Goal: Transaction & Acquisition: Purchase product/service

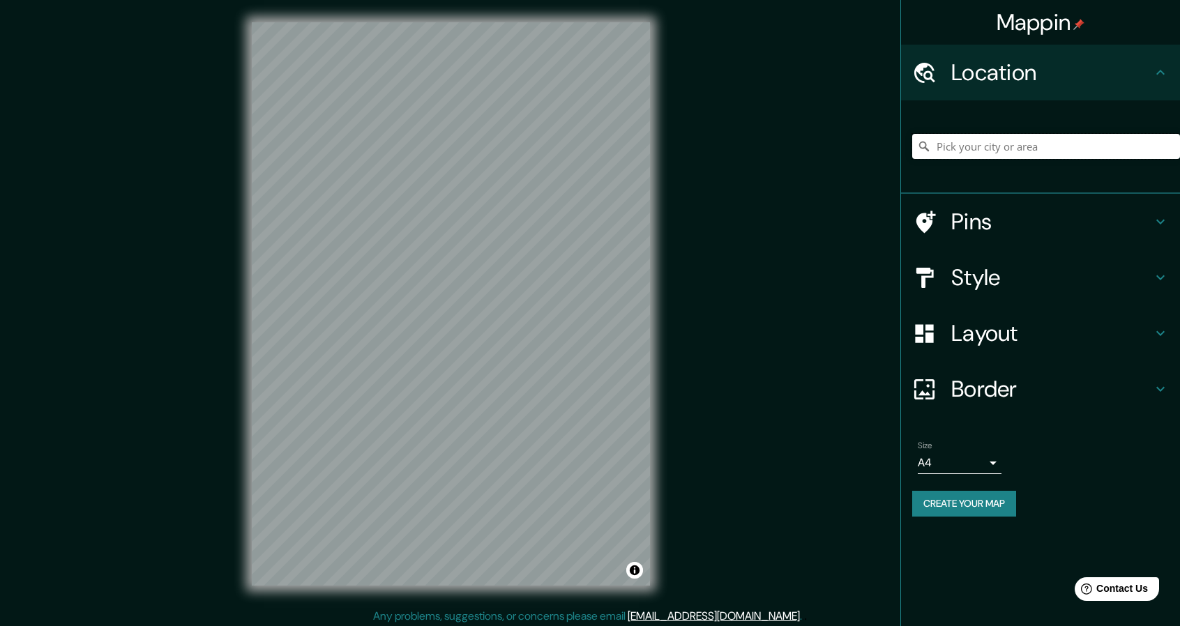
click at [957, 146] on input "Pick your city or area" at bounding box center [1046, 146] width 268 height 25
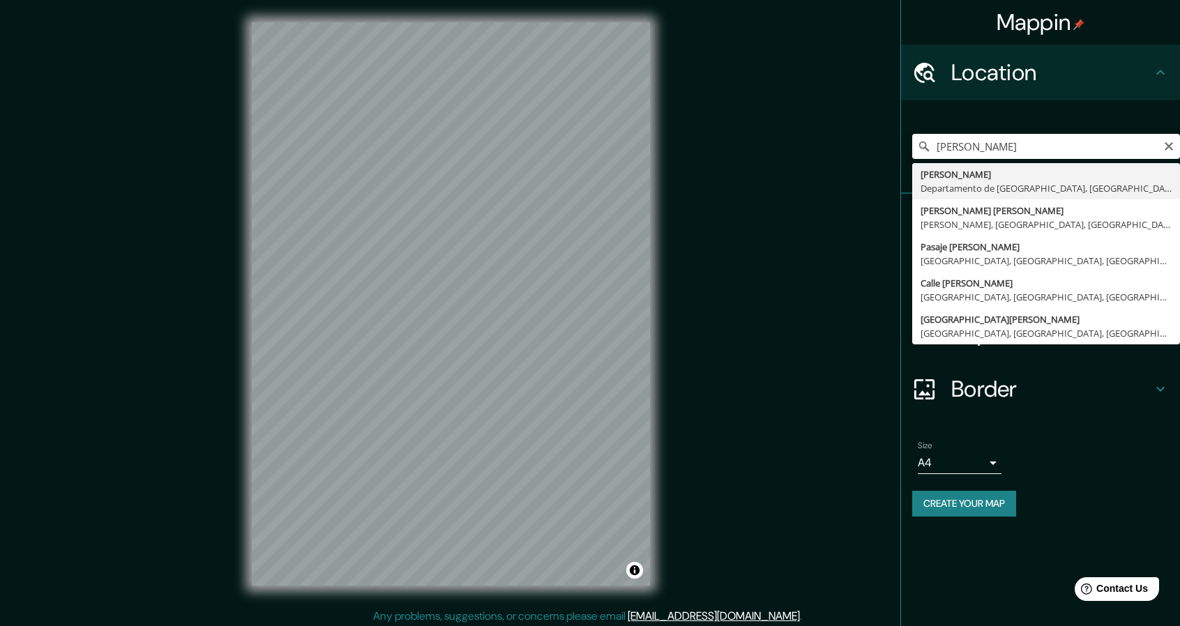
type input "[PERSON_NAME], Departamento de [GEOGRAPHIC_DATA], [GEOGRAPHIC_DATA]"
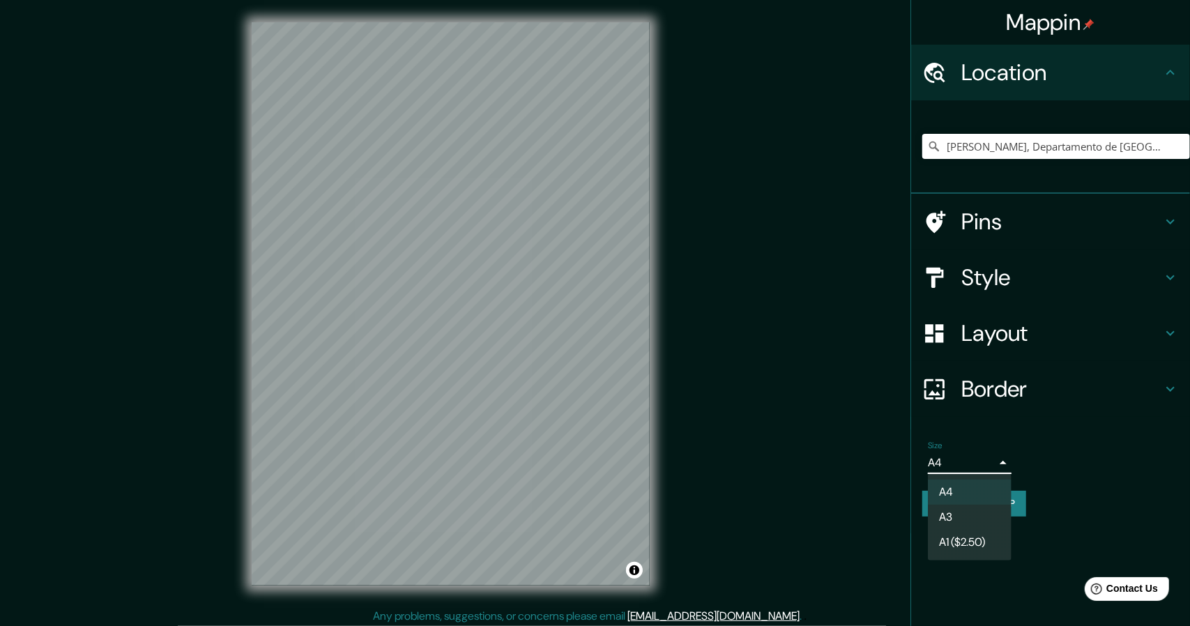
click at [999, 459] on body "Mappin Location Victor Larco Herrera, Departamento de La Libertad, Perú Pins St…" at bounding box center [595, 313] width 1190 height 626
click at [983, 517] on li "A3" at bounding box center [970, 517] width 84 height 25
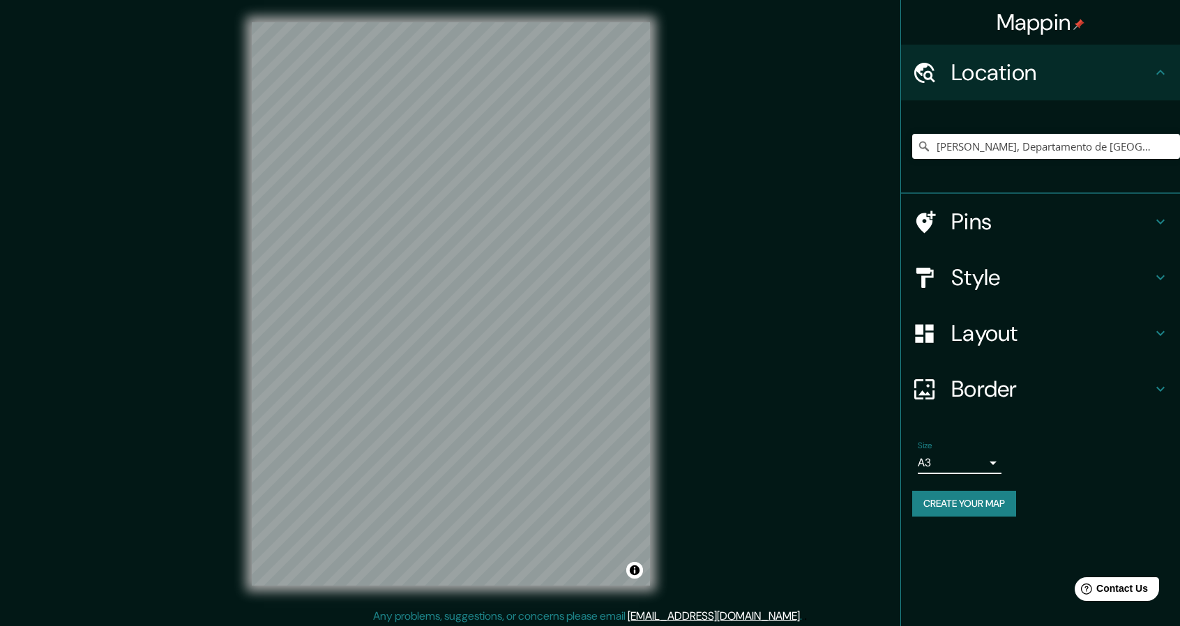
click at [1024, 334] on h4 "Layout" at bounding box center [1051, 333] width 201 height 28
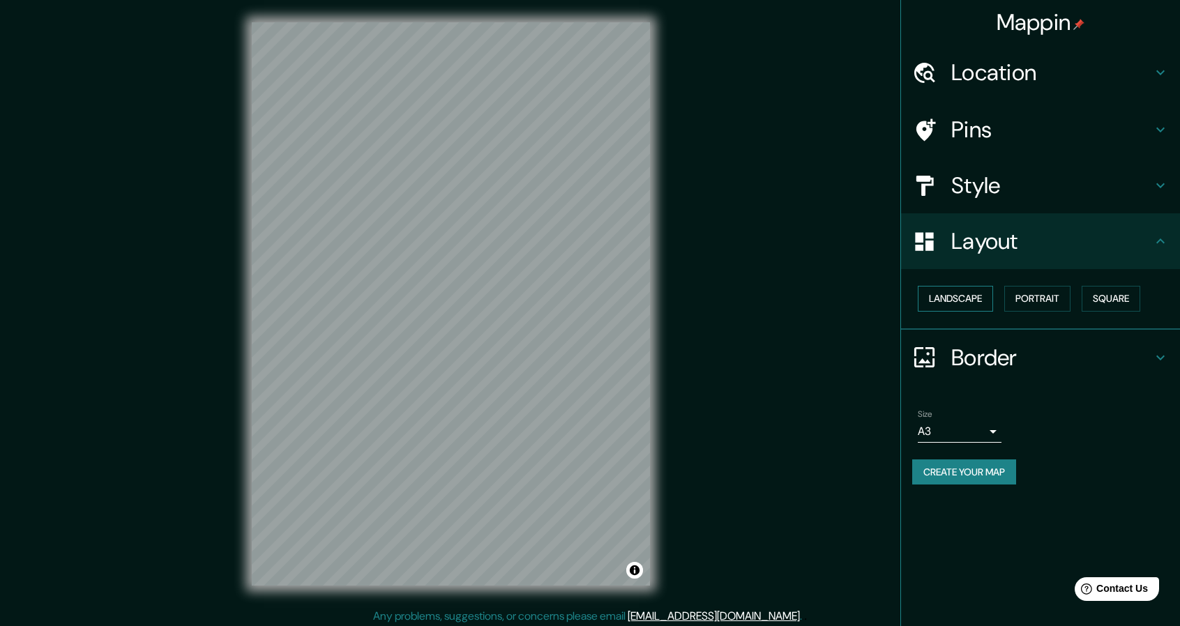
click at [976, 298] on button "Landscape" at bounding box center [954, 299] width 75 height 26
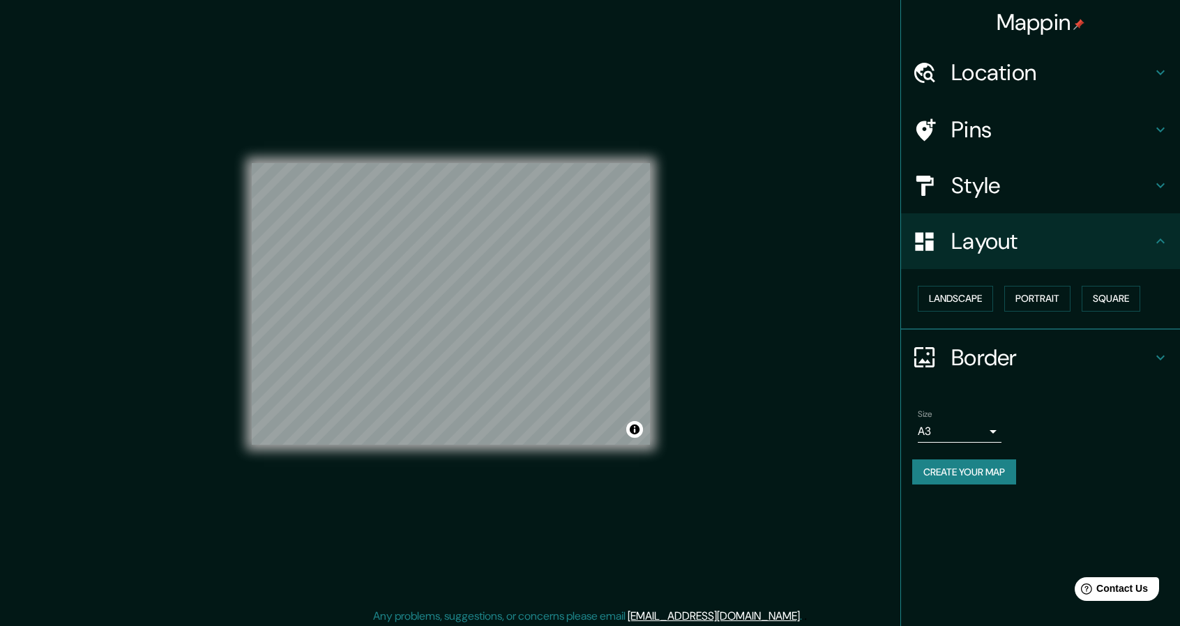
click at [1010, 190] on h4 "Style" at bounding box center [1051, 185] width 201 height 28
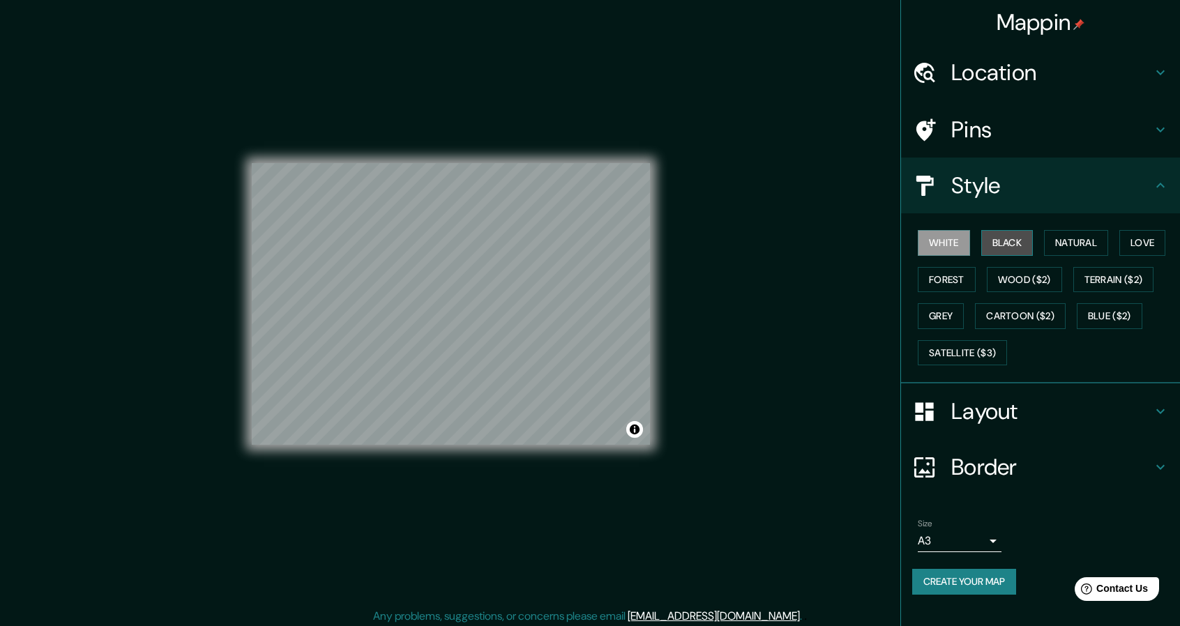
click at [1014, 243] on button "Black" at bounding box center [1007, 243] width 52 height 26
click at [1104, 275] on button "Terrain ($2)" at bounding box center [1113, 280] width 81 height 26
click at [1012, 241] on button "Black" at bounding box center [1007, 243] width 52 height 26
click at [938, 243] on button "White" at bounding box center [943, 243] width 52 height 26
click at [1004, 247] on button "Black" at bounding box center [1007, 243] width 52 height 26
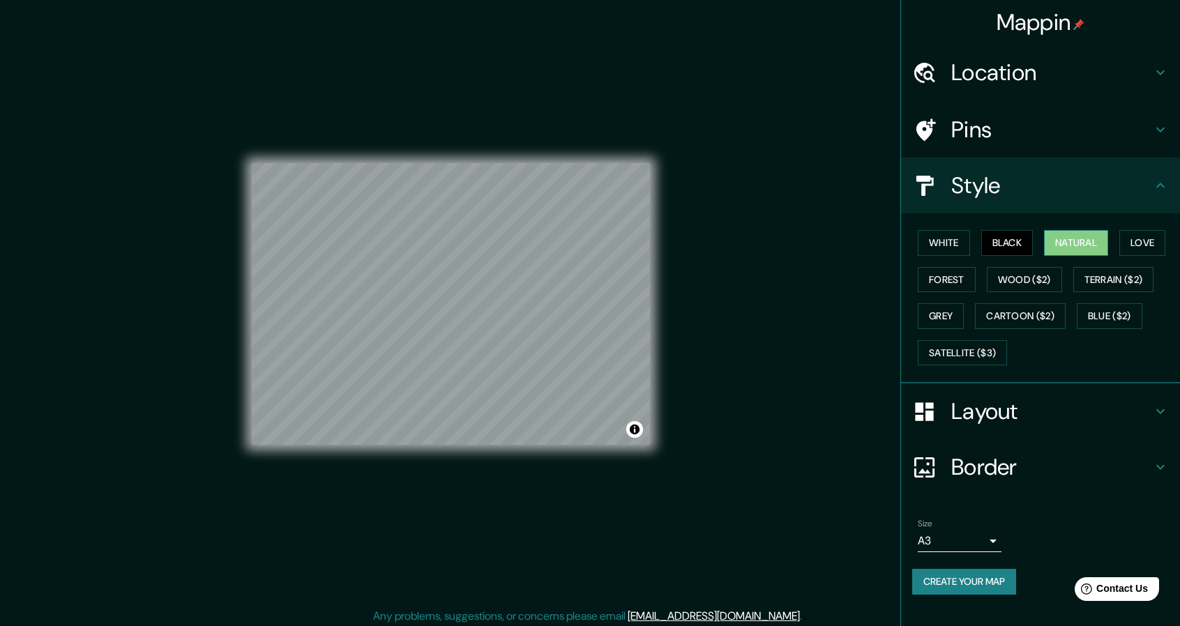
click at [1076, 246] on button "Natural" at bounding box center [1076, 243] width 64 height 26
click at [1142, 242] on button "Love" at bounding box center [1142, 243] width 46 height 26
click at [957, 276] on button "Forest" at bounding box center [946, 280] width 58 height 26
click at [1019, 243] on button "Black" at bounding box center [1007, 243] width 52 height 26
click at [1061, 142] on h4 "Pins" at bounding box center [1051, 130] width 201 height 28
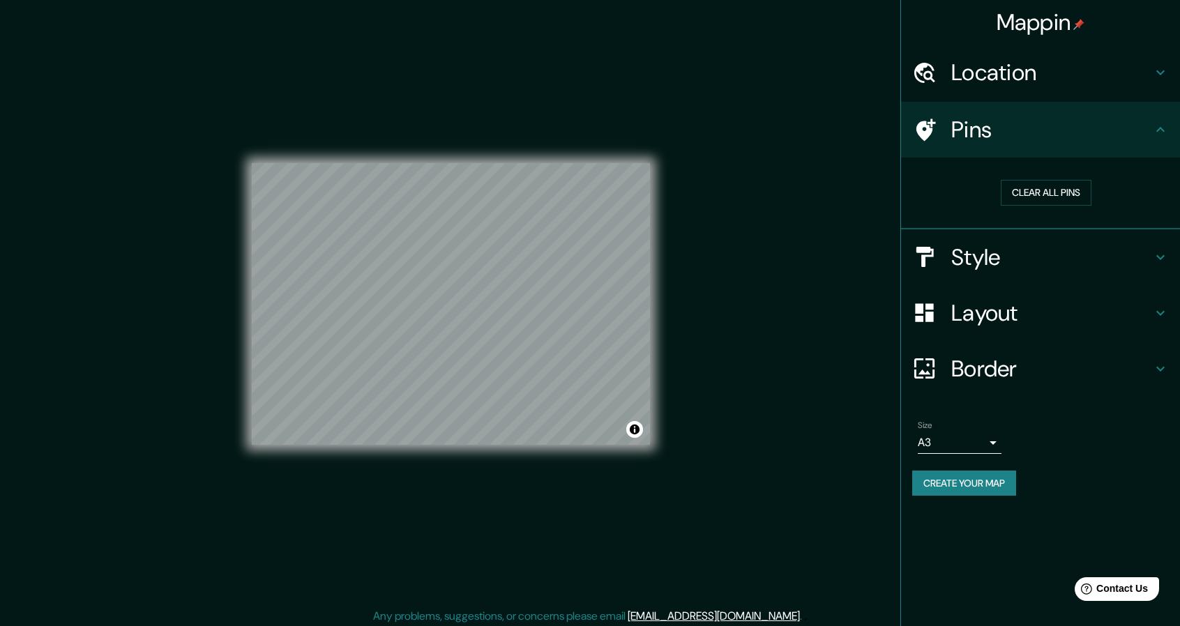
click at [1067, 305] on h4 "Layout" at bounding box center [1051, 313] width 201 height 28
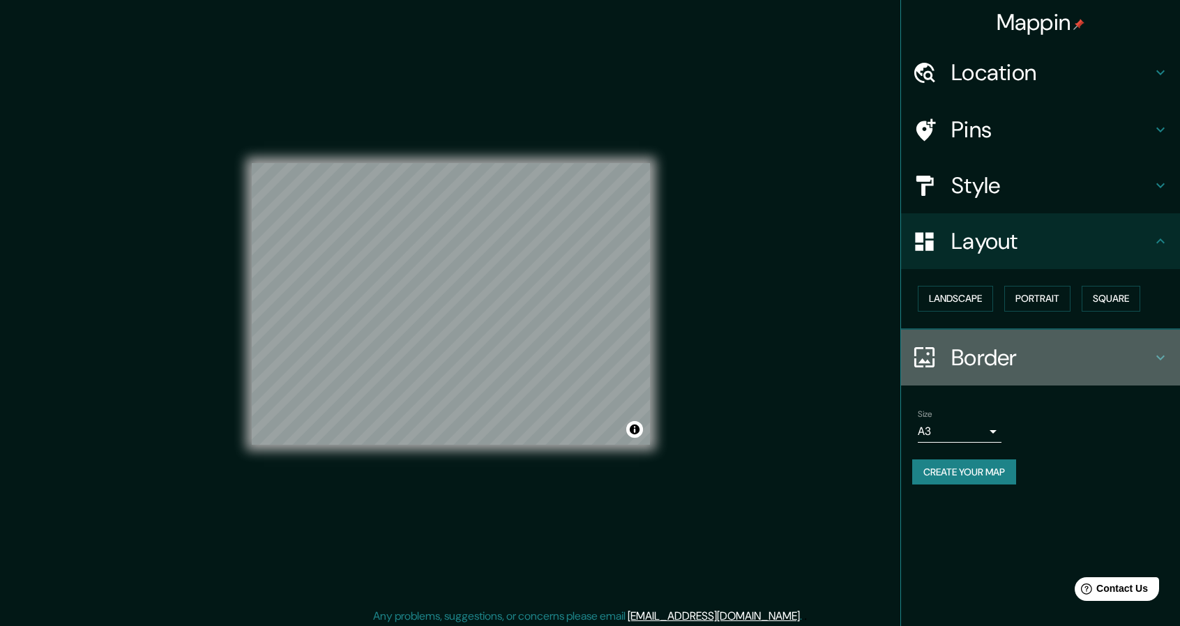
click at [1088, 358] on h4 "Border" at bounding box center [1051, 358] width 201 height 28
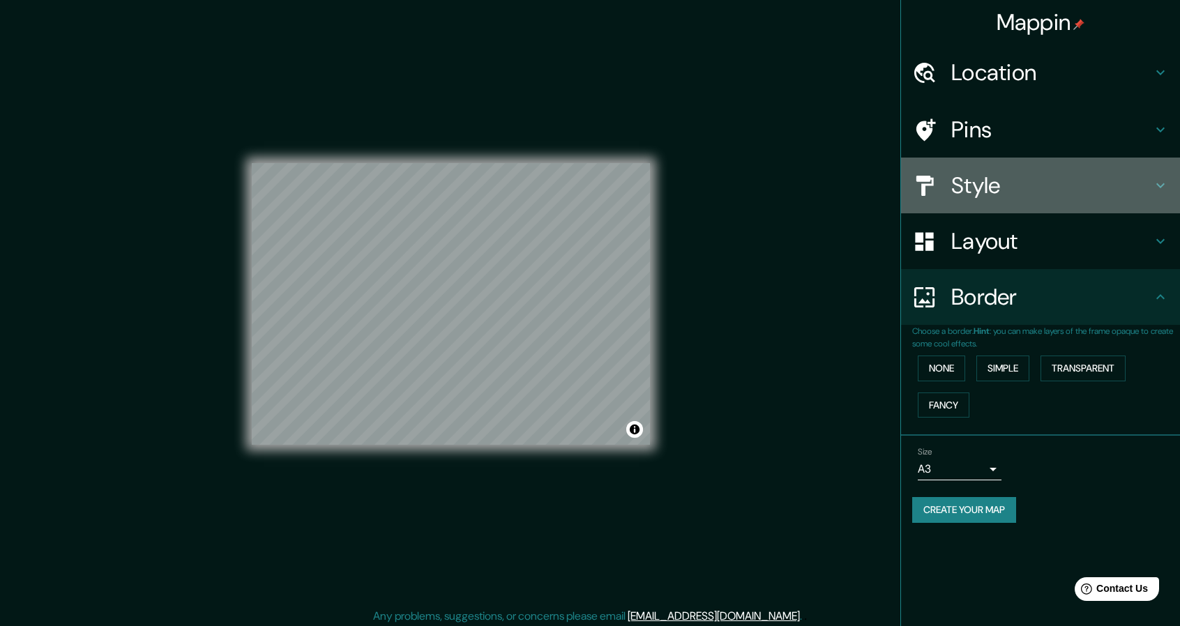
click at [1051, 183] on h4 "Style" at bounding box center [1051, 185] width 201 height 28
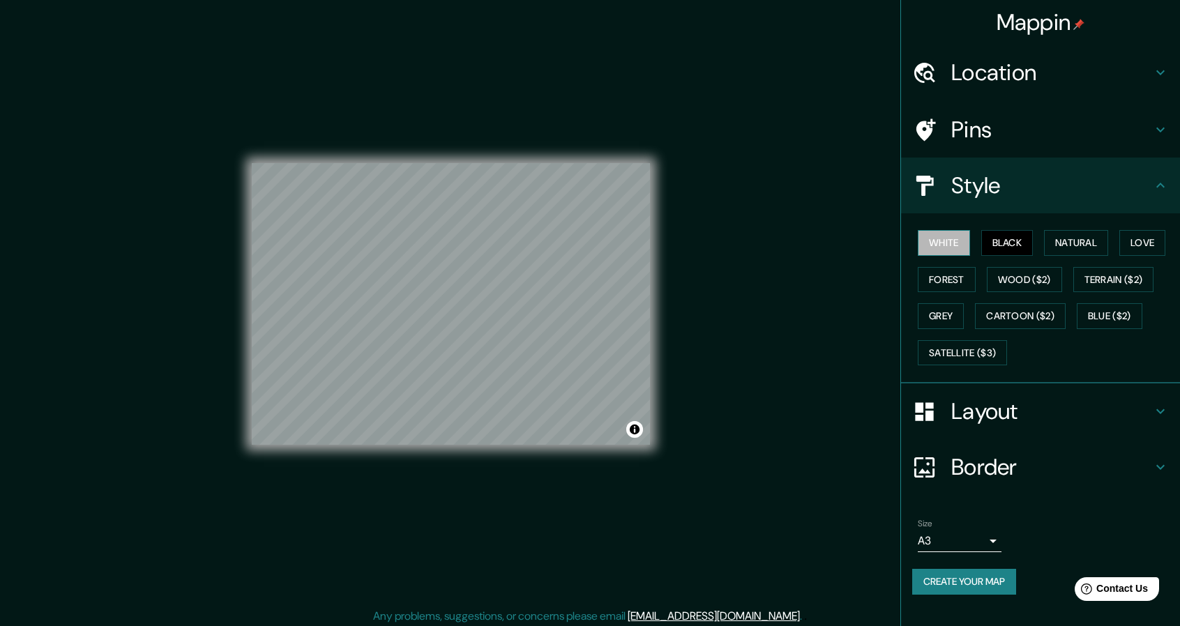
click at [945, 239] on button "White" at bounding box center [943, 243] width 52 height 26
click at [1040, 118] on h4 "Pins" at bounding box center [1051, 130] width 201 height 28
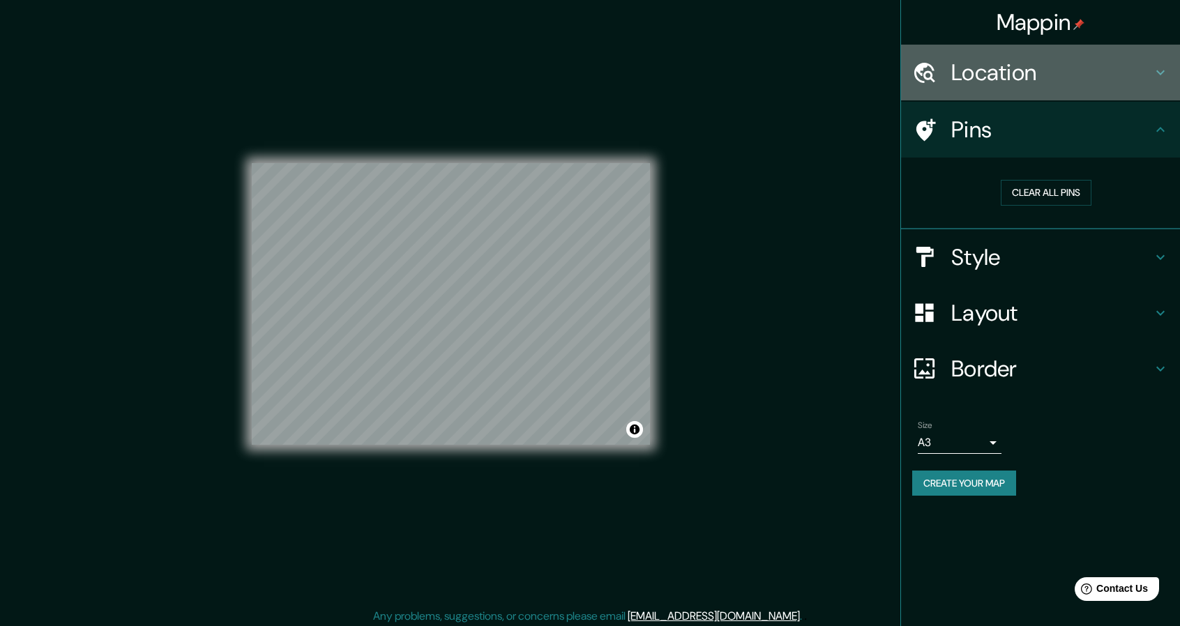
click at [1144, 73] on h4 "Location" at bounding box center [1051, 73] width 201 height 28
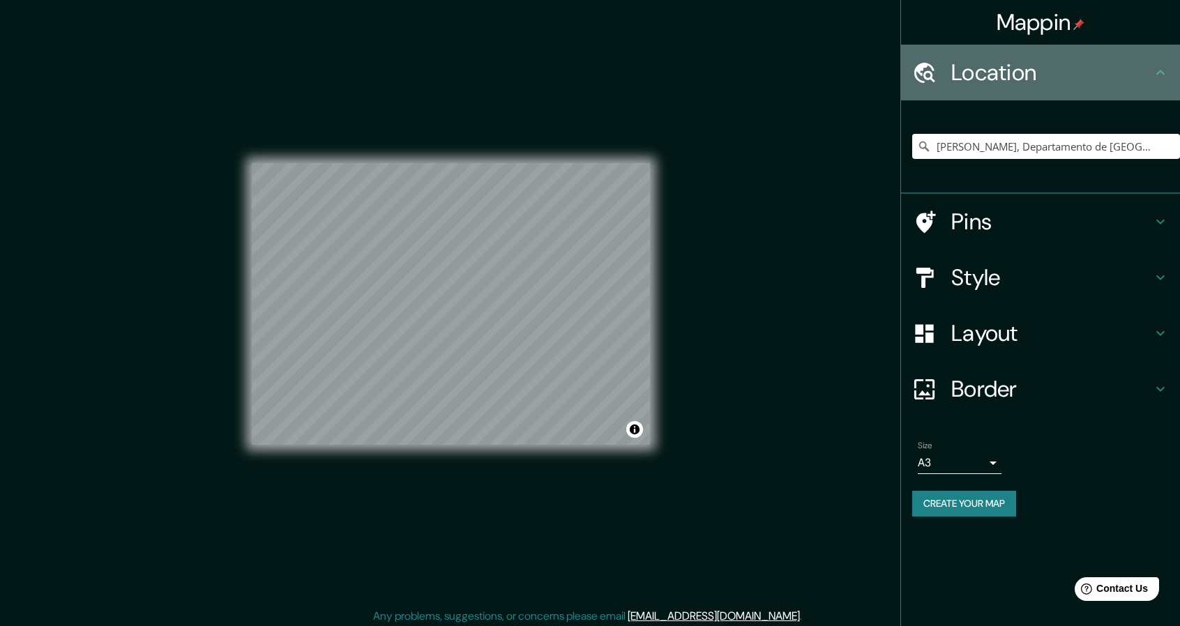
click at [1144, 73] on h4 "Location" at bounding box center [1051, 73] width 201 height 28
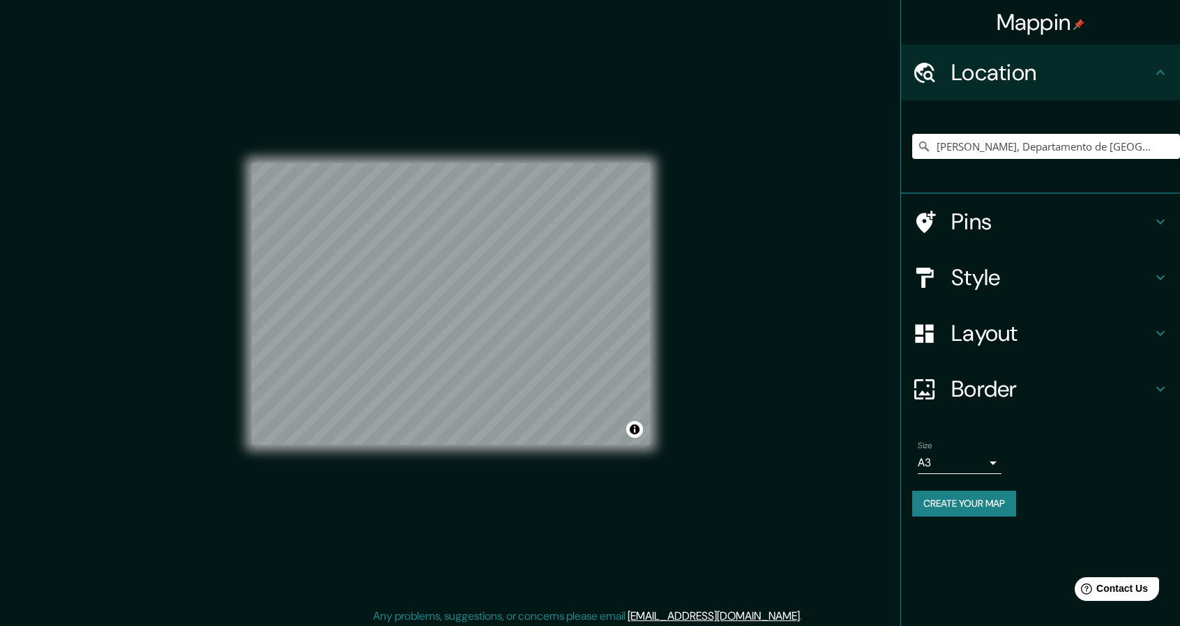
click at [1150, 211] on h4 "Pins" at bounding box center [1051, 222] width 201 height 28
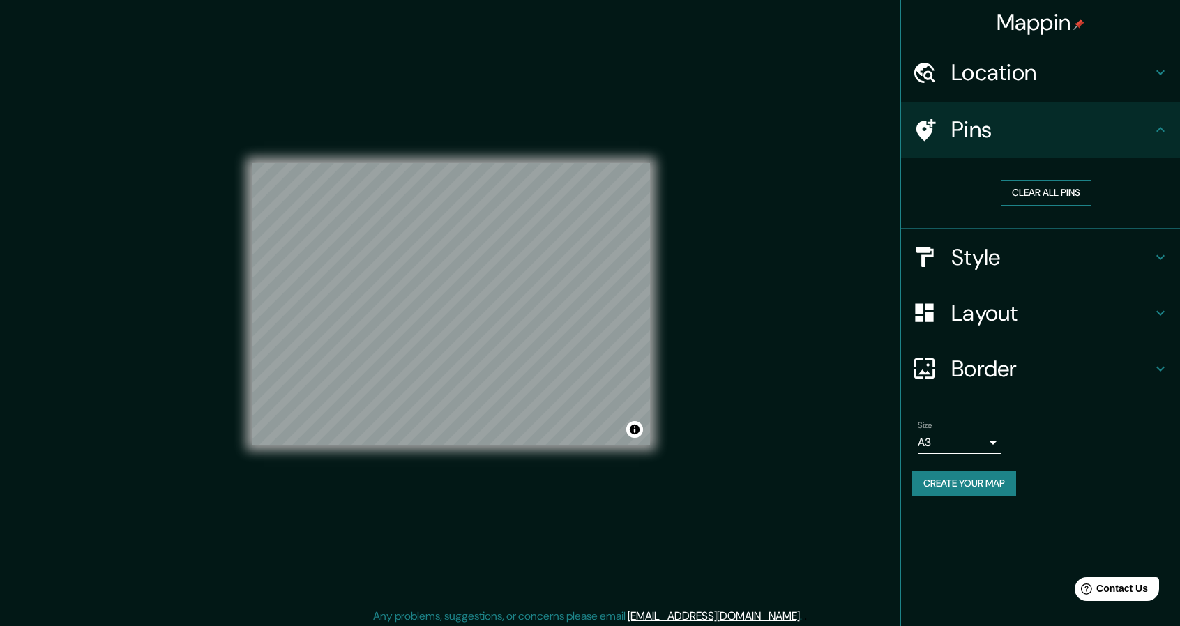
click at [1058, 192] on button "Clear all pins" at bounding box center [1045, 193] width 91 height 26
click at [1059, 188] on button "Clear all pins" at bounding box center [1045, 193] width 91 height 26
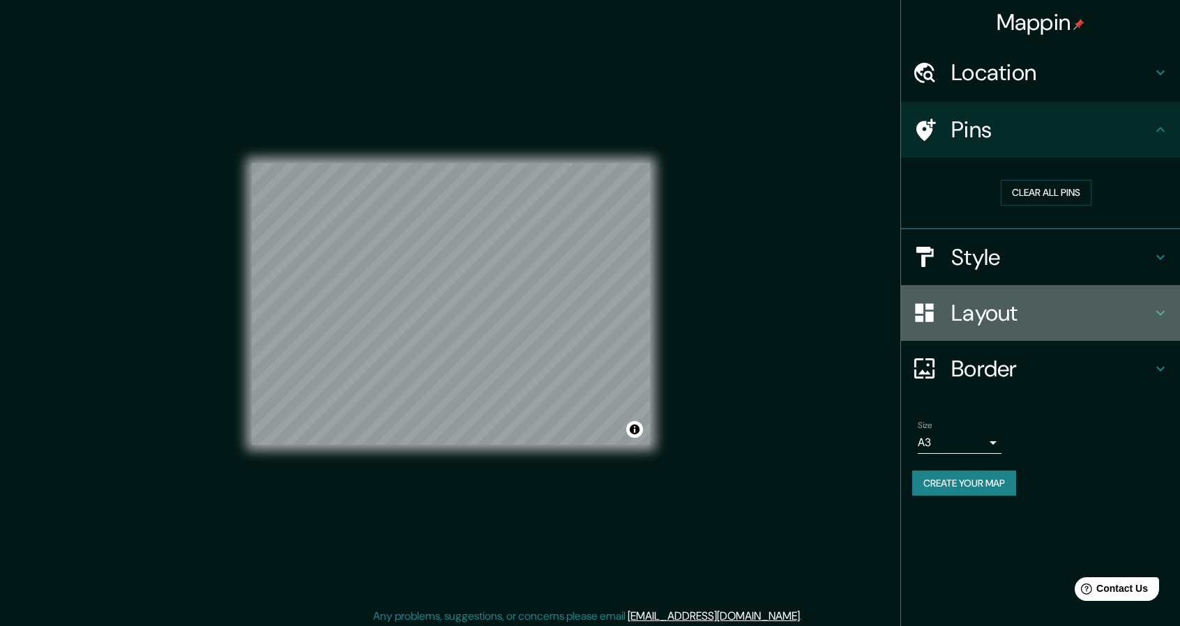
drag, startPoint x: 656, startPoint y: 242, endPoint x: 1050, endPoint y: 313, distance: 400.3
click at [1050, 313] on h4 "Layout" at bounding box center [1051, 313] width 201 height 28
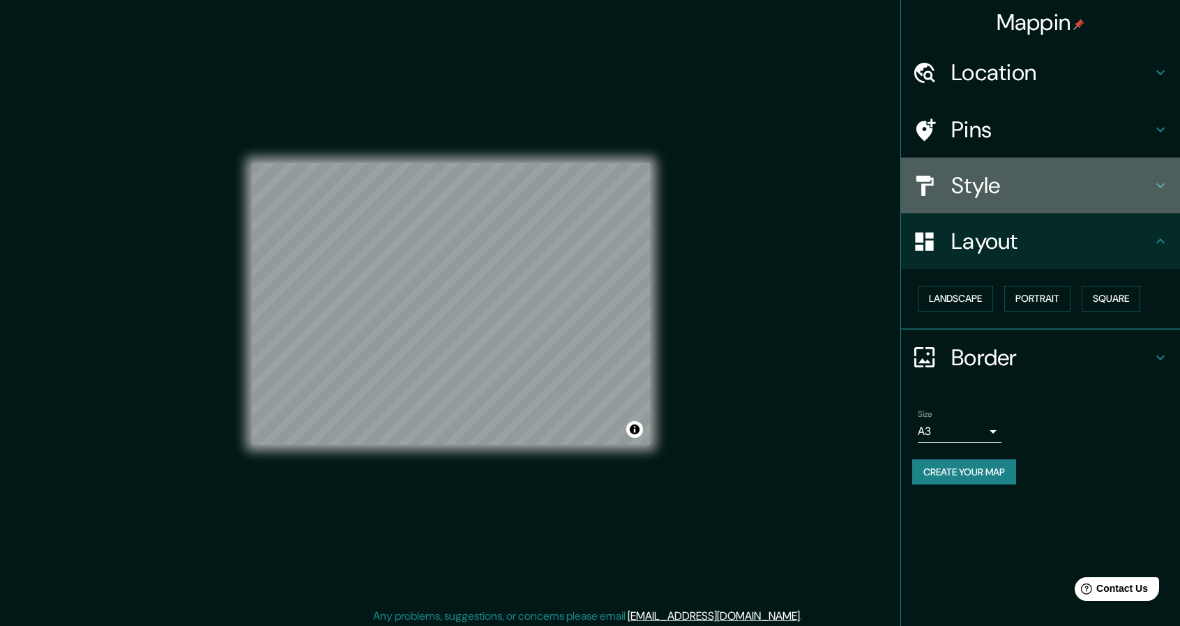
click at [1106, 192] on h4 "Style" at bounding box center [1051, 185] width 201 height 28
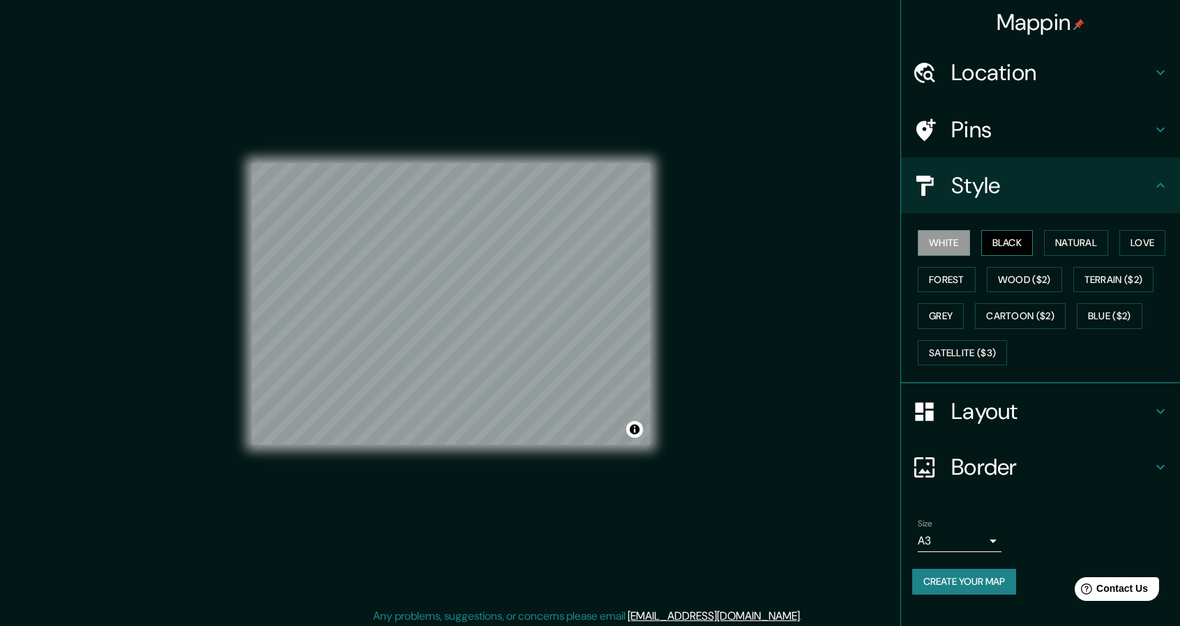
click at [1008, 236] on button "Black" at bounding box center [1007, 243] width 52 height 26
click at [955, 242] on button "White" at bounding box center [943, 243] width 52 height 26
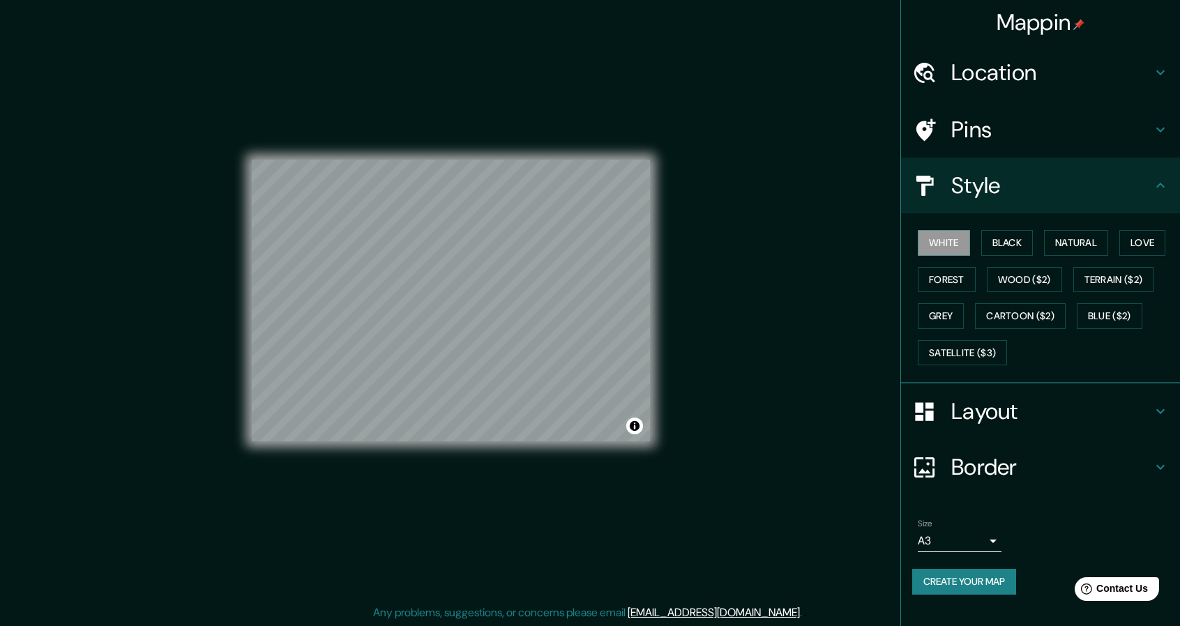
scroll to position [4, 0]
click at [1012, 241] on button "Black" at bounding box center [1007, 243] width 52 height 26
click at [956, 238] on button "White" at bounding box center [943, 243] width 52 height 26
click at [1014, 240] on button "Black" at bounding box center [1007, 243] width 52 height 26
click at [996, 574] on button "Create your map" at bounding box center [964, 582] width 104 height 26
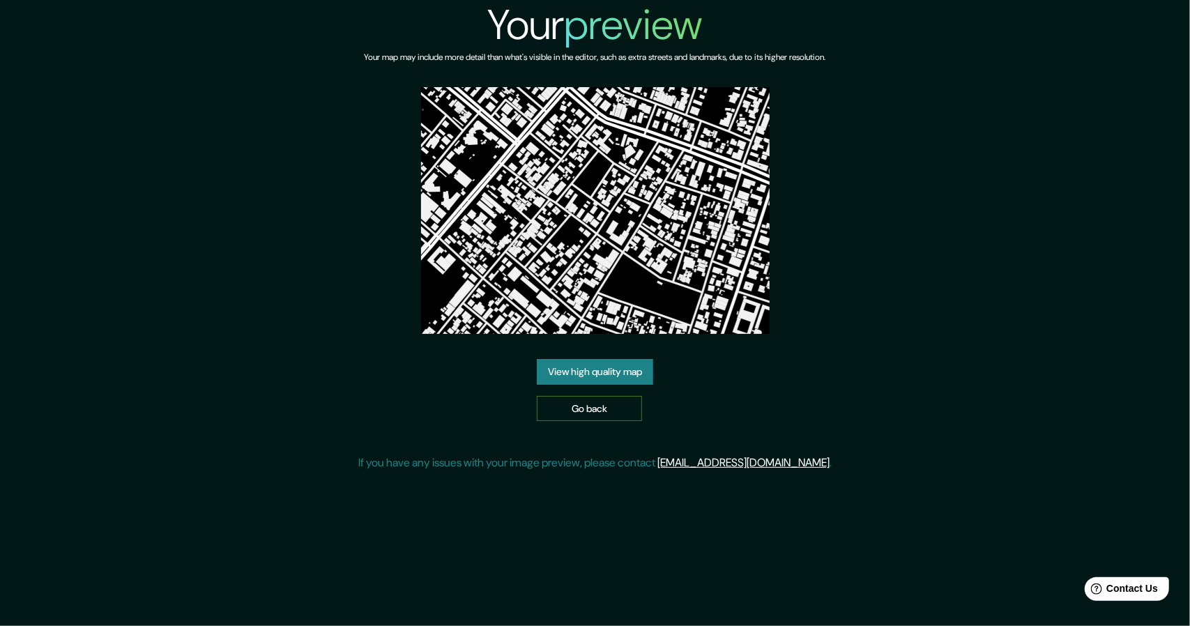
click at [620, 408] on link "Go back" at bounding box center [589, 409] width 105 height 26
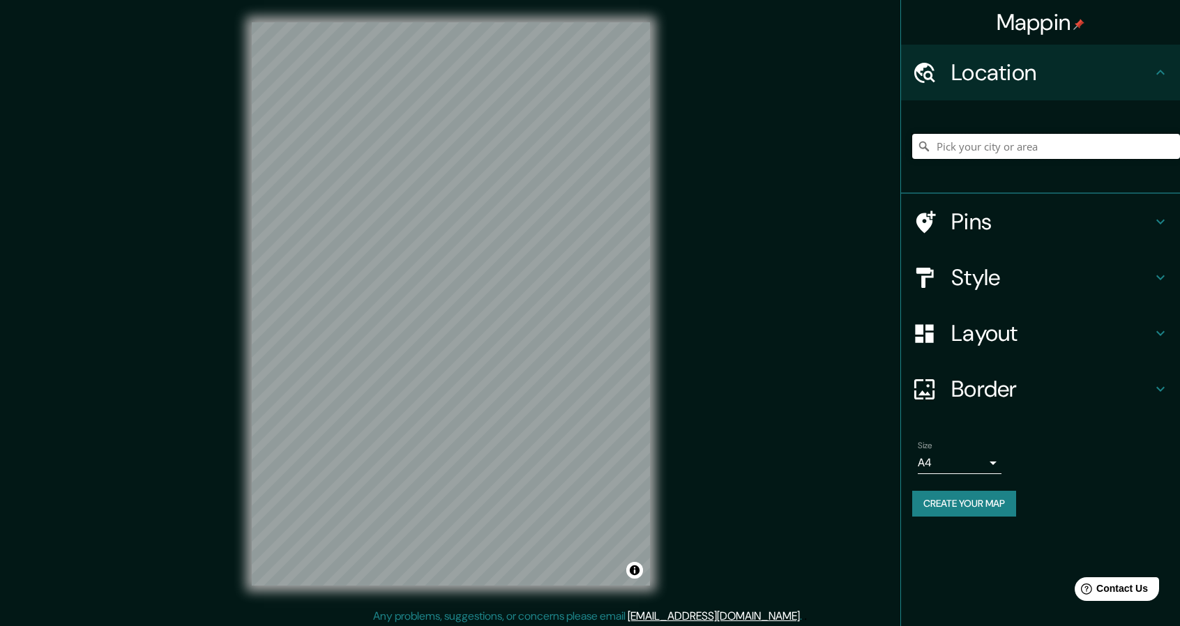
click at [982, 146] on input "Pick your city or area" at bounding box center [1046, 146] width 268 height 25
drag, startPoint x: 982, startPoint y: 146, endPoint x: 973, endPoint y: 143, distance: 8.8
click at [973, 143] on input "Pick your city or area" at bounding box center [1046, 146] width 268 height 25
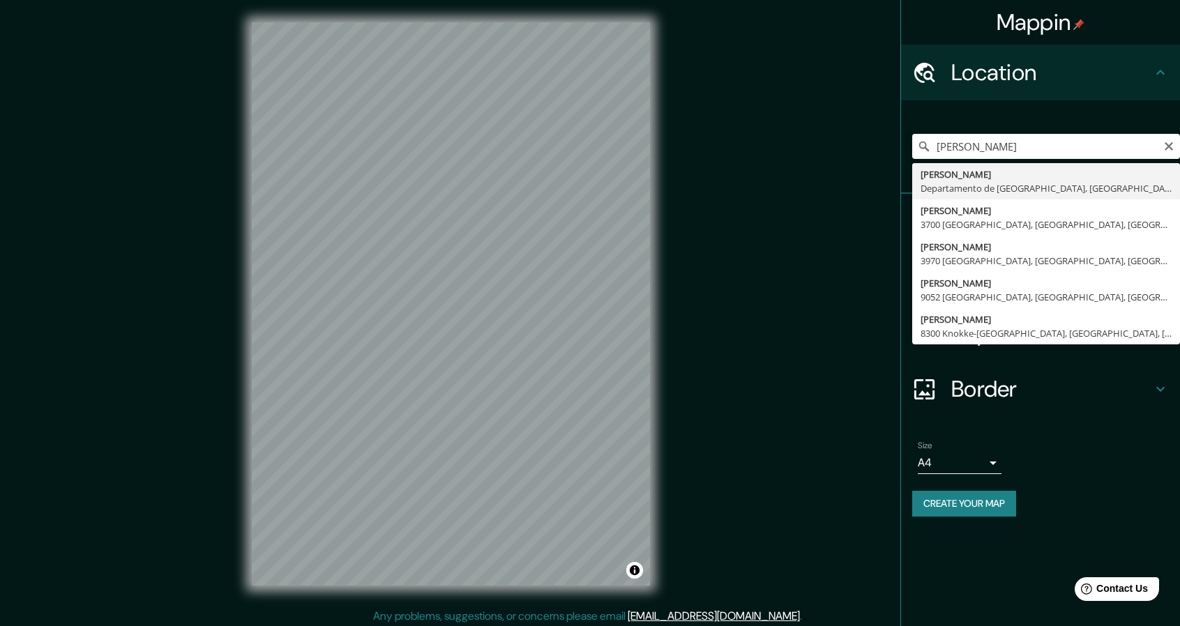
type input "[PERSON_NAME], Departamento de [GEOGRAPHIC_DATA], [GEOGRAPHIC_DATA]"
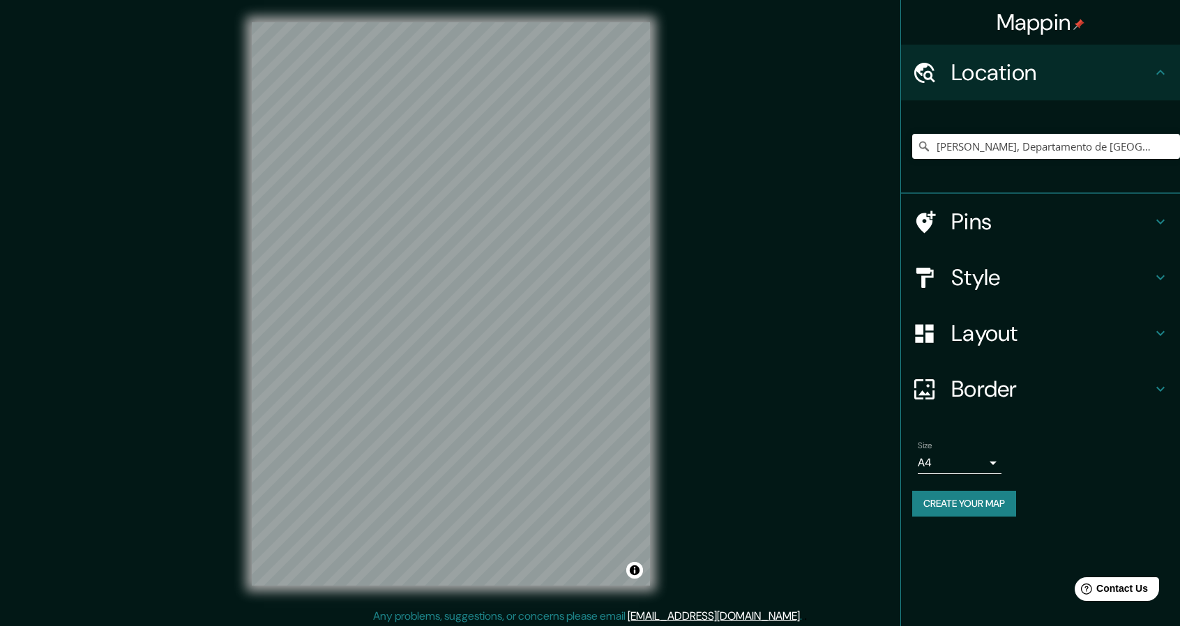
click at [1016, 222] on h4 "Pins" at bounding box center [1051, 222] width 201 height 28
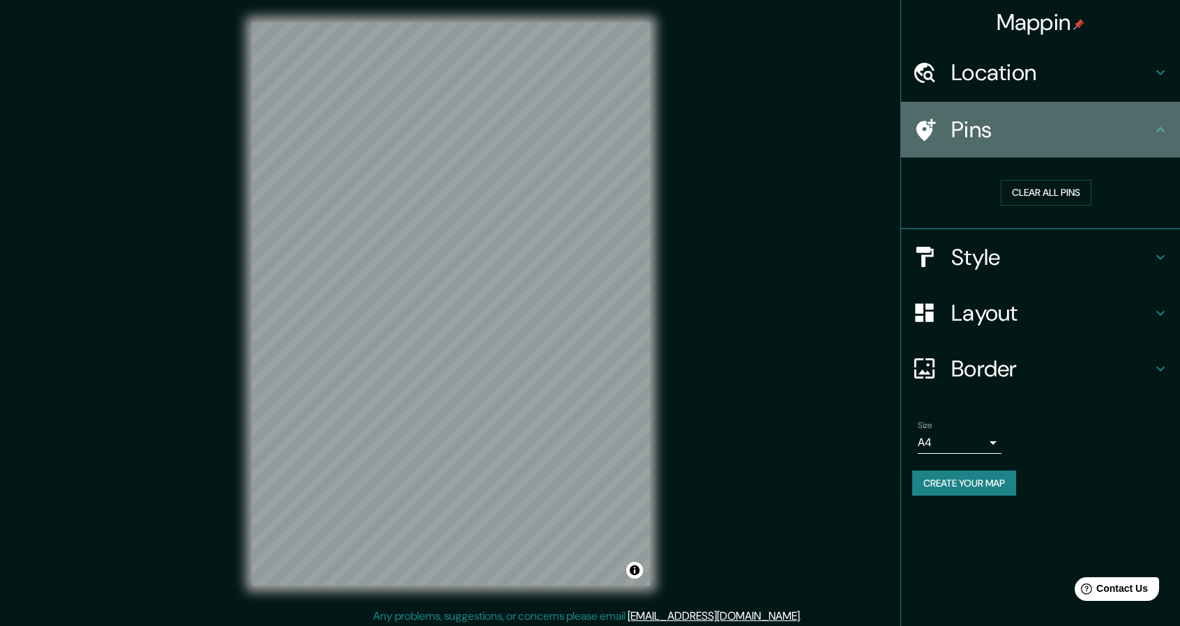
click at [1150, 133] on h4 "Pins" at bounding box center [1051, 130] width 201 height 28
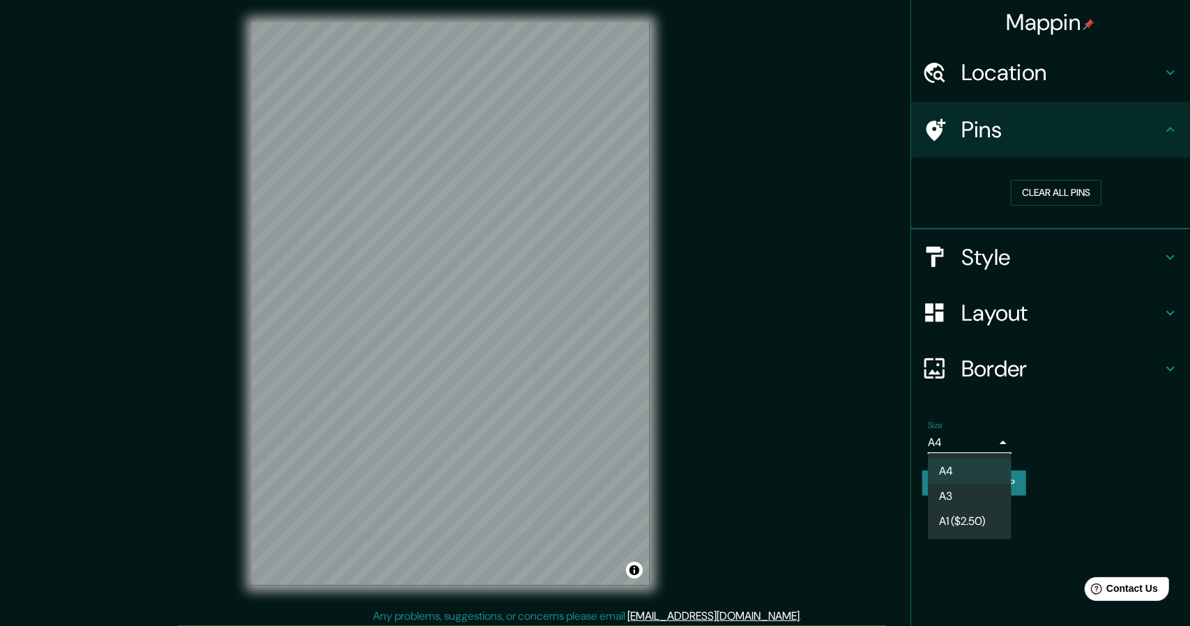
click at [991, 444] on body "Mappin Location Victor Larco Herrera, Departamento de La Libertad, Perú Pins Cl…" at bounding box center [595, 313] width 1190 height 626
click at [984, 491] on li "A3" at bounding box center [970, 496] width 84 height 25
type input "a4"
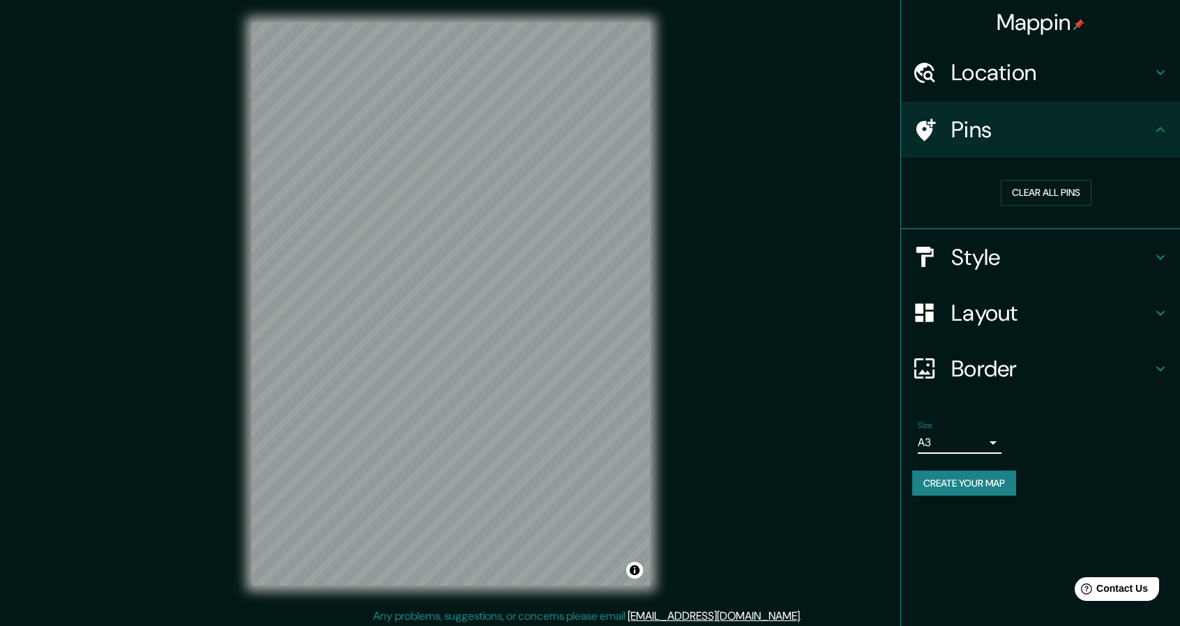
click at [1023, 312] on h4 "Layout" at bounding box center [1051, 313] width 201 height 28
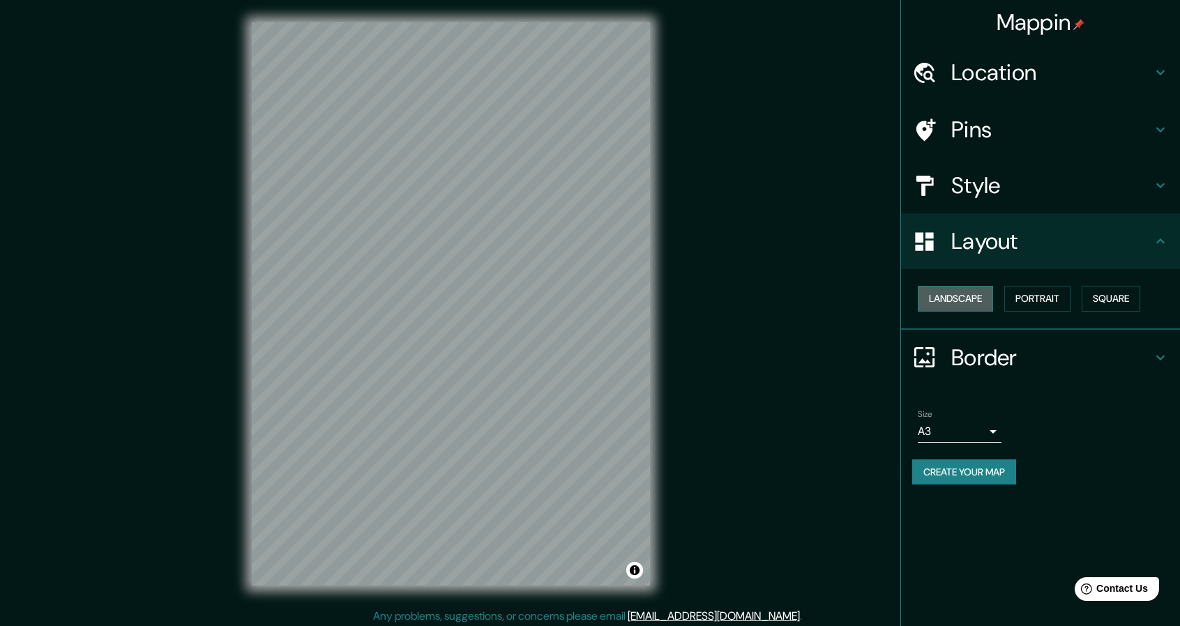
click at [963, 292] on button "Landscape" at bounding box center [954, 299] width 75 height 26
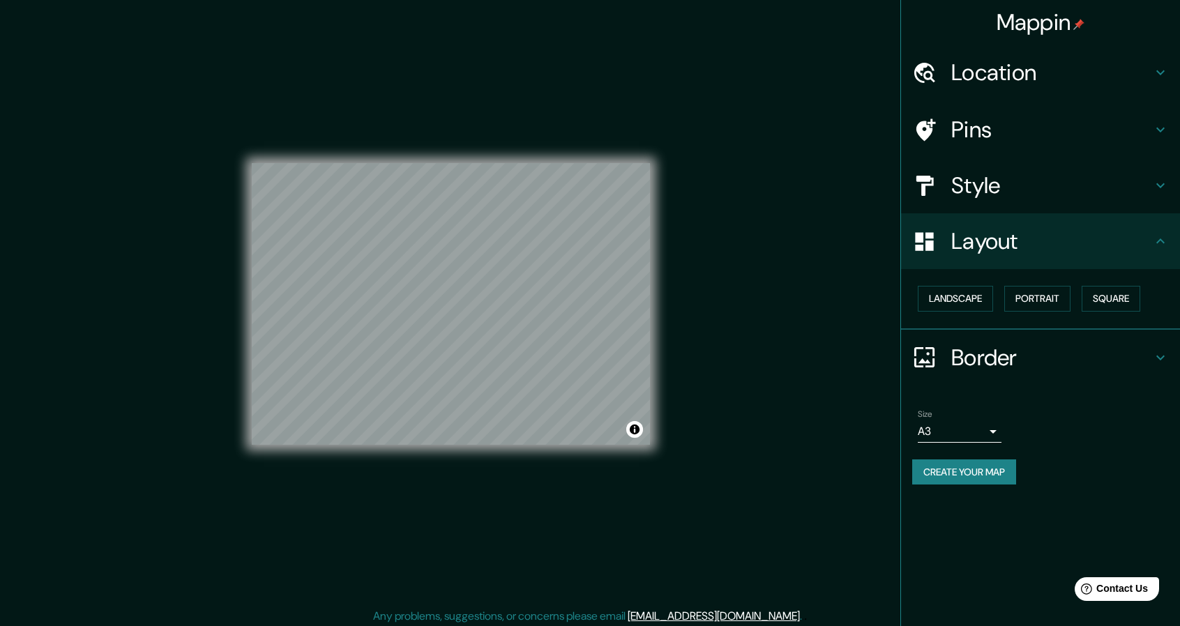
click at [1002, 175] on h4 "Style" at bounding box center [1051, 185] width 201 height 28
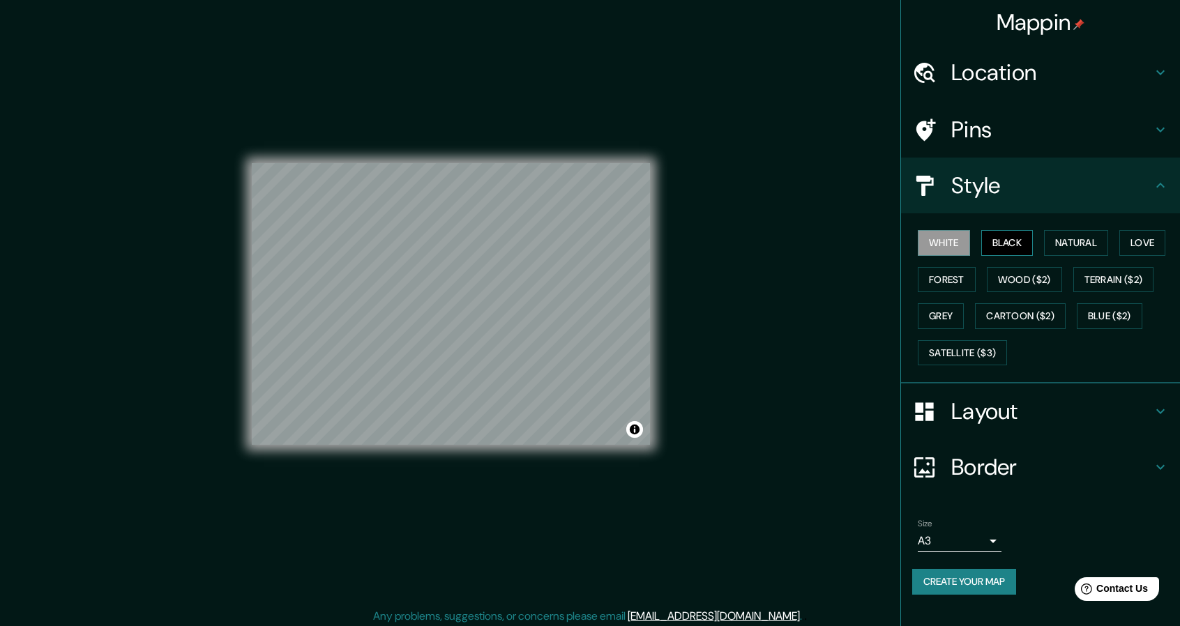
click at [999, 236] on button "Black" at bounding box center [1007, 243] width 52 height 26
click at [977, 578] on button "Create your map" at bounding box center [964, 582] width 104 height 26
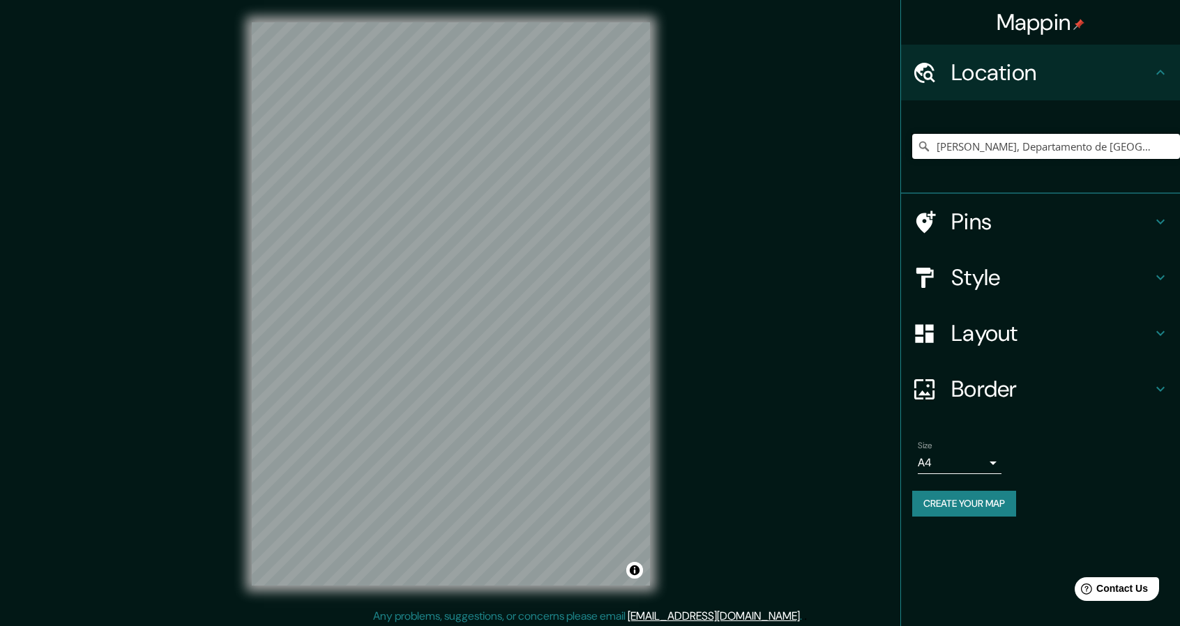
click at [1044, 147] on input "[PERSON_NAME], Departamento de [GEOGRAPHIC_DATA], [GEOGRAPHIC_DATA]" at bounding box center [1046, 146] width 268 height 25
click at [1142, 151] on input "[PERSON_NAME], Departamento de [GEOGRAPHIC_DATA], [GEOGRAPHIC_DATA]" at bounding box center [1046, 146] width 268 height 25
drag, startPoint x: 1149, startPoint y: 139, endPoint x: 1161, endPoint y: 143, distance: 13.0
click at [1161, 143] on input "[PERSON_NAME], Departamento de [GEOGRAPHIC_DATA], [GEOGRAPHIC_DATA]" at bounding box center [1046, 146] width 268 height 25
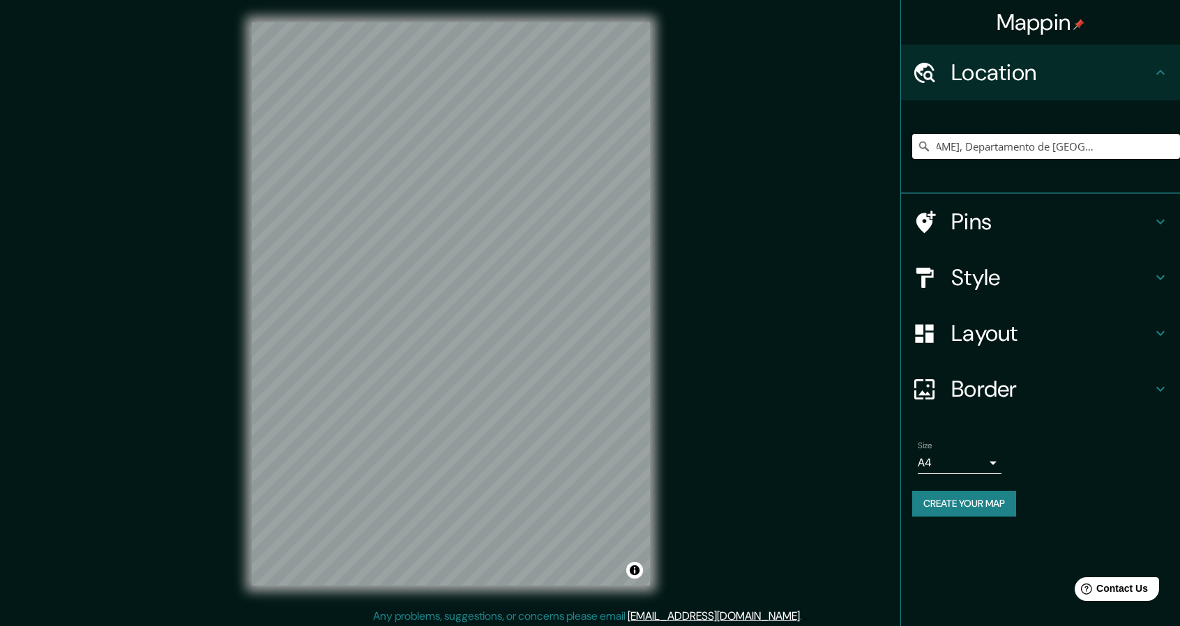
click at [1158, 146] on input "[PERSON_NAME], Departamento de [GEOGRAPHIC_DATA], [GEOGRAPHIC_DATA]" at bounding box center [1046, 146] width 268 height 25
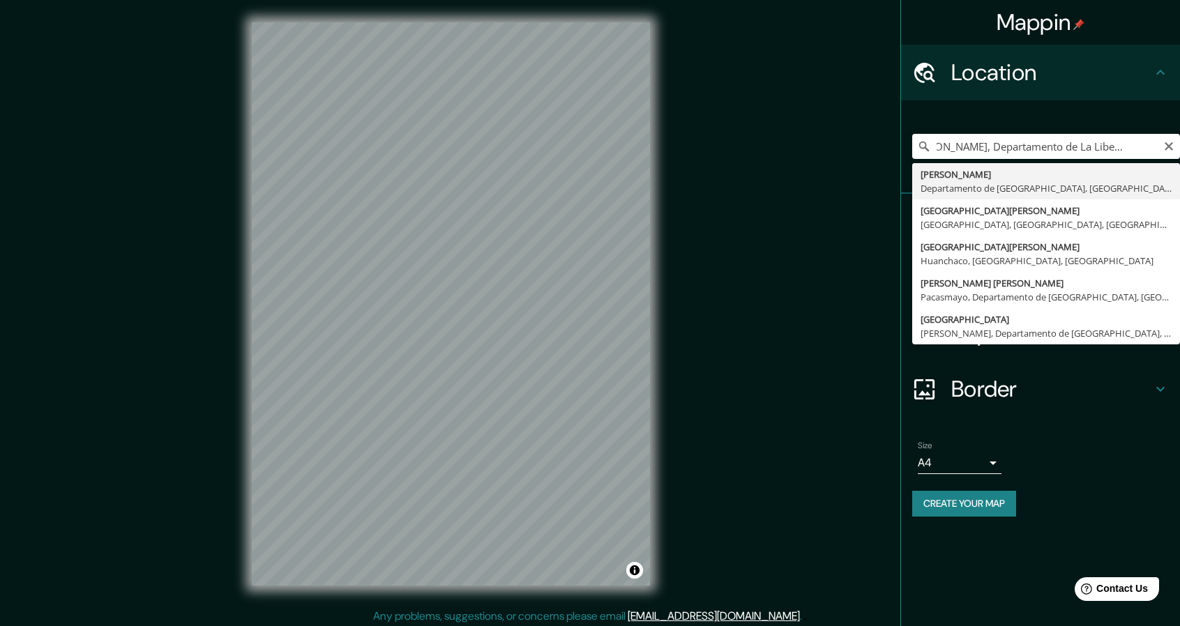
scroll to position [0, 0]
type input "[PERSON_NAME], Departamento de [GEOGRAPHIC_DATA], [GEOGRAPHIC_DATA]"
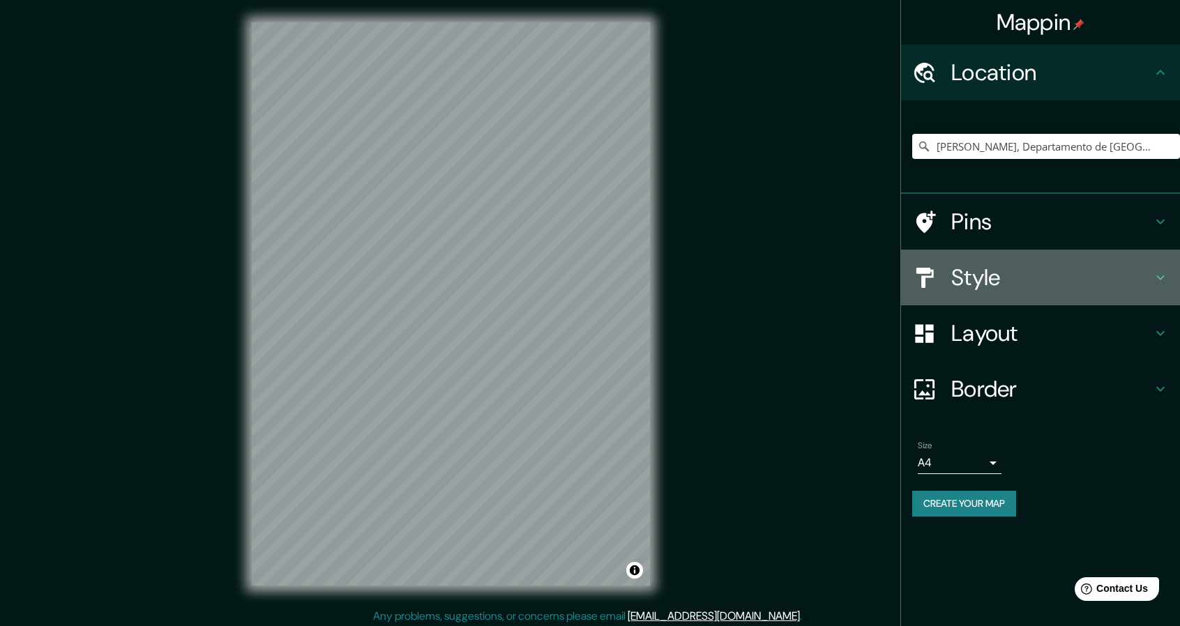
click at [1008, 266] on h4 "Style" at bounding box center [1051, 278] width 201 height 28
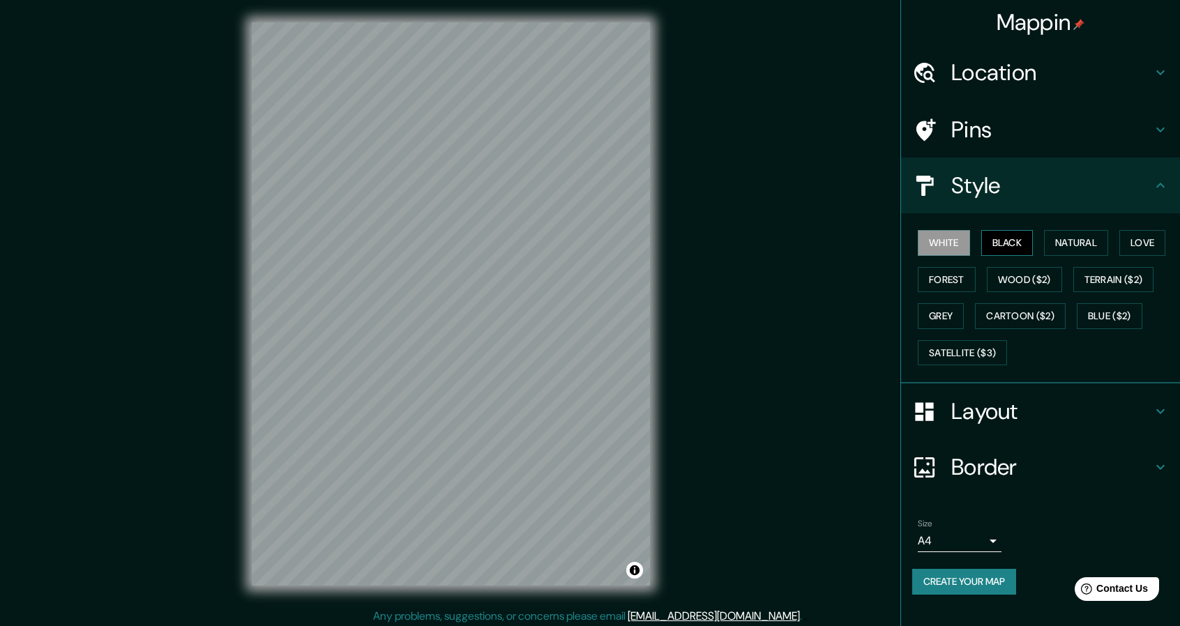
click at [1015, 238] on button "Black" at bounding box center [1007, 243] width 52 height 26
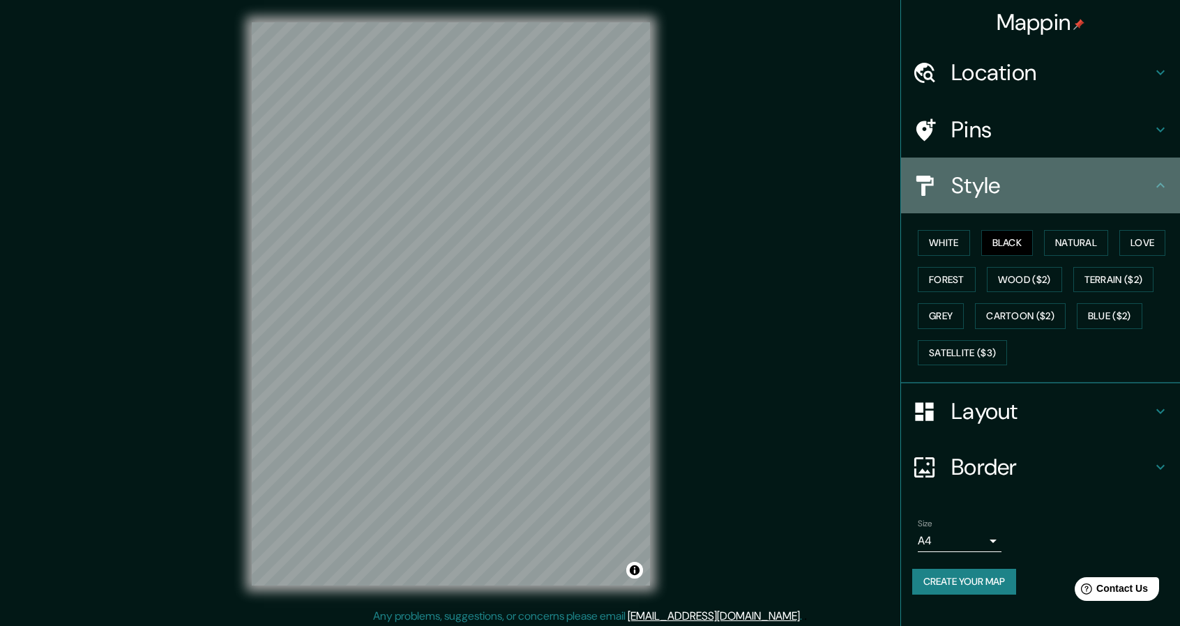
click at [1152, 185] on icon at bounding box center [1160, 185] width 17 height 17
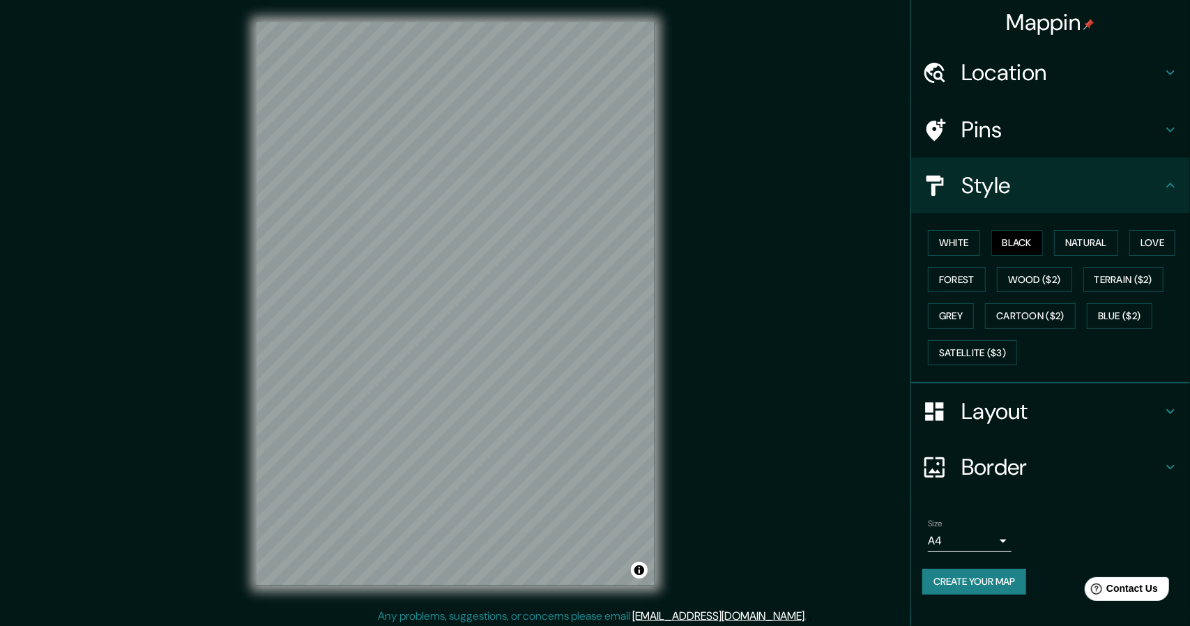
click at [991, 542] on body "Mappin Location Victor Larco Herrera, Departamento de La Libertad, Perú Pins St…" at bounding box center [595, 313] width 1190 height 626
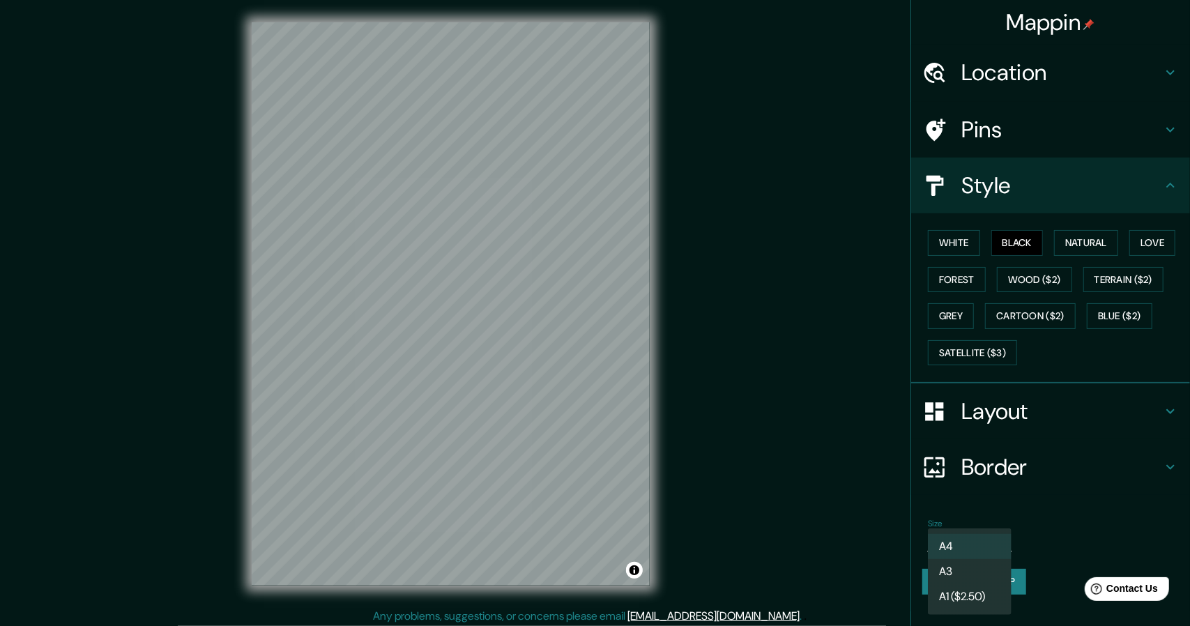
click at [972, 567] on li "A3" at bounding box center [970, 571] width 84 height 25
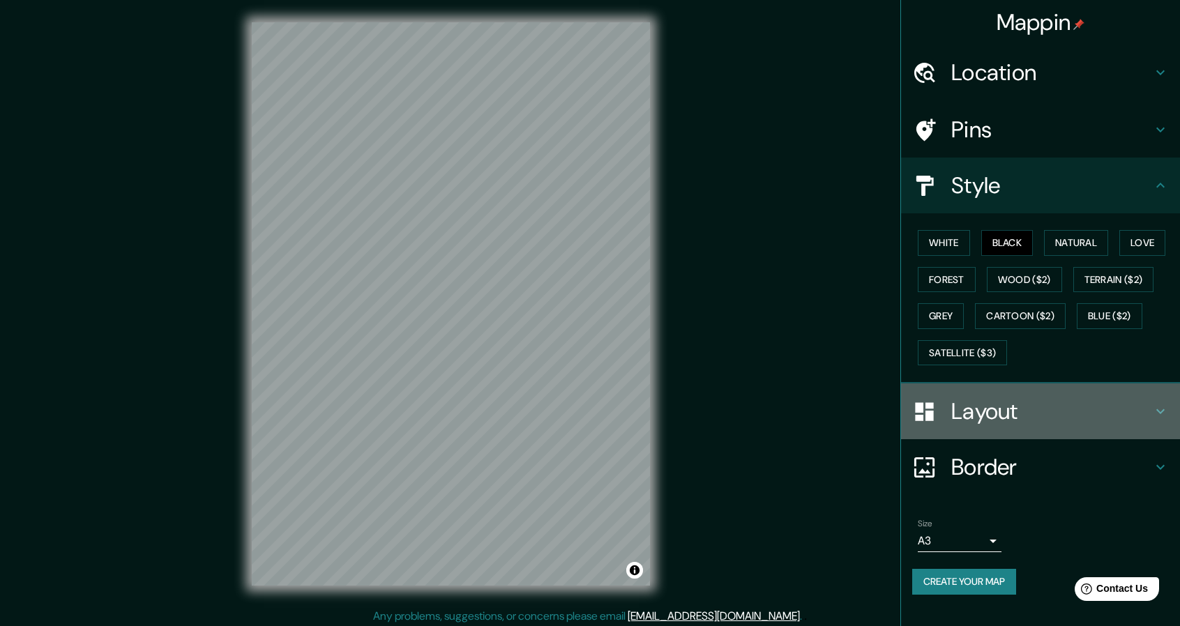
click at [1043, 409] on h4 "Layout" at bounding box center [1051, 411] width 201 height 28
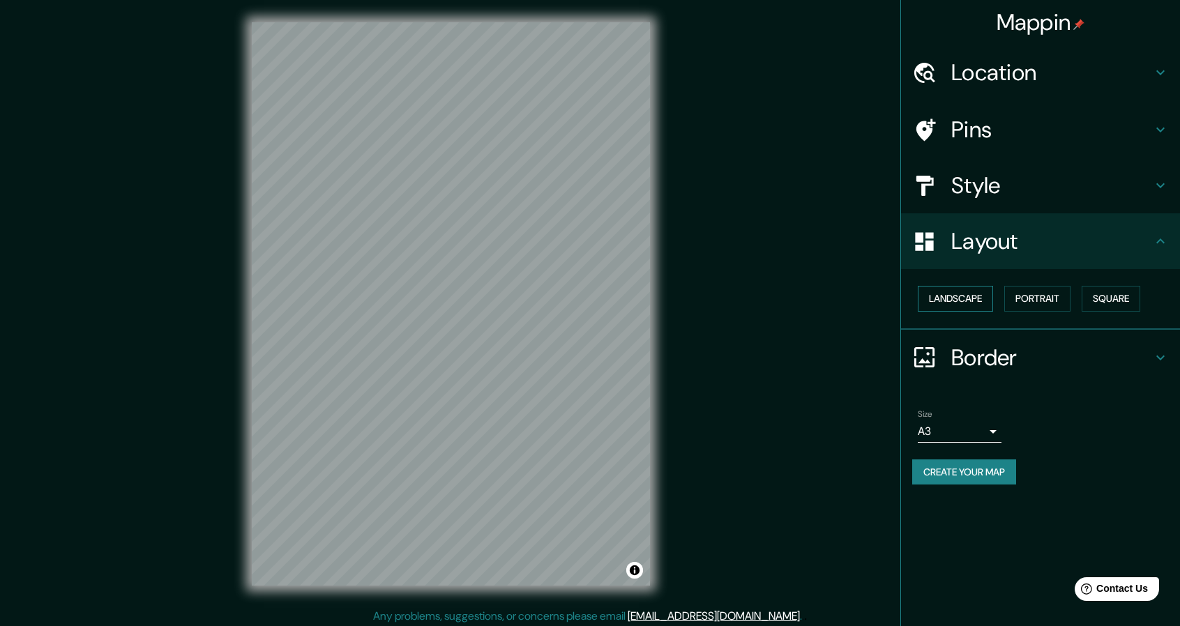
click at [977, 296] on button "Landscape" at bounding box center [954, 299] width 75 height 26
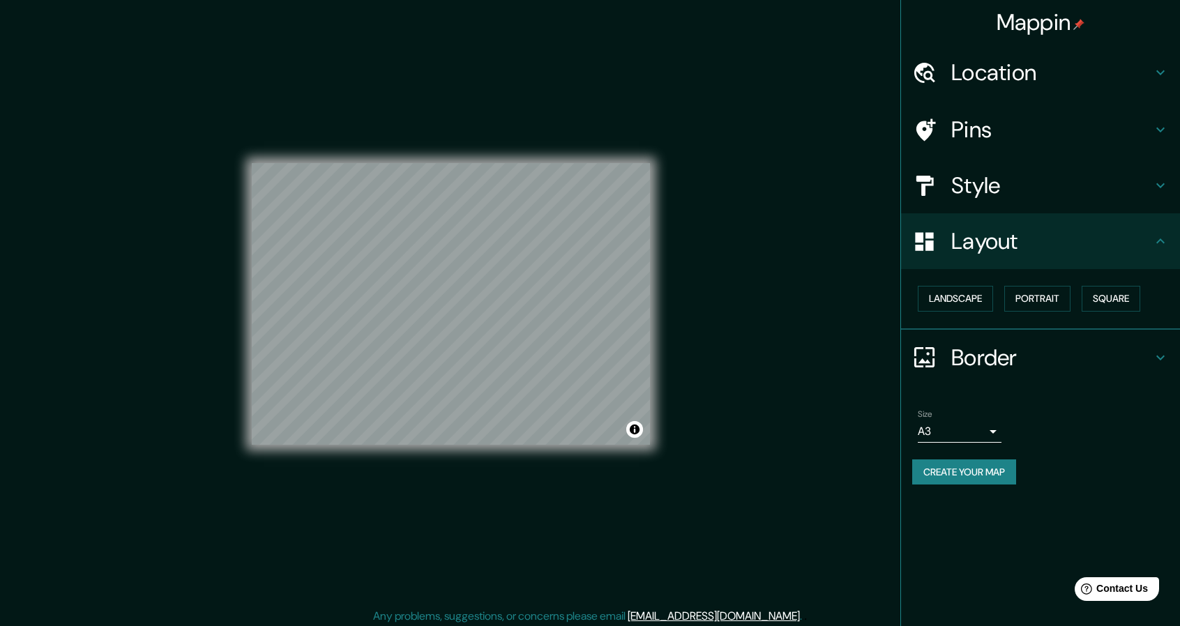
click at [1152, 235] on icon at bounding box center [1160, 241] width 17 height 17
click at [436, 459] on div "© Mapbox © OpenStreetMap Improve this map" at bounding box center [451, 303] width 398 height 563
click at [979, 475] on button "Create your map" at bounding box center [964, 472] width 104 height 26
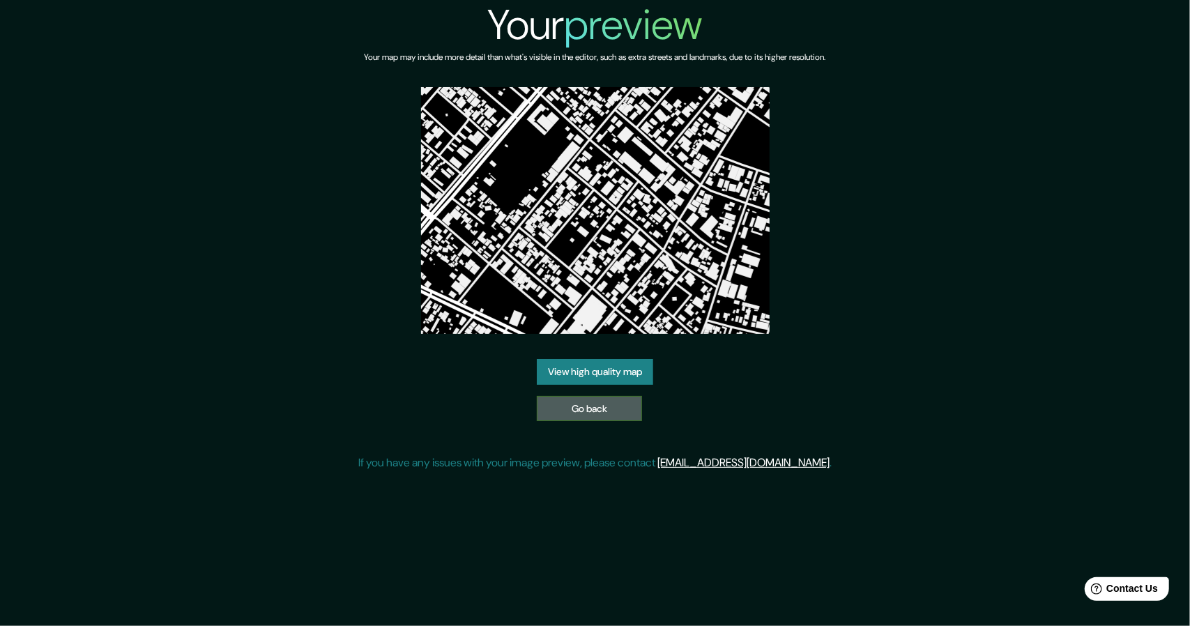
click at [604, 408] on link "Go back" at bounding box center [589, 409] width 105 height 26
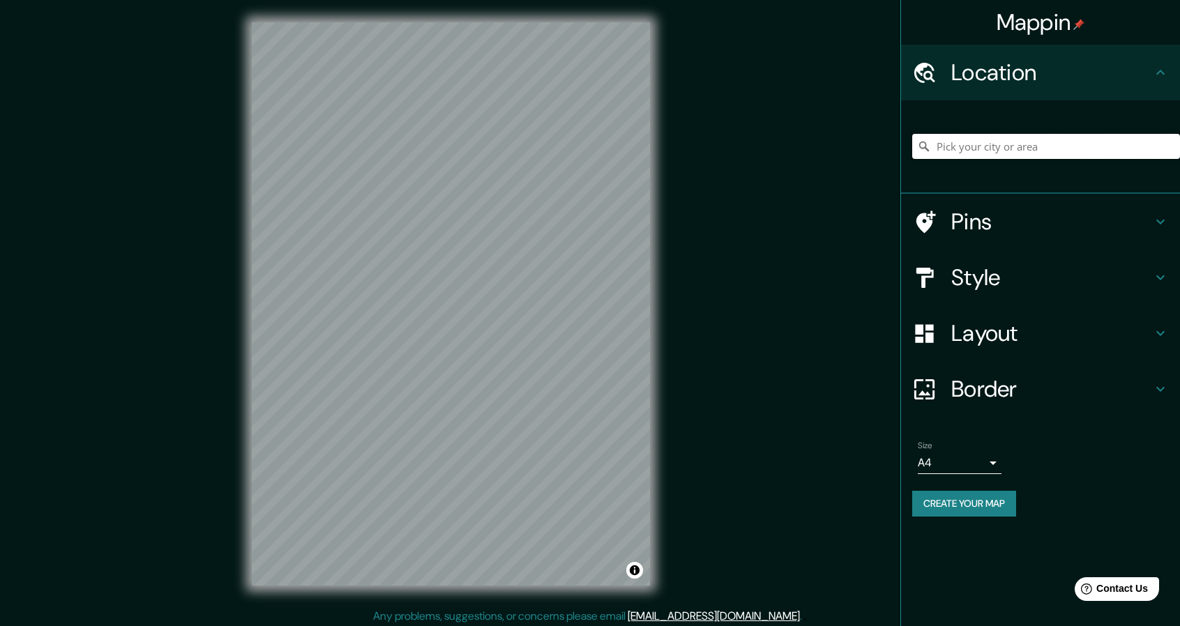
click at [1015, 147] on input "Pick your city or area" at bounding box center [1046, 146] width 268 height 25
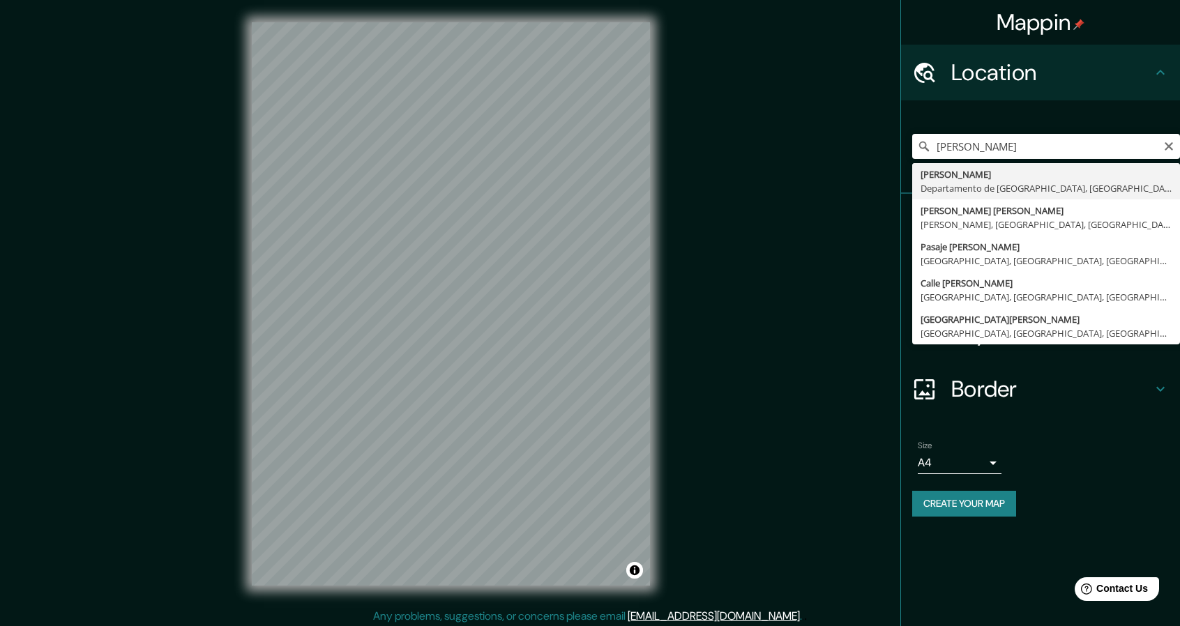
type input "[PERSON_NAME], Departamento de [GEOGRAPHIC_DATA], [GEOGRAPHIC_DATA]"
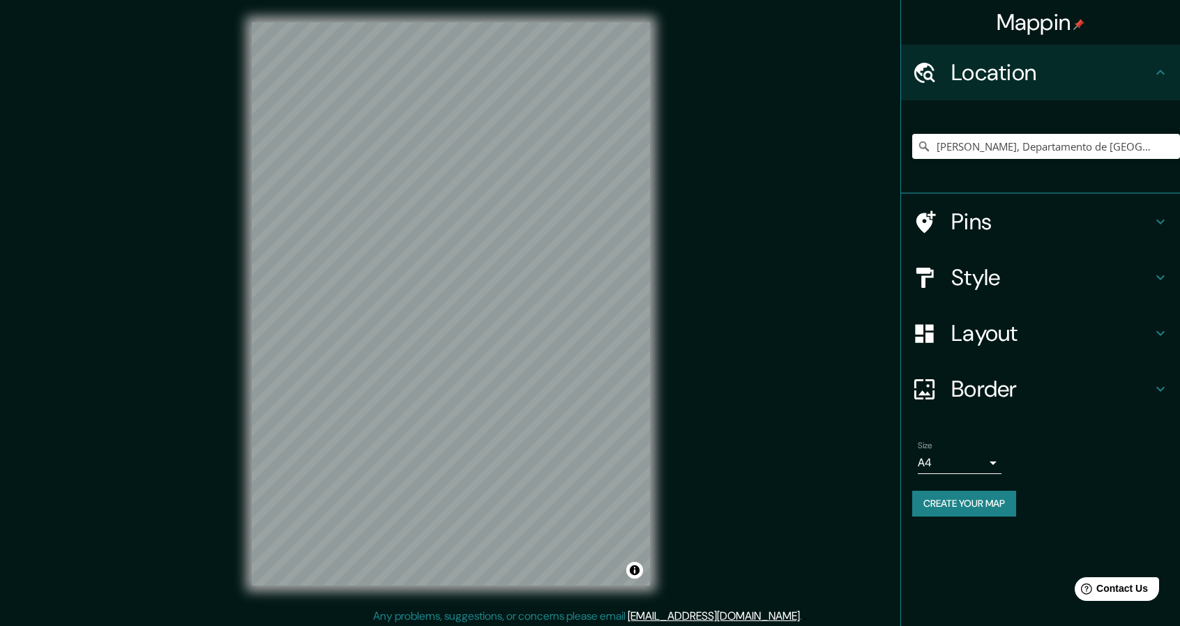
click at [1025, 269] on h4 "Style" at bounding box center [1051, 278] width 201 height 28
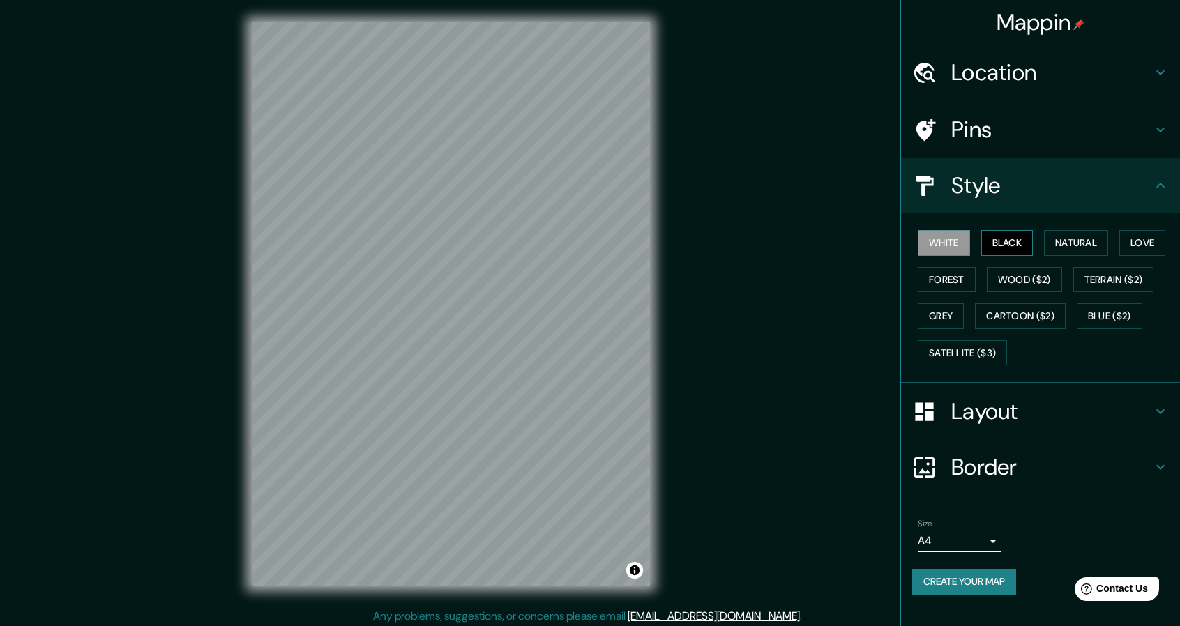
click at [1010, 246] on button "Black" at bounding box center [1007, 243] width 52 height 26
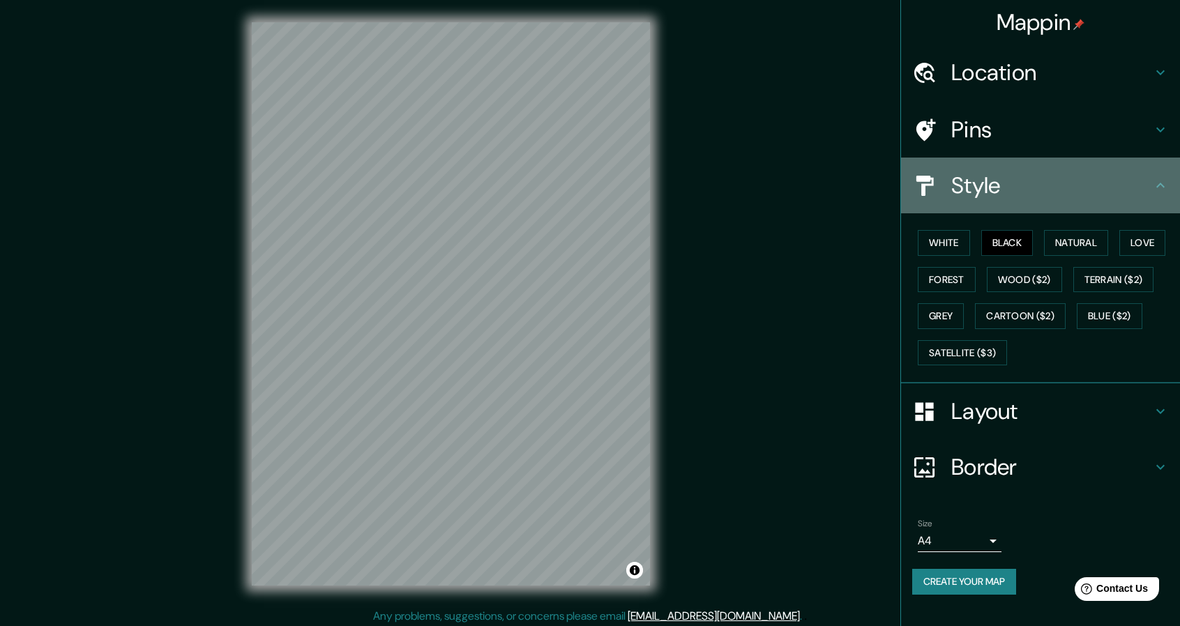
click at [1085, 195] on h4 "Style" at bounding box center [1051, 185] width 201 height 28
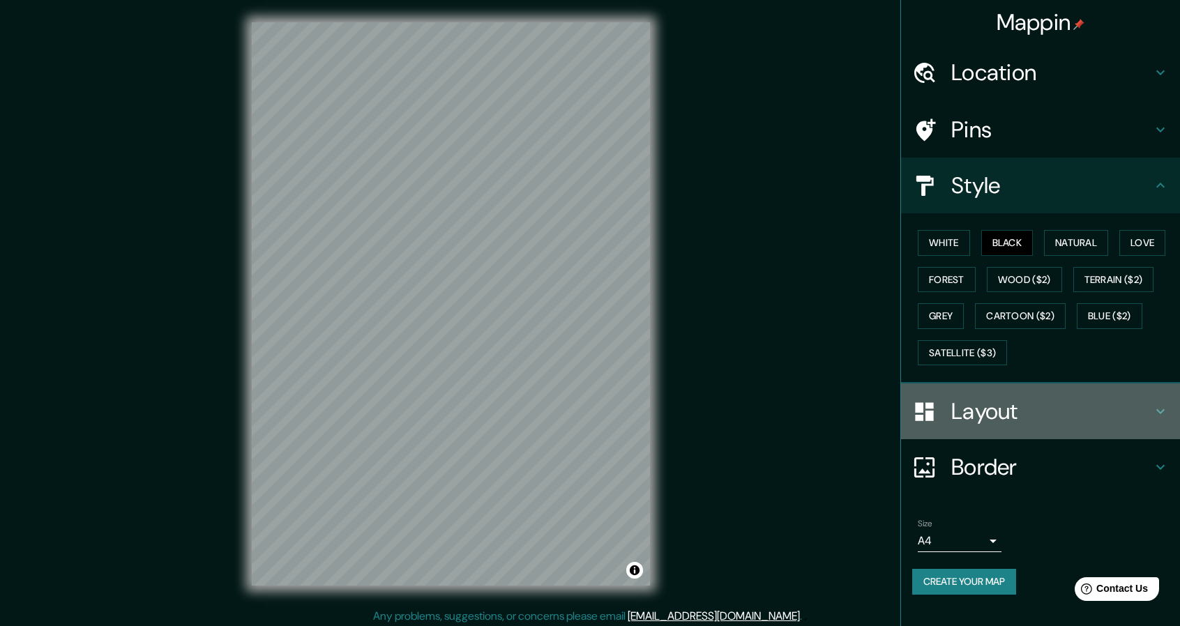
drag, startPoint x: 991, startPoint y: 420, endPoint x: 999, endPoint y: 420, distance: 7.7
click at [991, 420] on h4 "Layout" at bounding box center [1051, 411] width 201 height 28
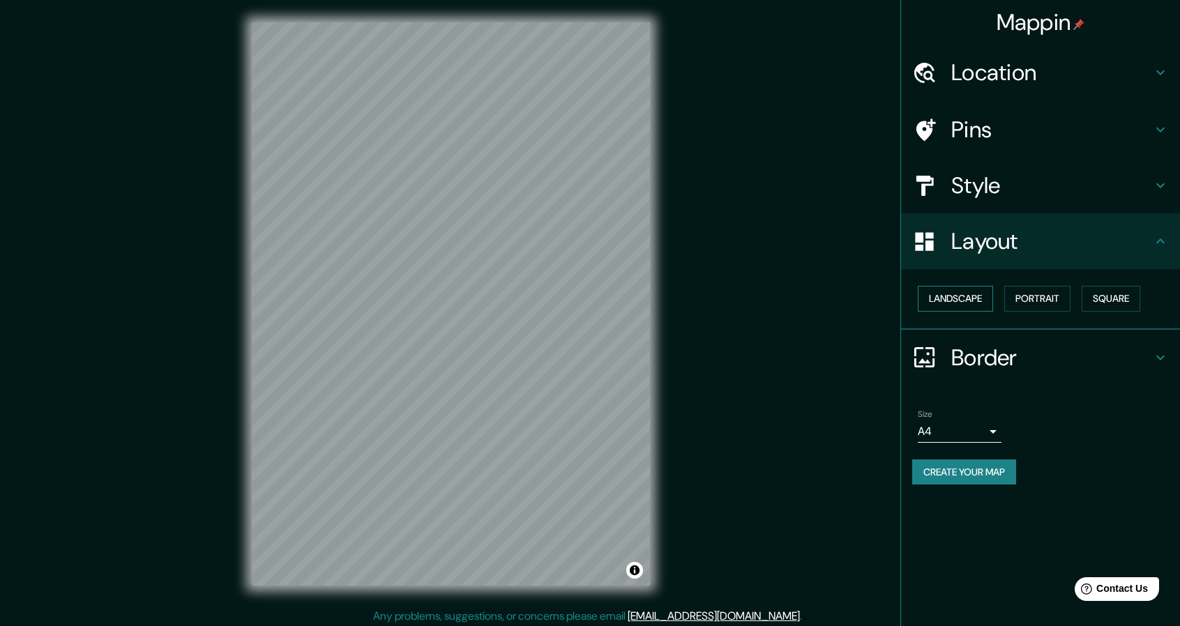
click at [960, 296] on button "Landscape" at bounding box center [954, 299] width 75 height 26
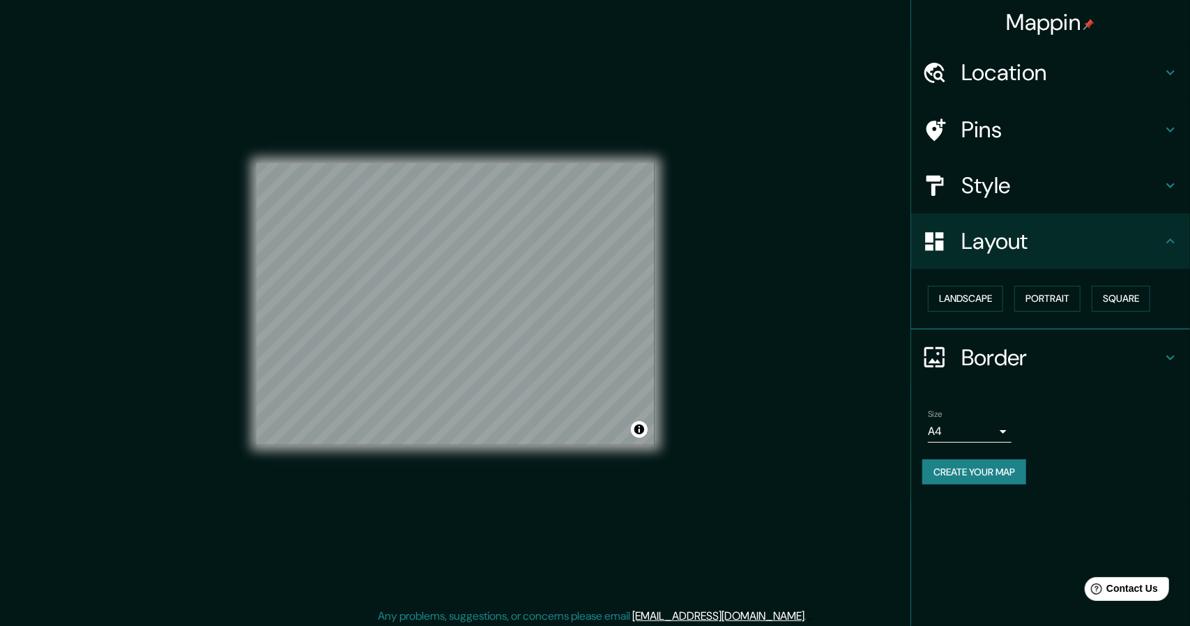
click at [996, 434] on body "Mappin Location Victor Larco Herrera, Departamento de La Libertad, Perú Pins St…" at bounding box center [595, 313] width 1190 height 626
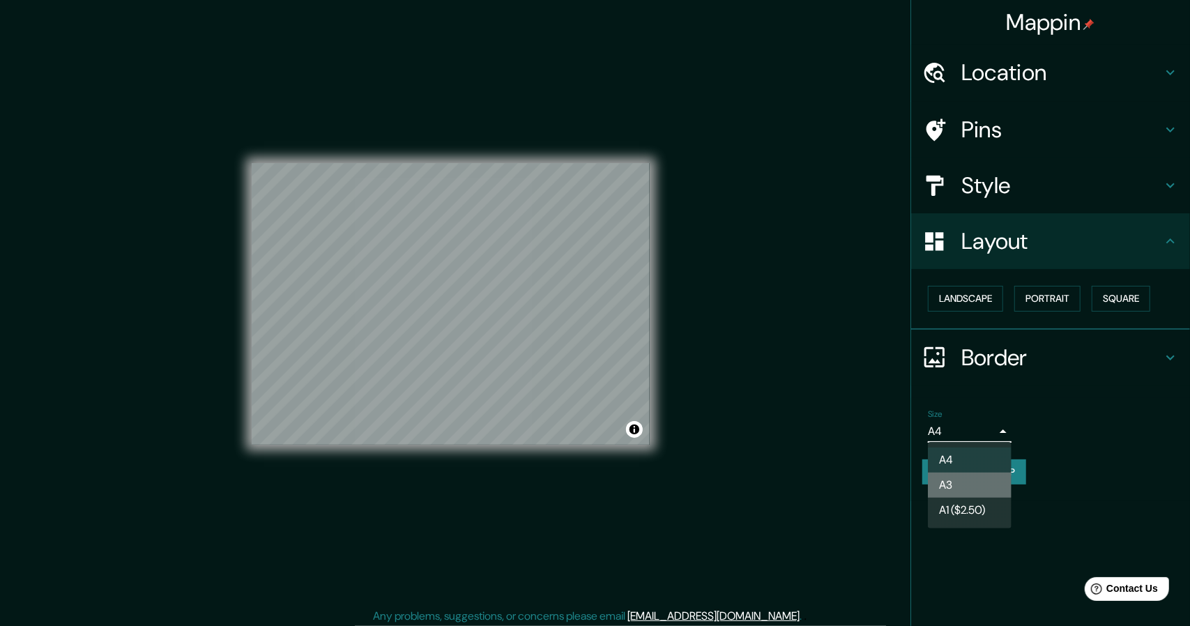
click at [958, 489] on li "A3" at bounding box center [970, 485] width 84 height 25
type input "a4"
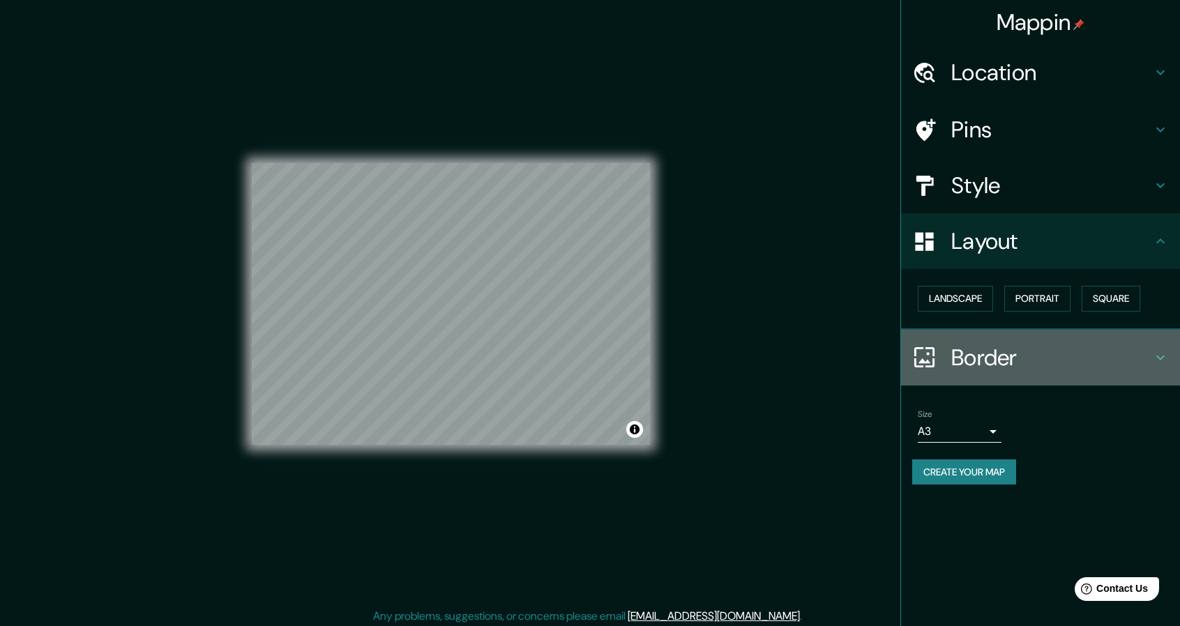
click at [1147, 352] on h4 "Border" at bounding box center [1051, 358] width 201 height 28
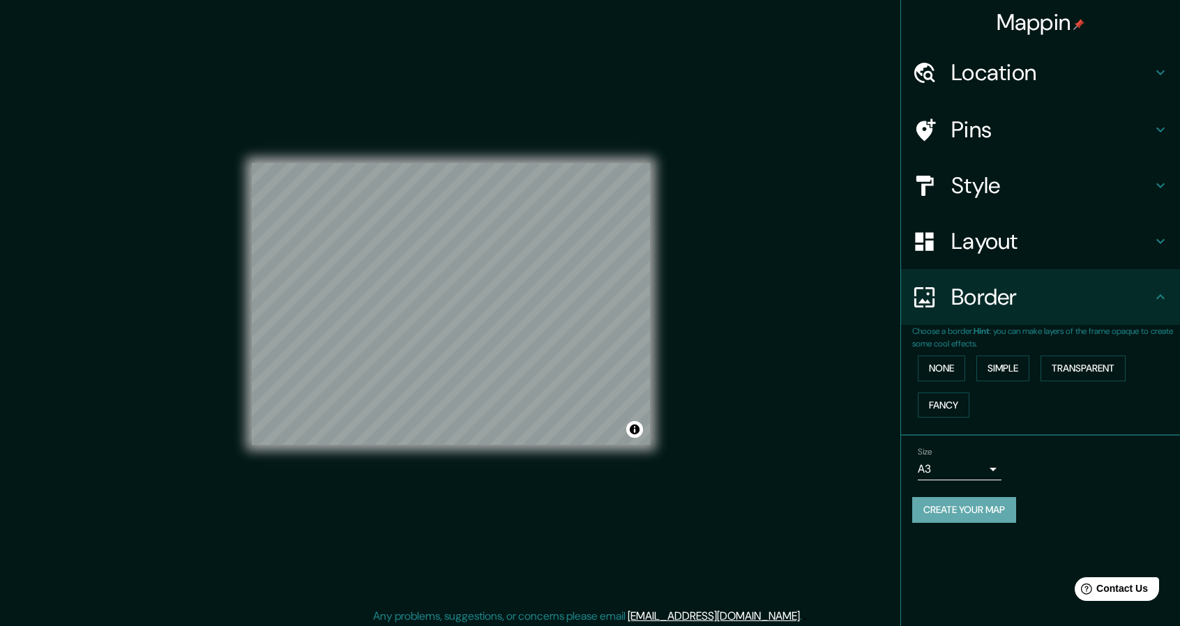
click at [975, 514] on button "Create your map" at bounding box center [964, 510] width 104 height 26
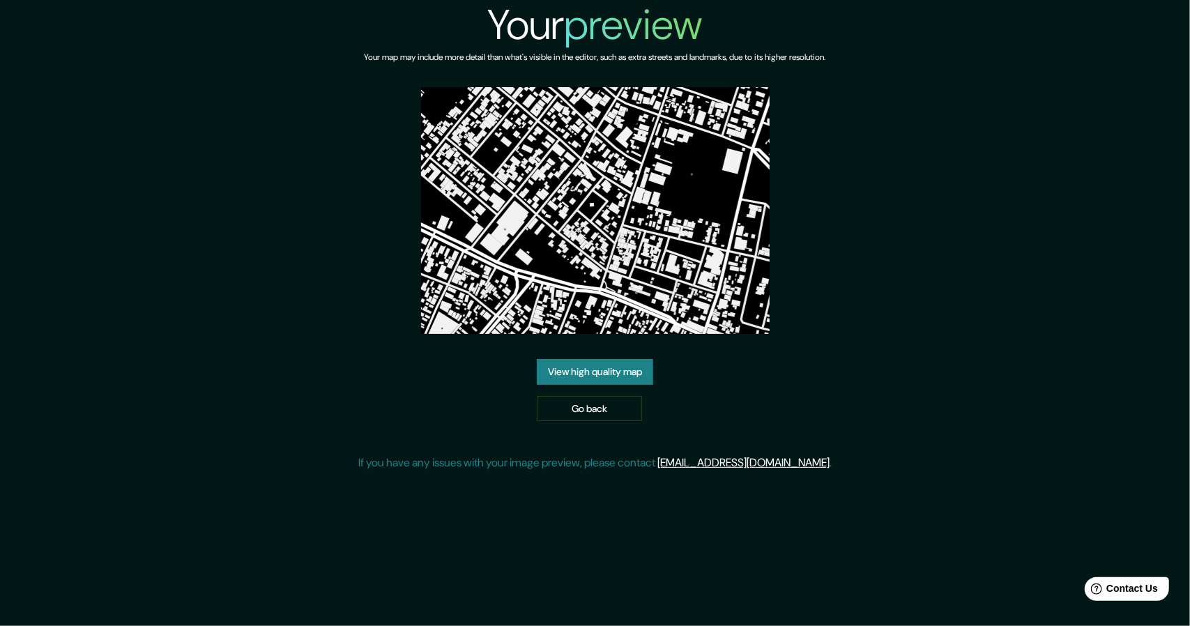
drag, startPoint x: 611, startPoint y: 221, endPoint x: 914, endPoint y: 242, distance: 304.0
click at [914, 242] on div "Your preview Your map may include more detail than what's visible in the editor…" at bounding box center [595, 241] width 1190 height 482
click at [595, 409] on link "Go back" at bounding box center [589, 409] width 105 height 26
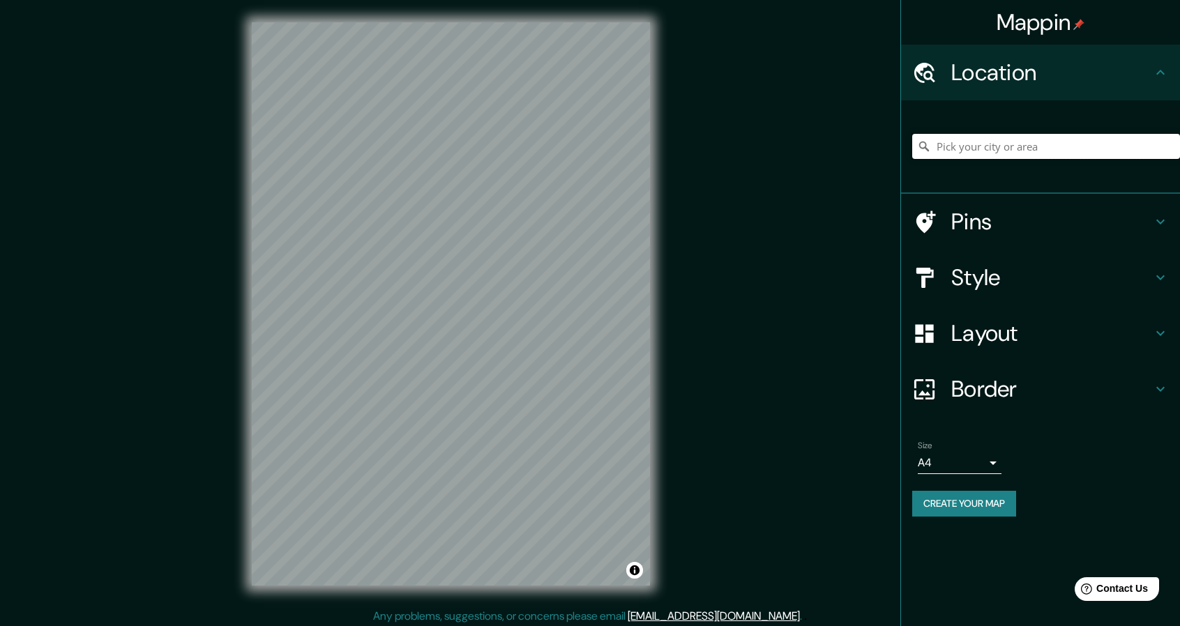
click at [975, 142] on input "Pick your city or area" at bounding box center [1046, 146] width 268 height 25
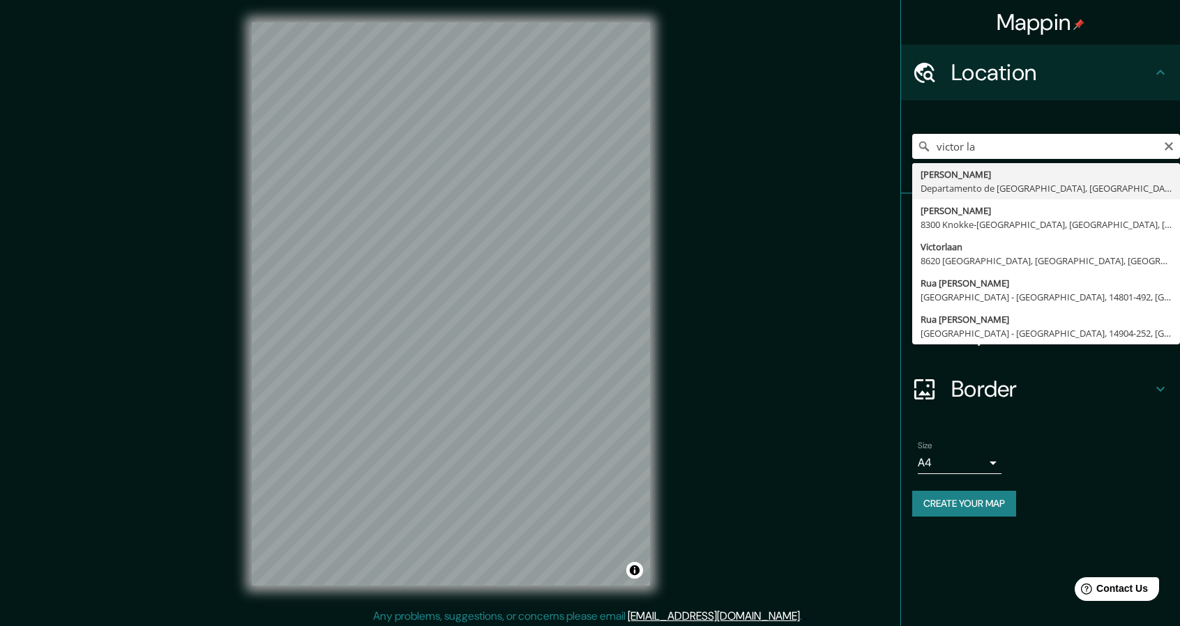
type input "[PERSON_NAME], Departamento de [GEOGRAPHIC_DATA], [GEOGRAPHIC_DATA]"
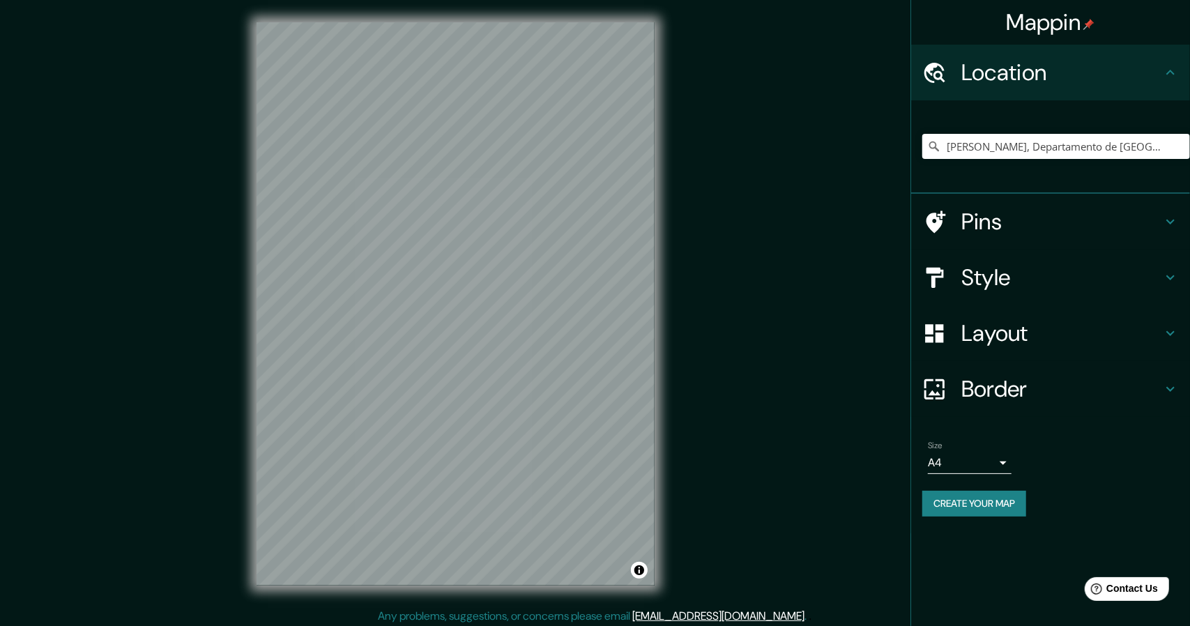
click at [991, 464] on body "Mappin Location [PERSON_NAME][GEOGRAPHIC_DATA], [GEOGRAPHIC_DATA], [GEOGRAPHIC_…" at bounding box center [595, 313] width 1190 height 626
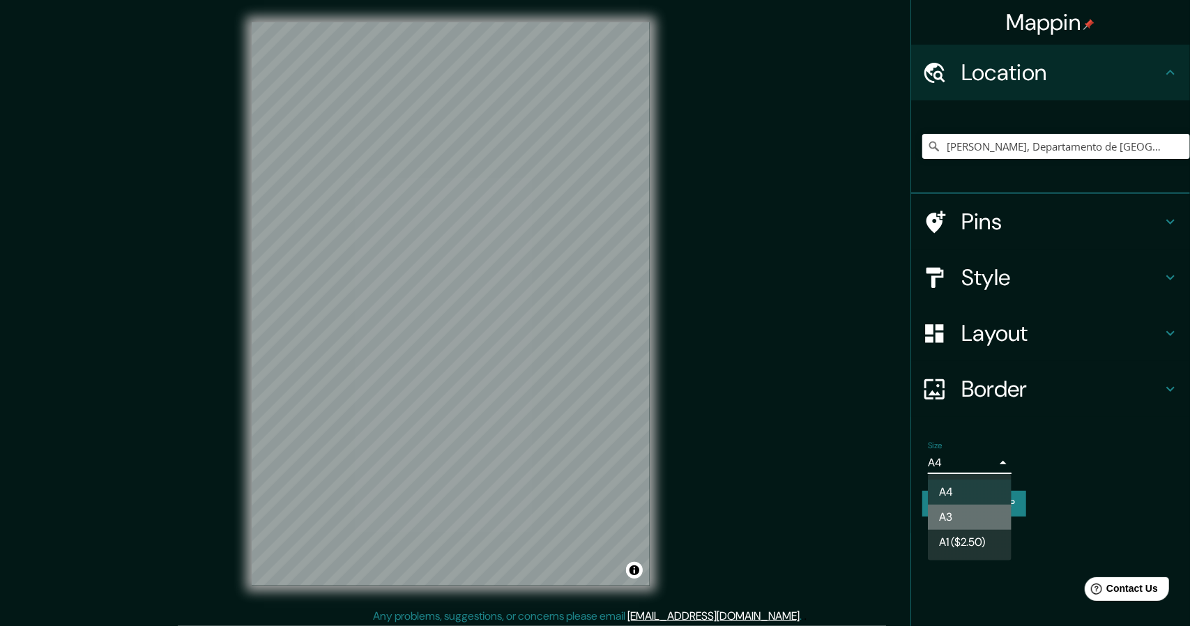
click at [970, 514] on li "A3" at bounding box center [970, 517] width 84 height 25
type input "a4"
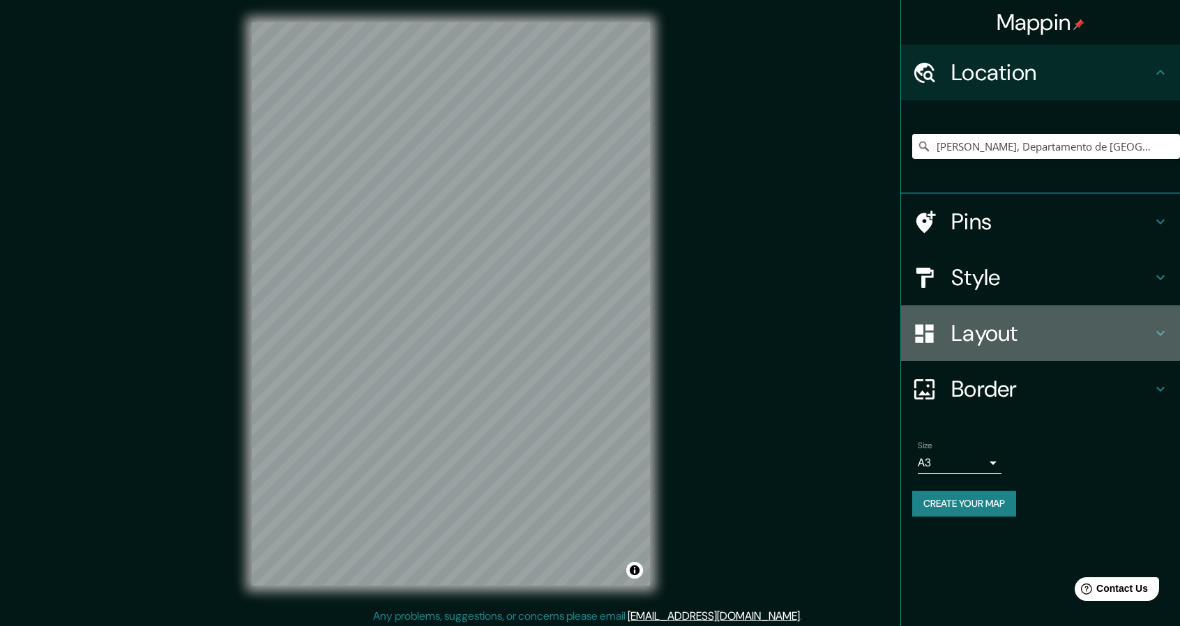
click at [1025, 338] on h4 "Layout" at bounding box center [1051, 333] width 201 height 28
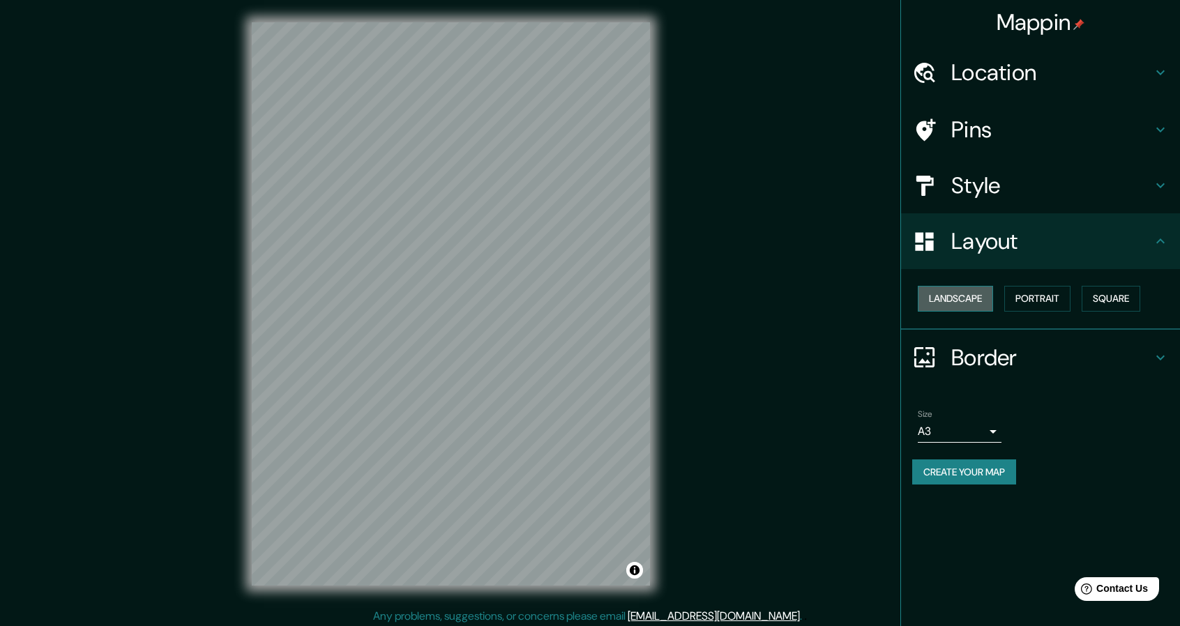
click at [975, 292] on button "Landscape" at bounding box center [954, 299] width 75 height 26
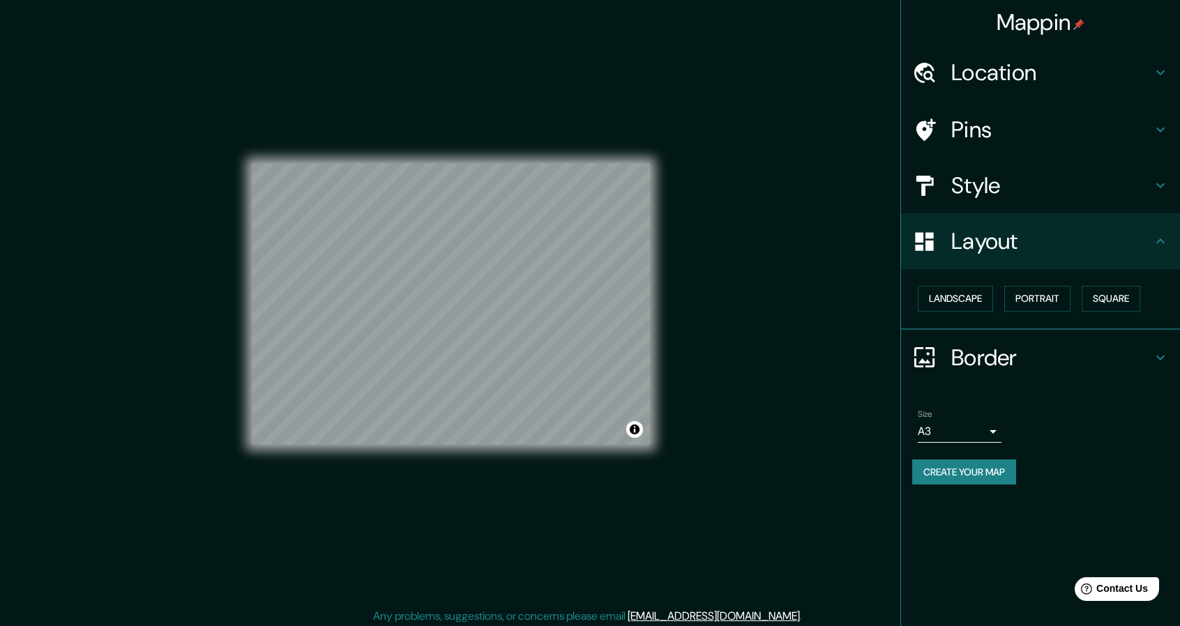
click at [1053, 186] on h4 "Style" at bounding box center [1051, 185] width 201 height 28
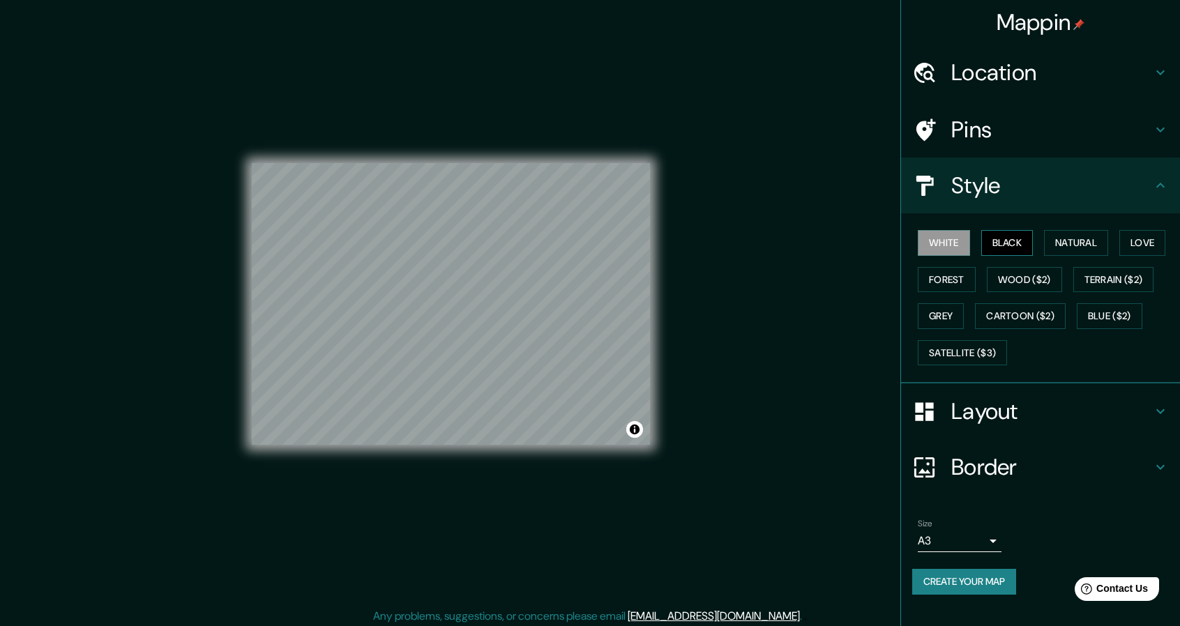
click at [1000, 241] on button "Black" at bounding box center [1007, 243] width 52 height 26
drag, startPoint x: 650, startPoint y: 365, endPoint x: 971, endPoint y: 581, distance: 387.7
click at [965, 579] on button "Create your map" at bounding box center [964, 582] width 104 height 26
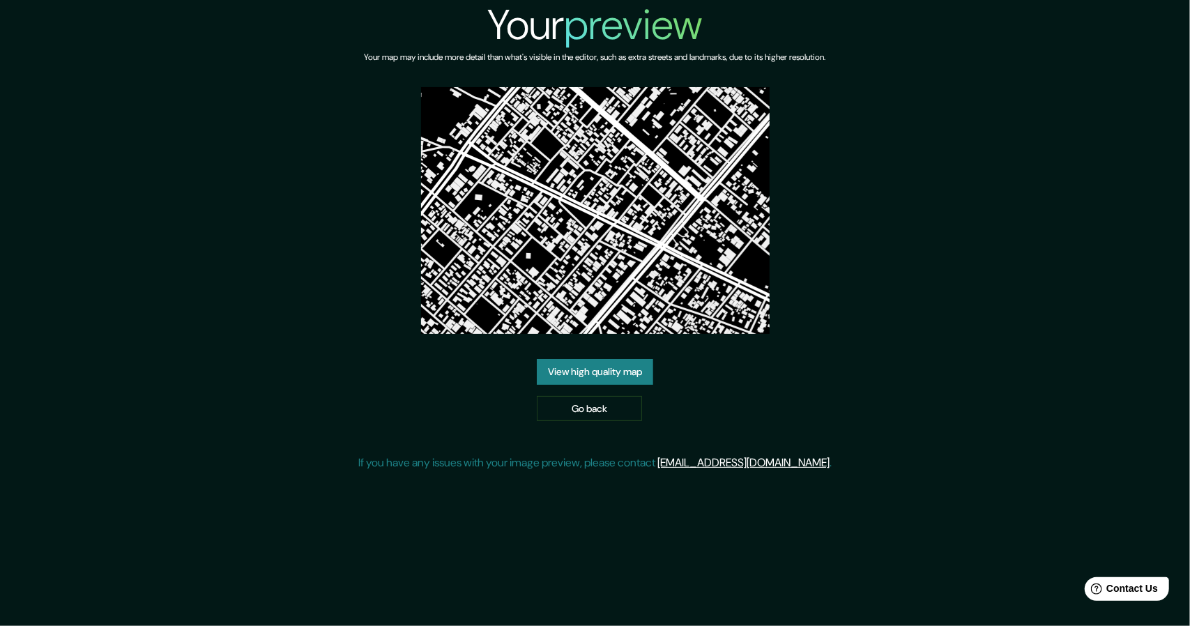
drag, startPoint x: 774, startPoint y: 326, endPoint x: 914, endPoint y: 590, distance: 299.1
click at [913, 590] on div "Your preview Your map may include more detail than what's visible in the editor…" at bounding box center [595, 313] width 1190 height 626
drag, startPoint x: 615, startPoint y: 410, endPoint x: 678, endPoint y: 400, distance: 64.2
click at [615, 410] on link "Go back" at bounding box center [589, 409] width 105 height 26
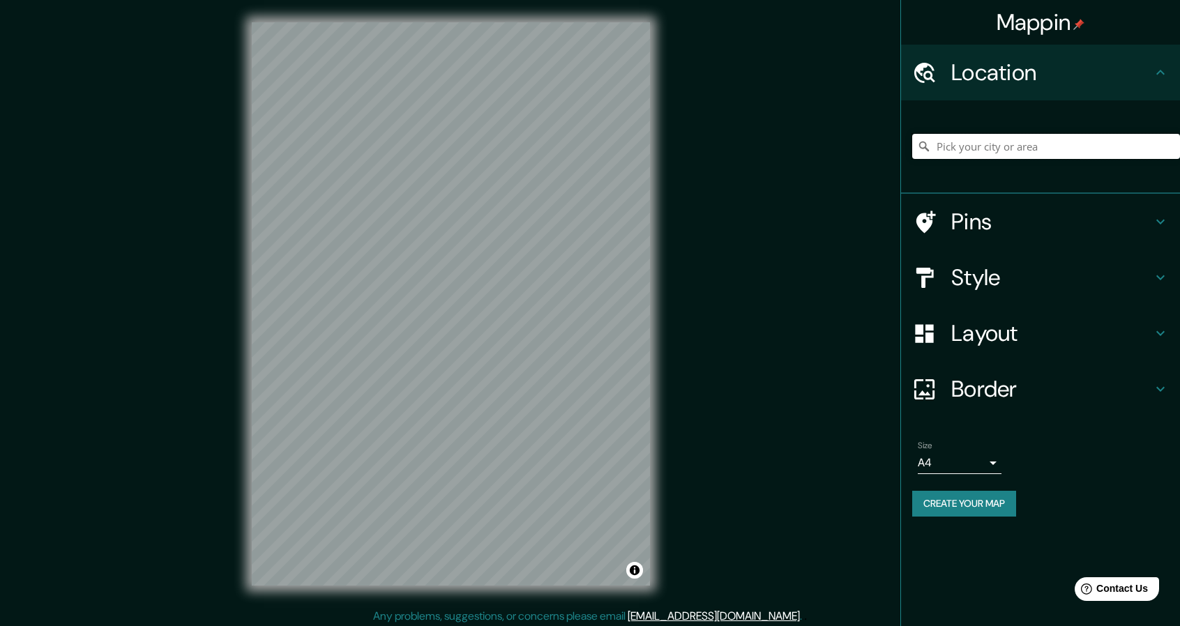
click at [966, 140] on input "Pick your city or area" at bounding box center [1046, 146] width 268 height 25
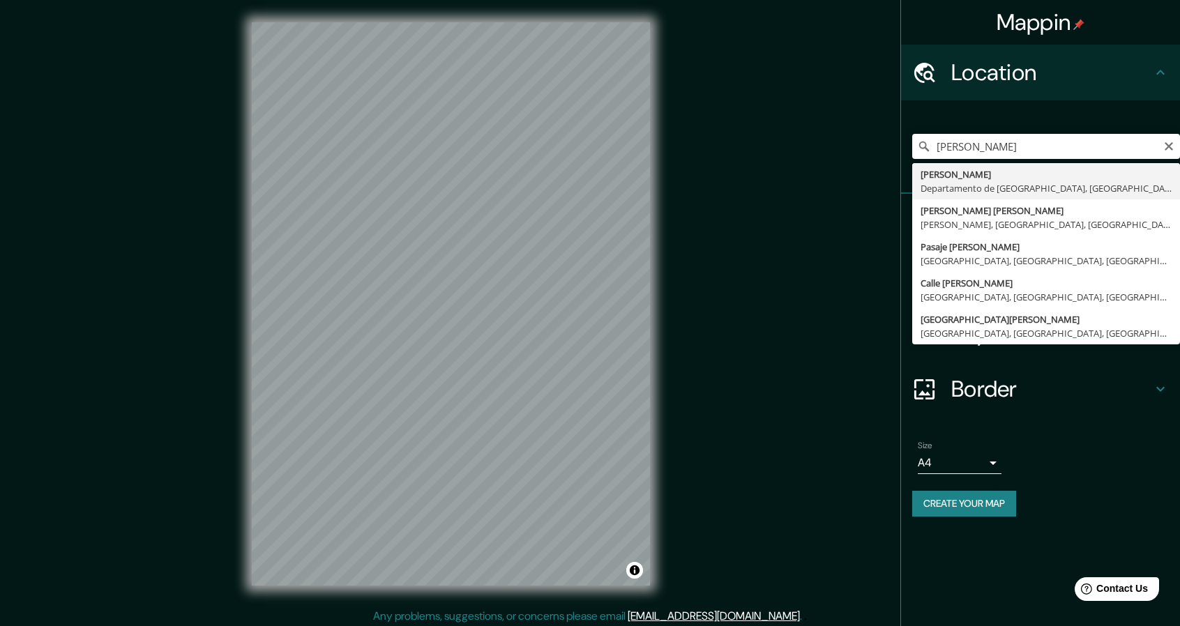
type input "[PERSON_NAME], Departamento de [GEOGRAPHIC_DATA], [GEOGRAPHIC_DATA]"
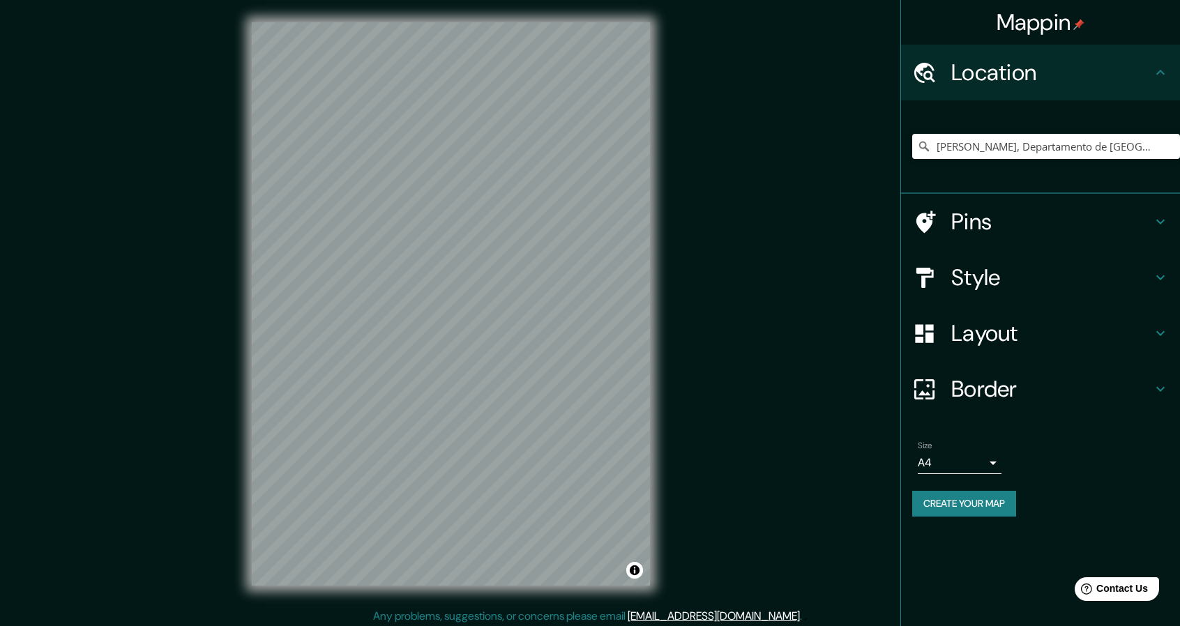
click at [990, 466] on body "Mappin Location [PERSON_NAME][GEOGRAPHIC_DATA], [GEOGRAPHIC_DATA], [GEOGRAPHIC_…" at bounding box center [590, 313] width 1180 height 626
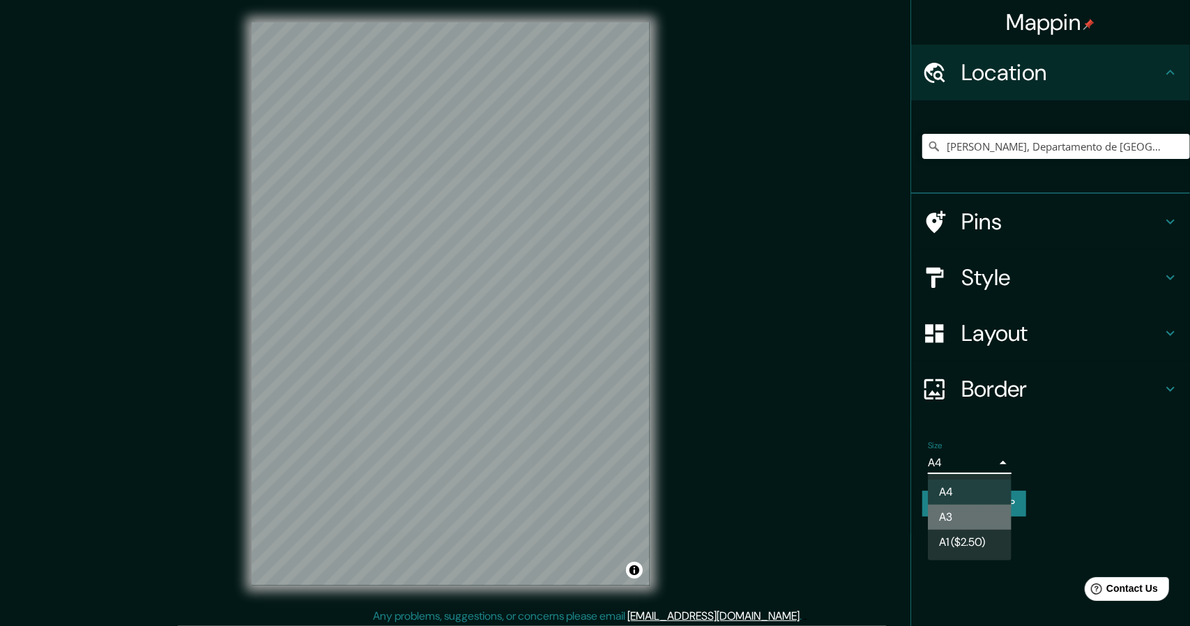
click at [959, 512] on li "A3" at bounding box center [970, 517] width 84 height 25
type input "a4"
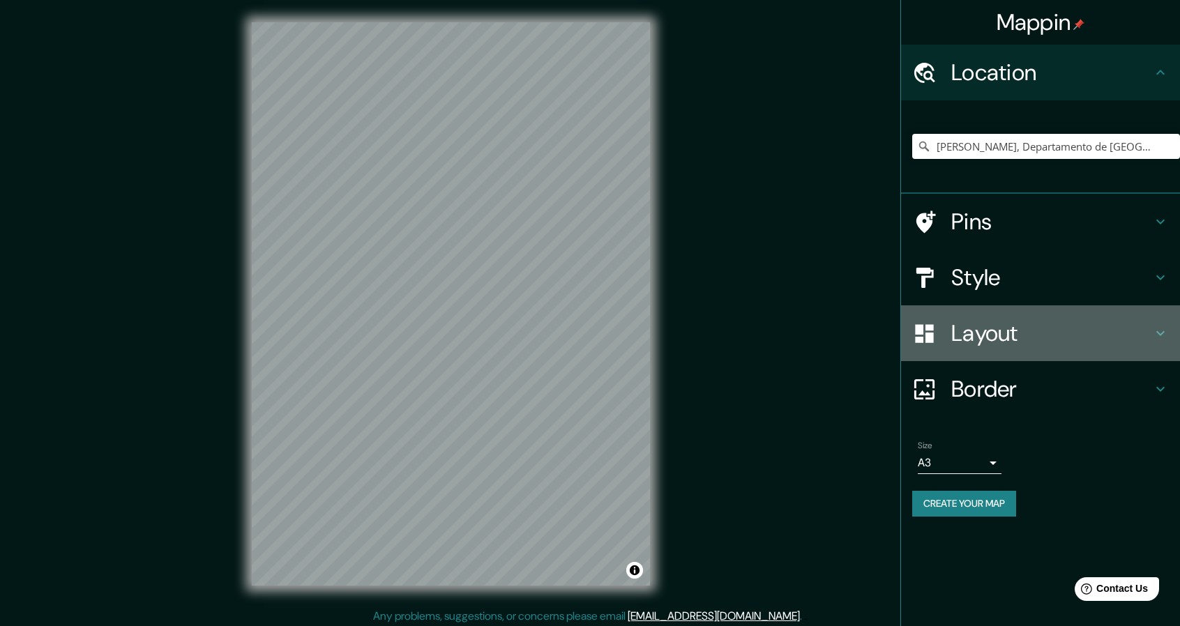
click at [1014, 336] on h4 "Layout" at bounding box center [1051, 333] width 201 height 28
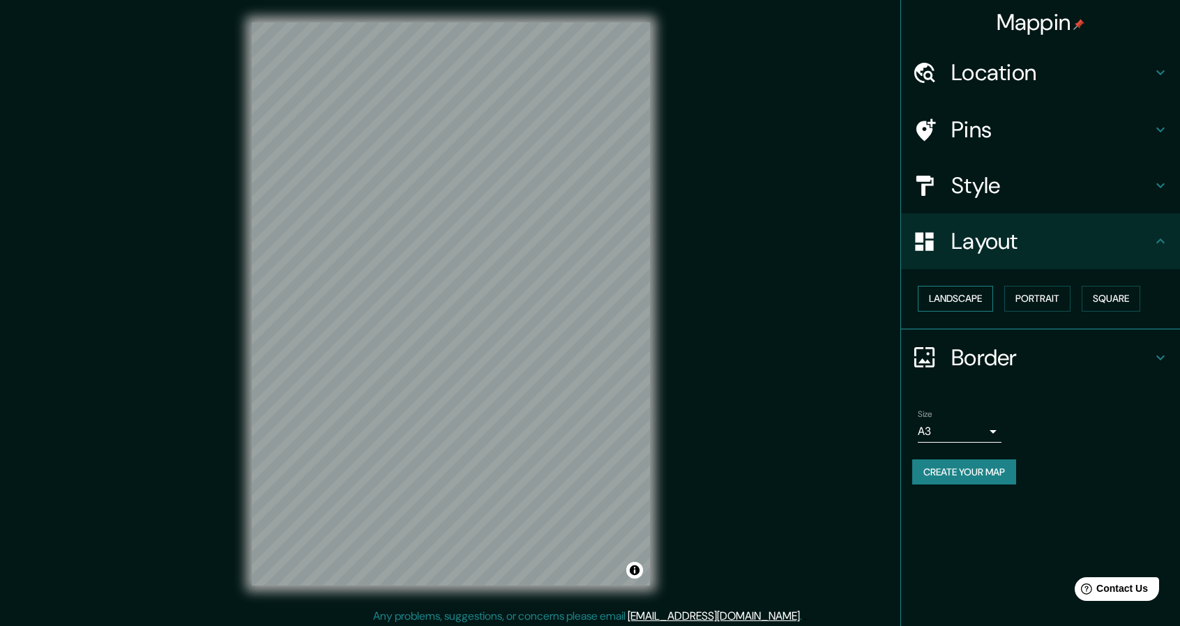
click at [968, 297] on button "Landscape" at bounding box center [954, 299] width 75 height 26
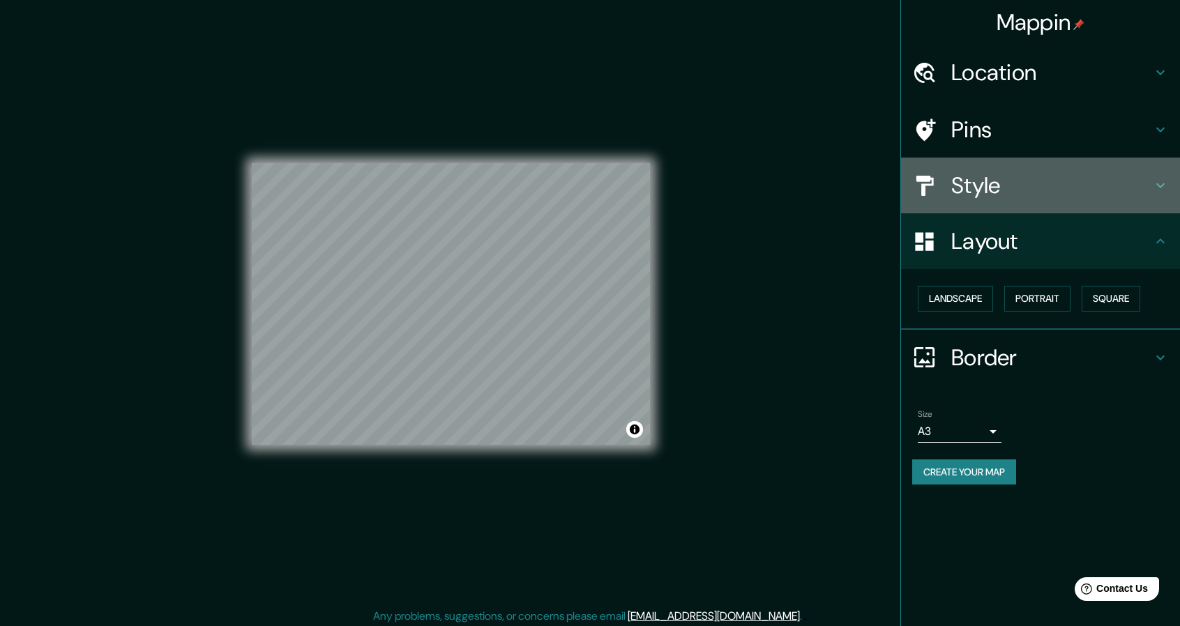
click at [1004, 195] on h4 "Style" at bounding box center [1051, 185] width 201 height 28
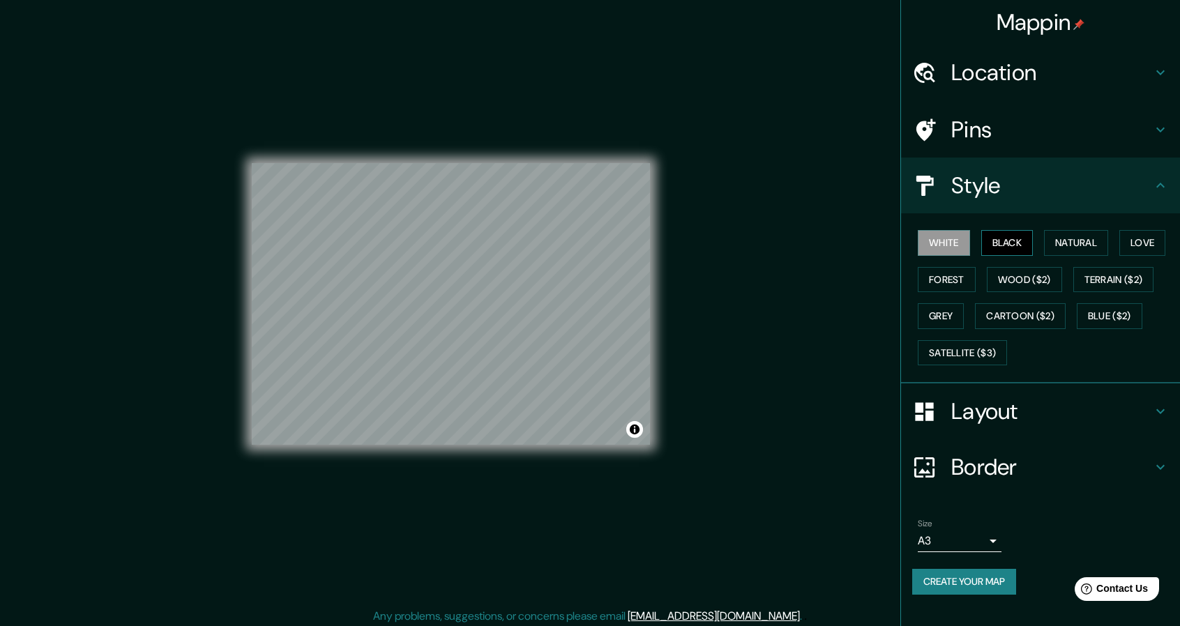
click at [1004, 243] on button "Black" at bounding box center [1007, 243] width 52 height 26
click at [989, 579] on button "Create your map" at bounding box center [964, 582] width 104 height 26
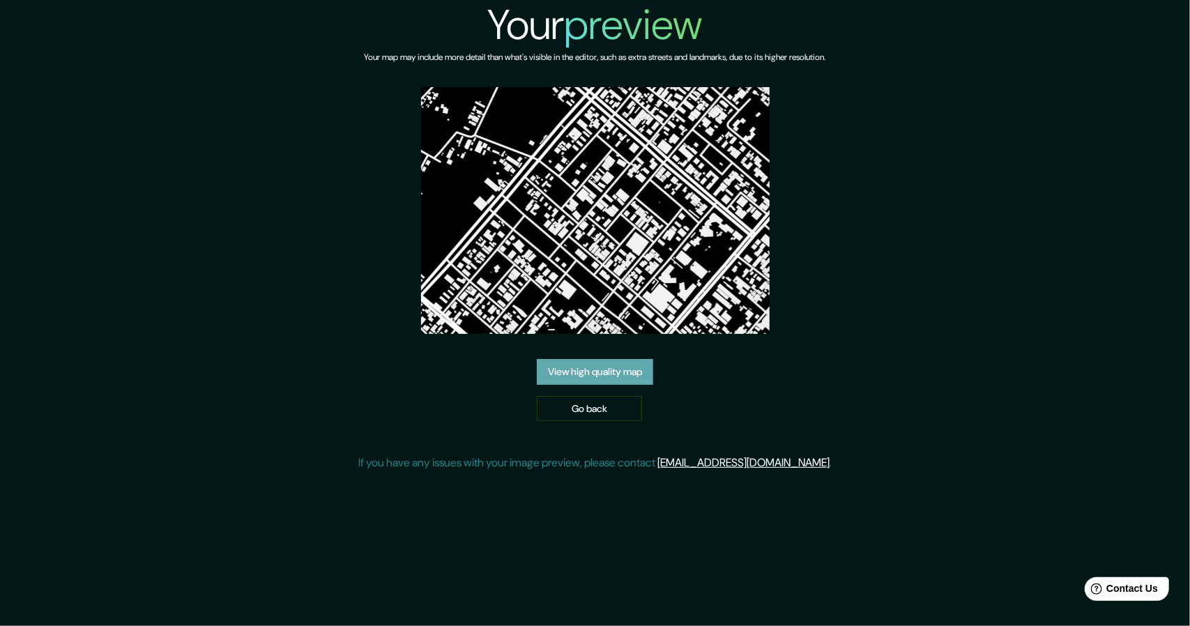
click at [615, 376] on link "View high quality map" at bounding box center [595, 372] width 116 height 26
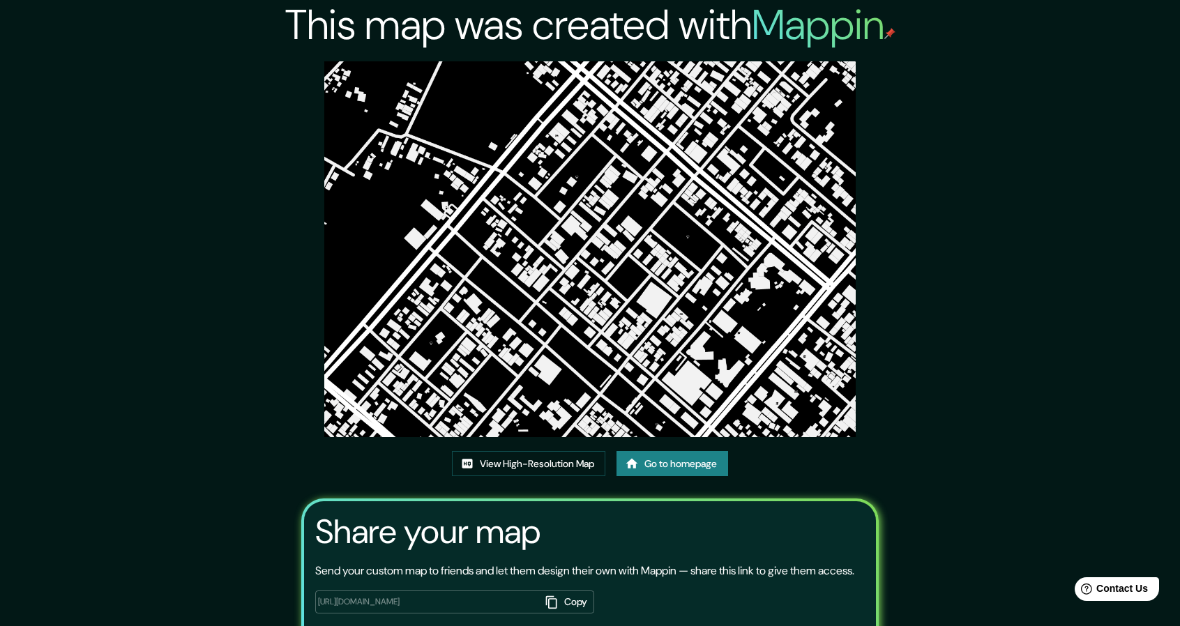
click at [678, 454] on link "Go to homepage" at bounding box center [672, 464] width 112 height 26
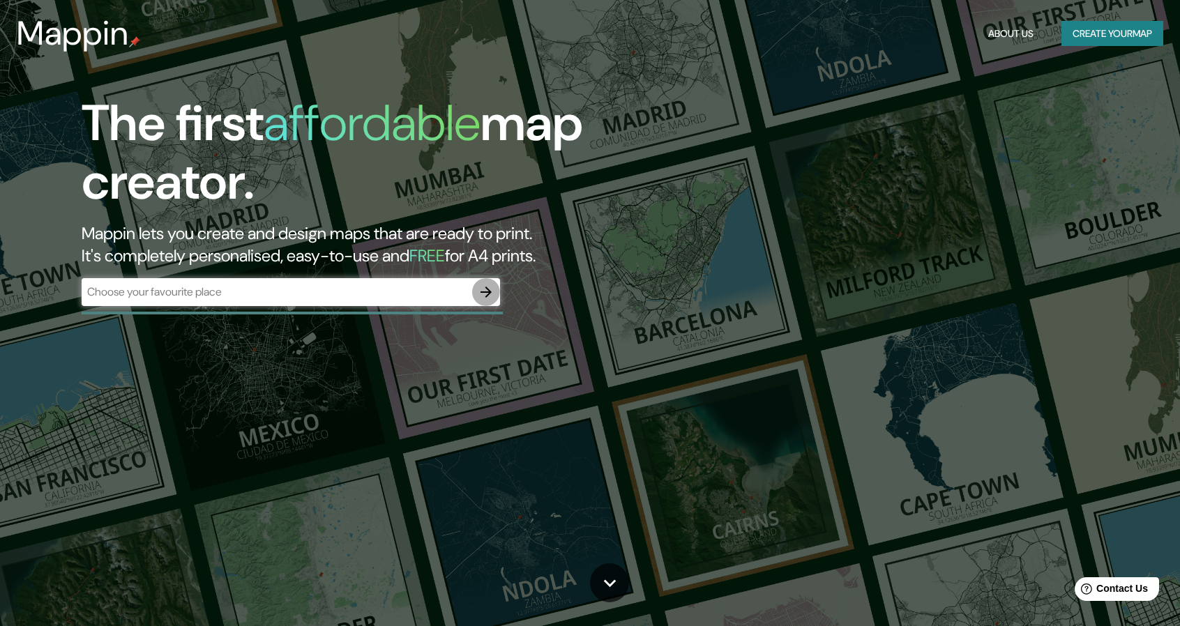
click at [482, 293] on icon "button" at bounding box center [486, 292] width 17 height 17
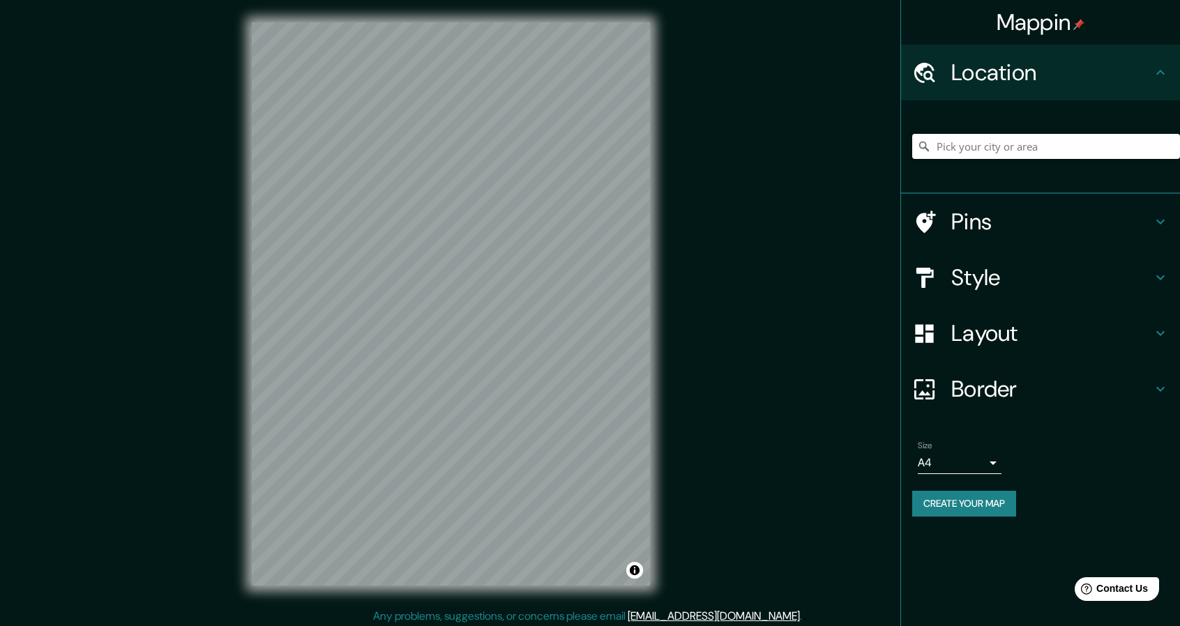
click at [1042, 137] on input "Pick your city or area" at bounding box center [1046, 146] width 268 height 25
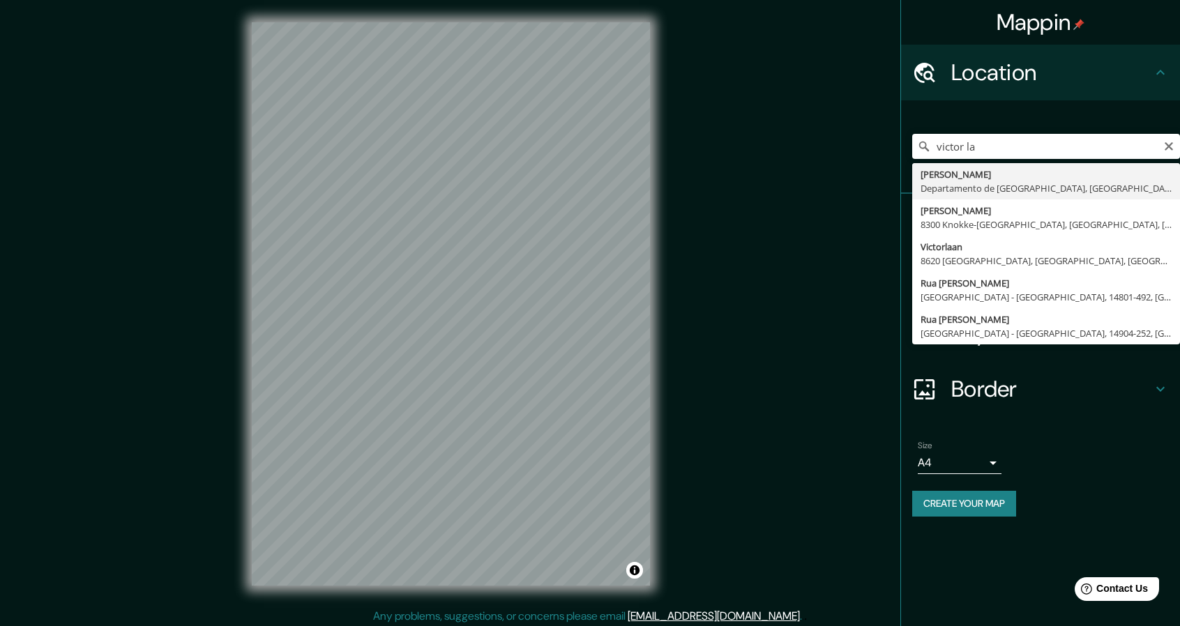
type input "[PERSON_NAME], Departamento de [GEOGRAPHIC_DATA], [GEOGRAPHIC_DATA]"
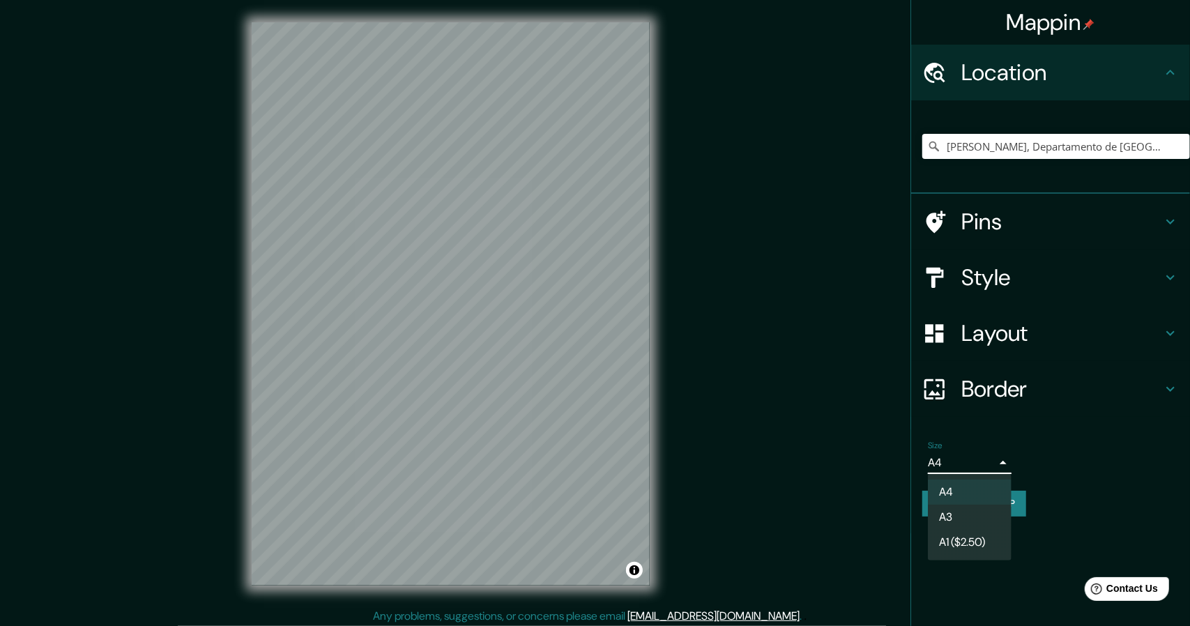
click at [996, 462] on body "Mappin Location [PERSON_NAME][GEOGRAPHIC_DATA], [GEOGRAPHIC_DATA], [GEOGRAPHIC_…" at bounding box center [595, 313] width 1190 height 626
click at [969, 509] on li "A3" at bounding box center [970, 517] width 84 height 25
type input "a4"
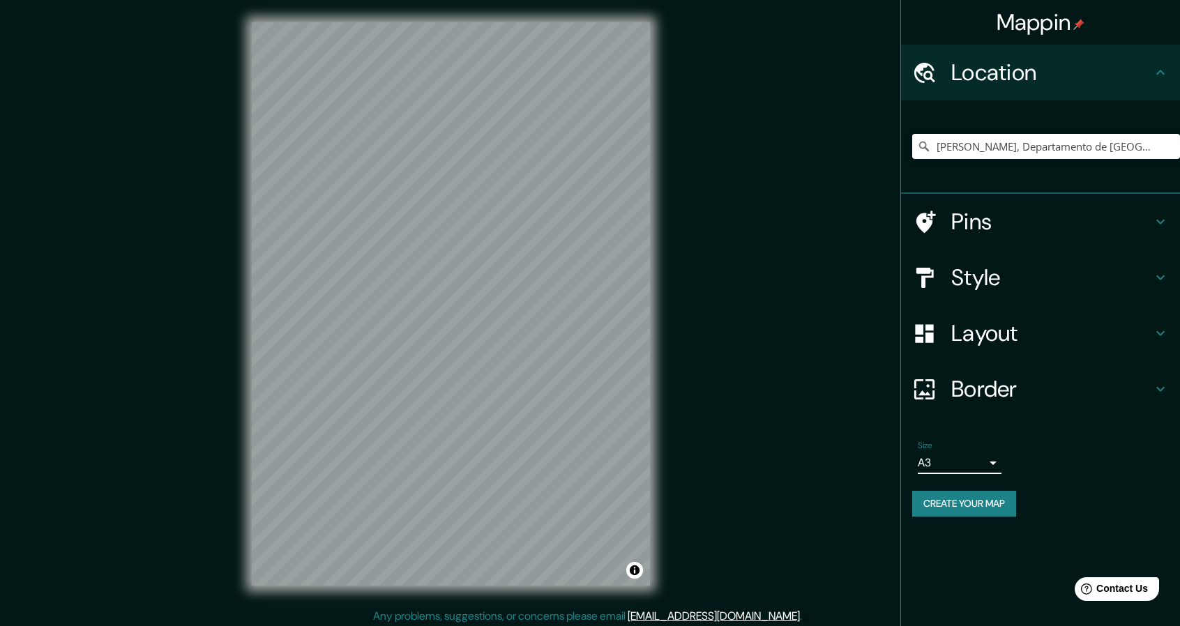
click at [992, 333] on h4 "Layout" at bounding box center [1051, 333] width 201 height 28
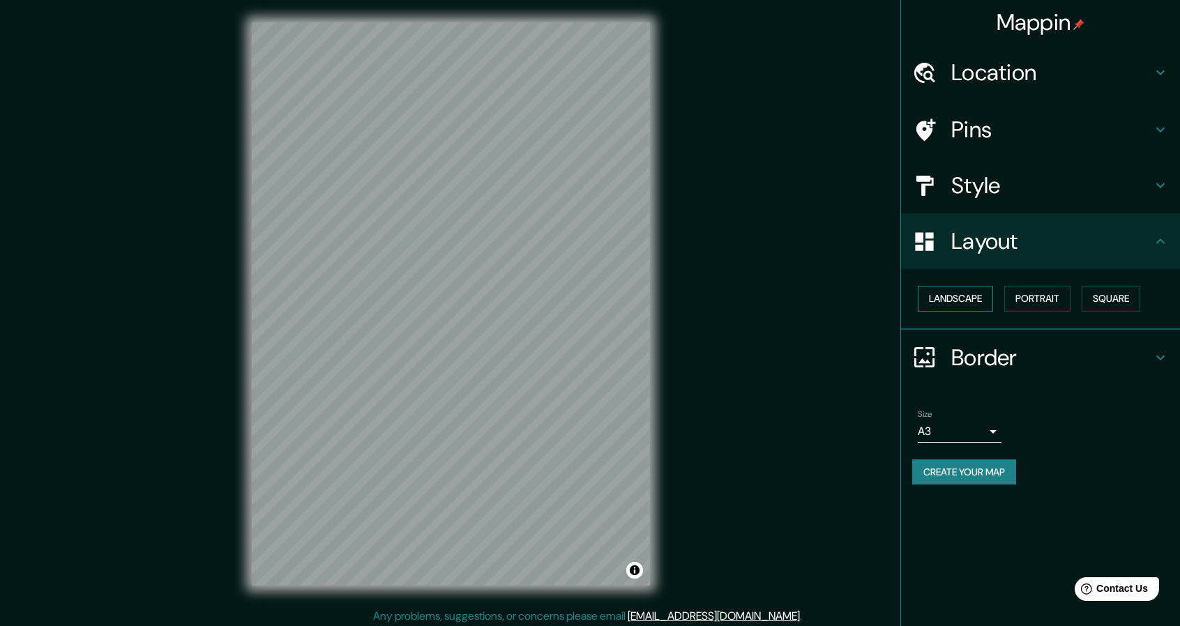
click at [965, 299] on button "Landscape" at bounding box center [954, 299] width 75 height 26
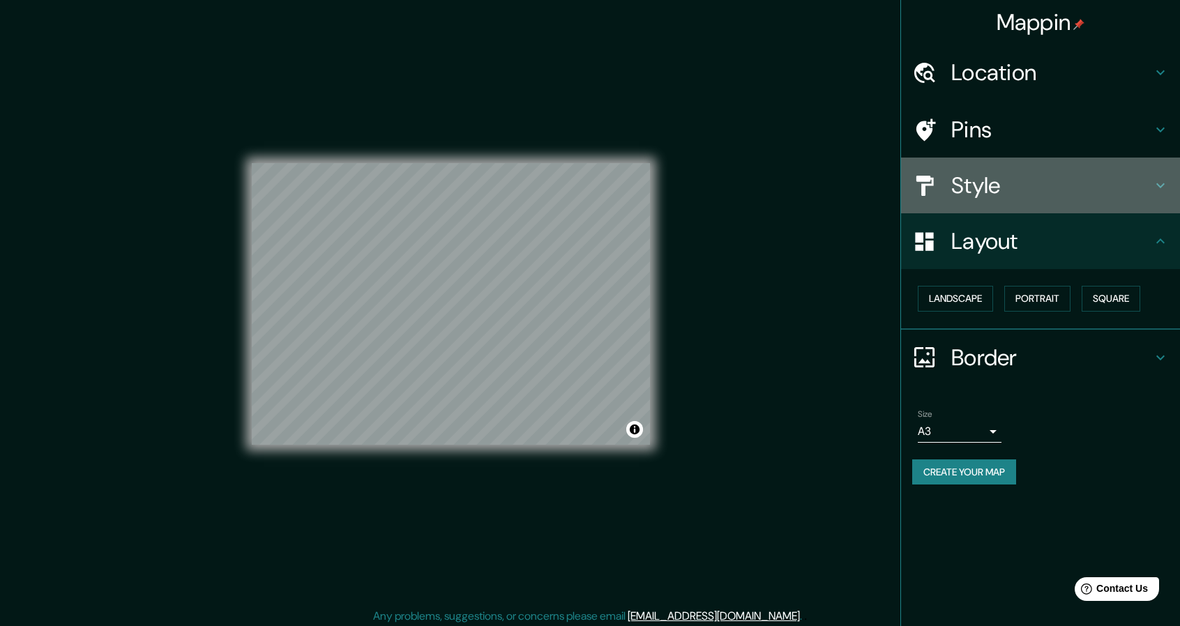
click at [1009, 181] on h4 "Style" at bounding box center [1051, 185] width 201 height 28
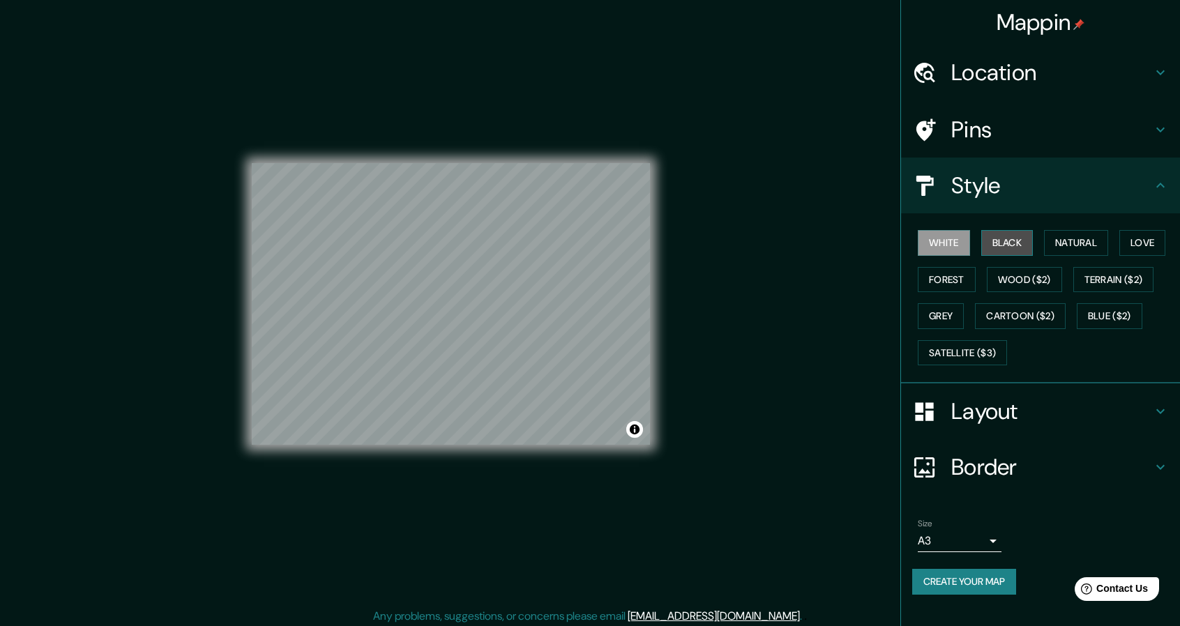
click at [1004, 239] on button "Black" at bounding box center [1007, 243] width 52 height 26
click at [990, 579] on button "Create your map" at bounding box center [964, 582] width 104 height 26
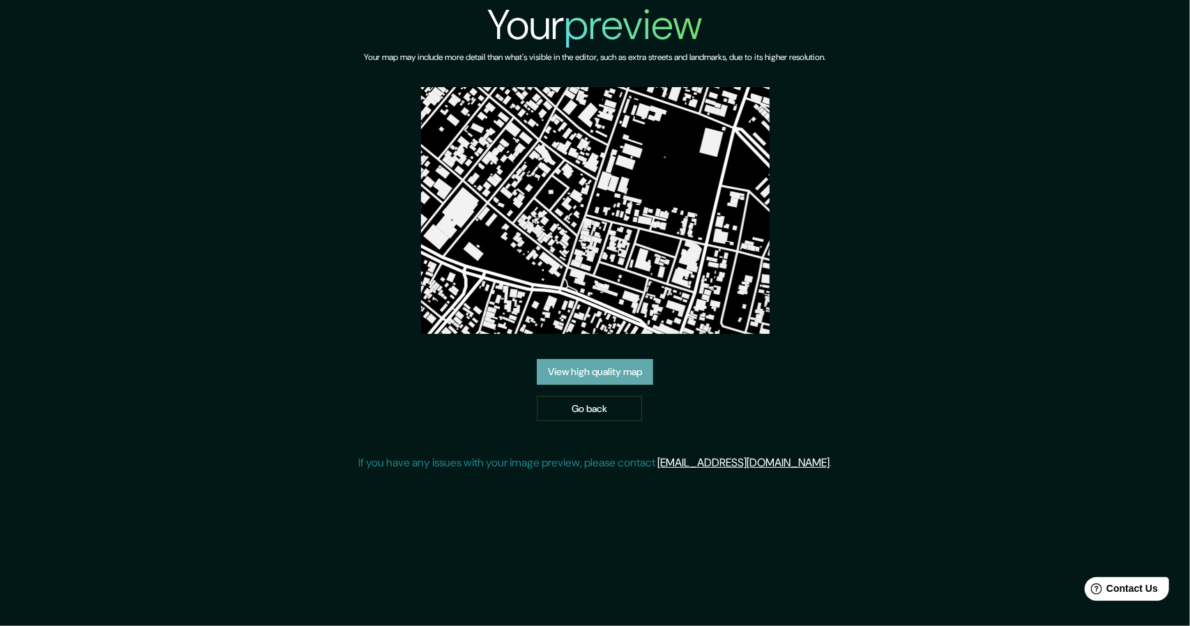
click at [593, 364] on link "View high quality map" at bounding box center [595, 372] width 116 height 26
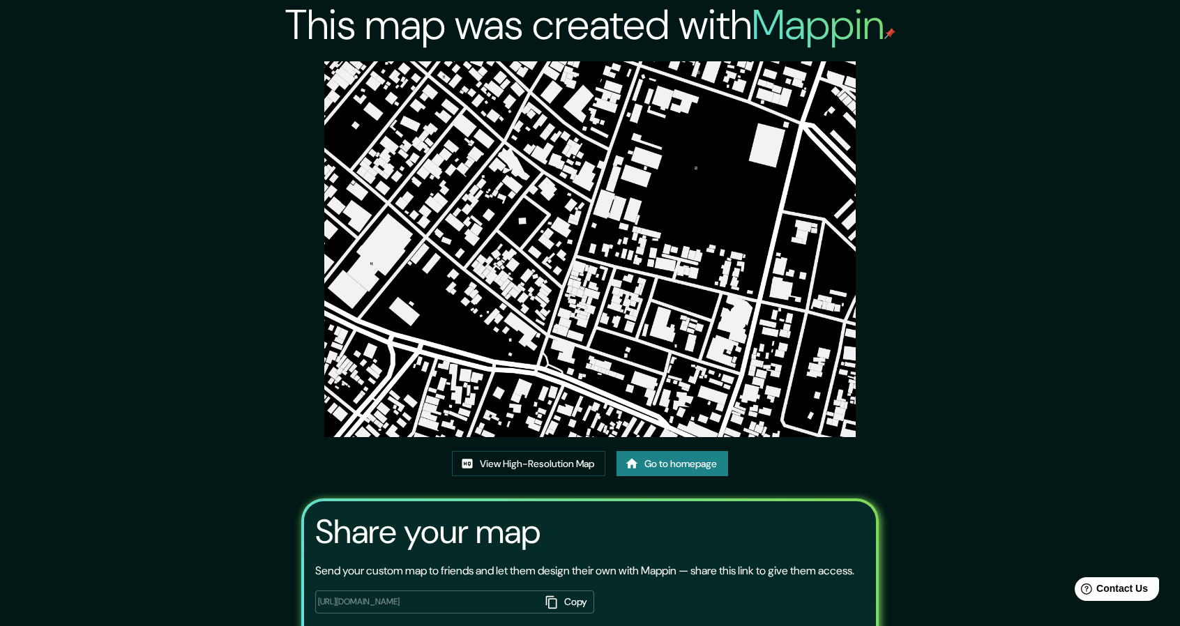
click at [682, 464] on link "Go to homepage" at bounding box center [672, 464] width 112 height 26
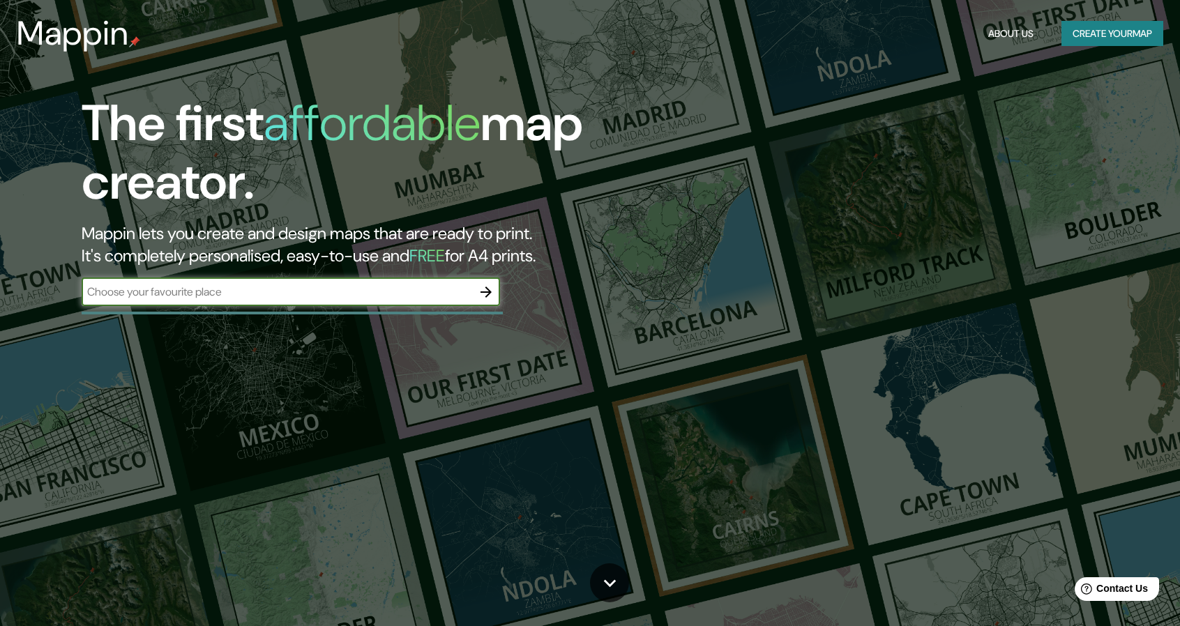
click at [392, 293] on input "text" at bounding box center [277, 292] width 390 height 16
type input "[PERSON_NAME]"
click at [481, 293] on icon "button" at bounding box center [486, 292] width 17 height 17
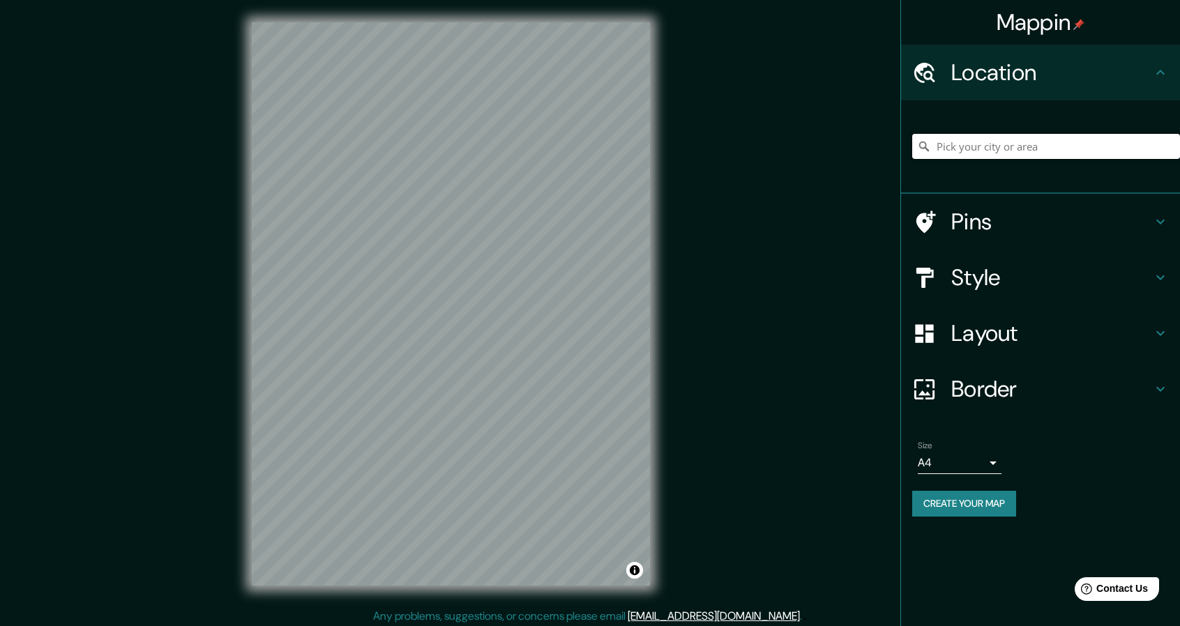
click at [1007, 142] on input "Pick your city or area" at bounding box center [1046, 146] width 268 height 25
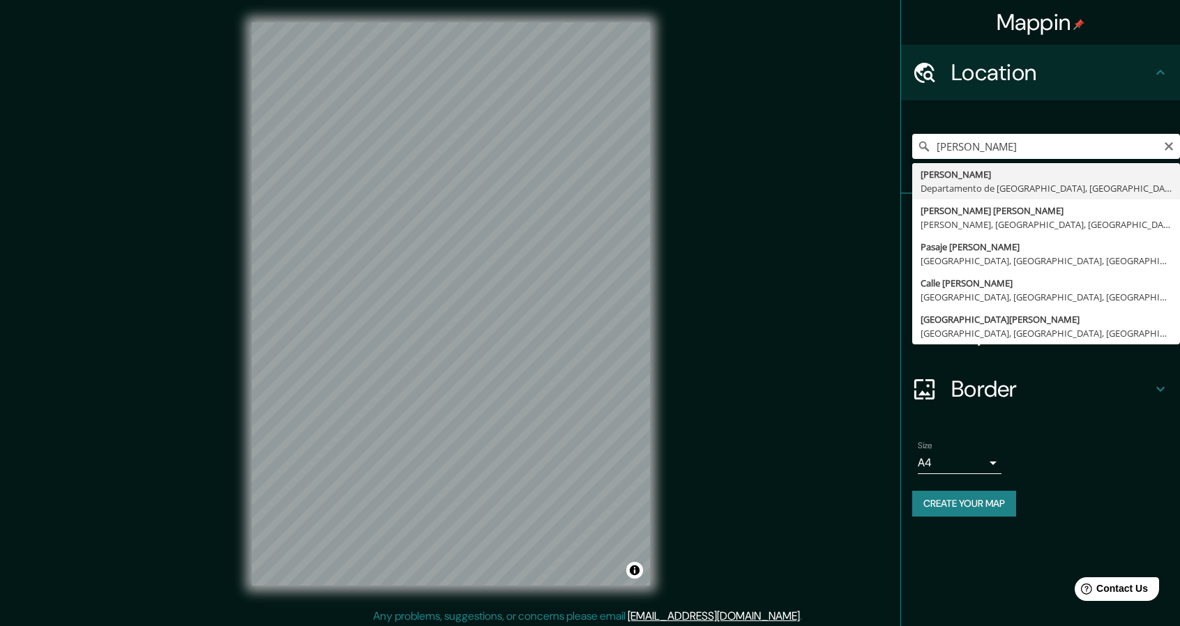
type input "[PERSON_NAME], Departamento de [GEOGRAPHIC_DATA], [GEOGRAPHIC_DATA]"
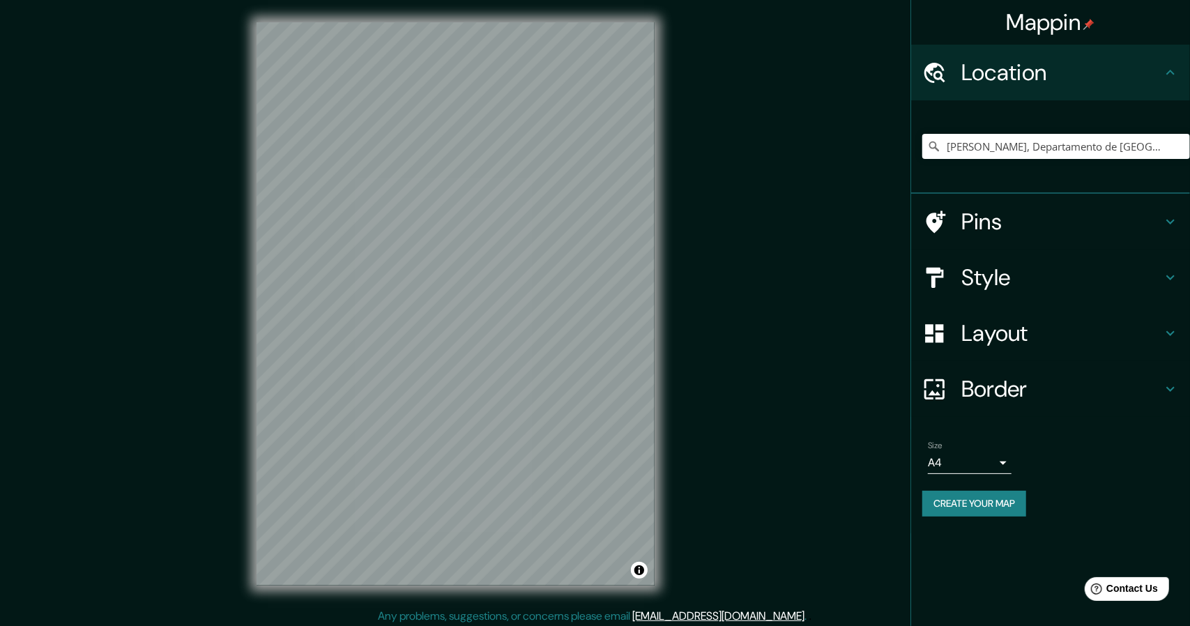
click at [992, 465] on body "Mappin Location [PERSON_NAME][GEOGRAPHIC_DATA], [GEOGRAPHIC_DATA], [GEOGRAPHIC_…" at bounding box center [595, 313] width 1190 height 626
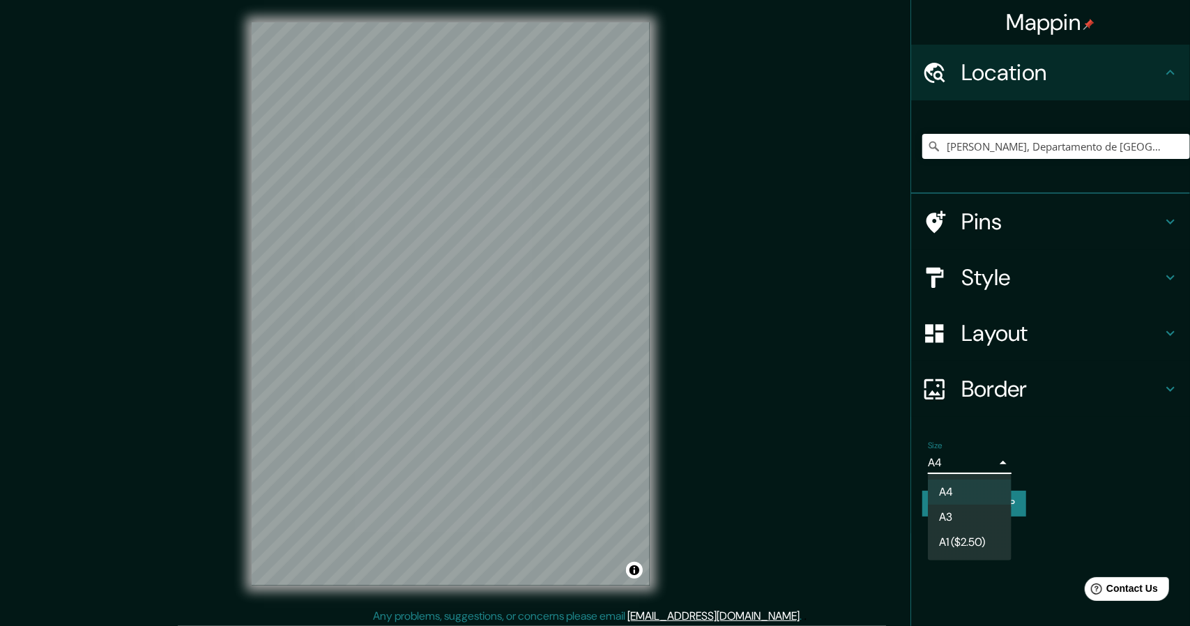
click at [957, 519] on li "A3" at bounding box center [970, 517] width 84 height 25
type input "a4"
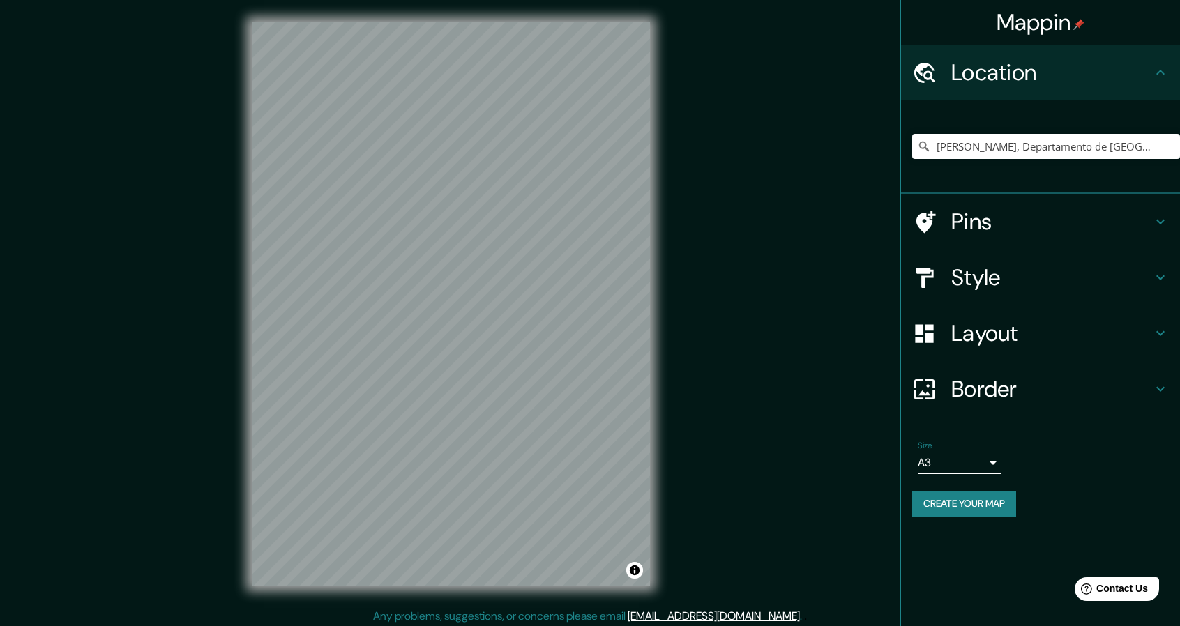
click at [1019, 329] on h4 "Layout" at bounding box center [1051, 333] width 201 height 28
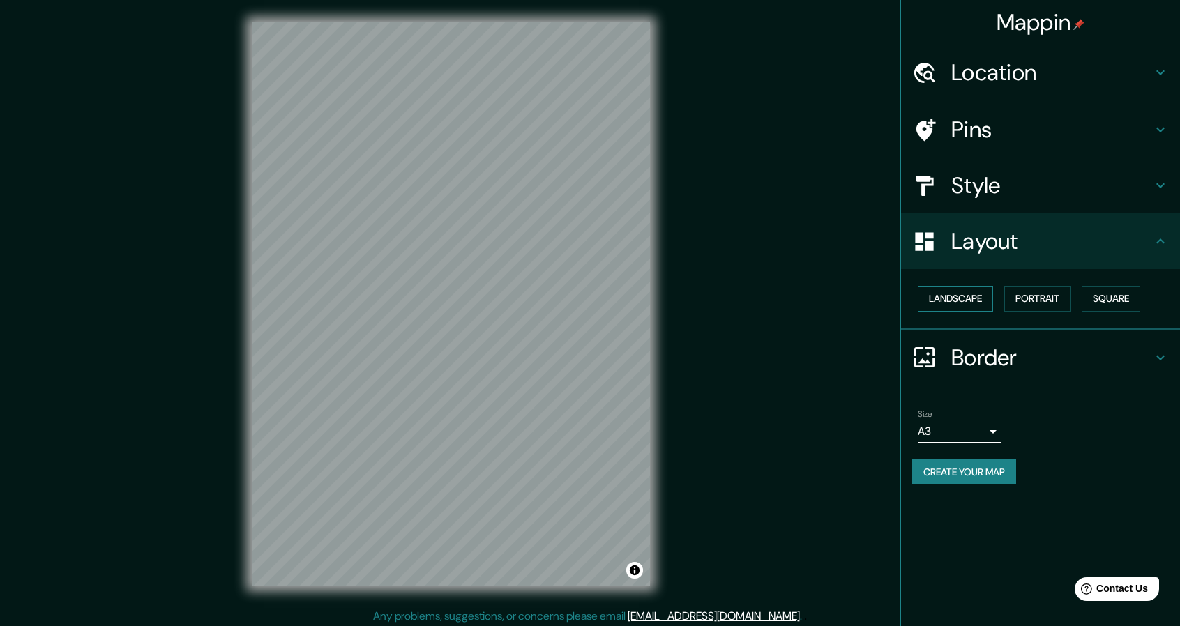
click at [969, 301] on button "Landscape" at bounding box center [954, 299] width 75 height 26
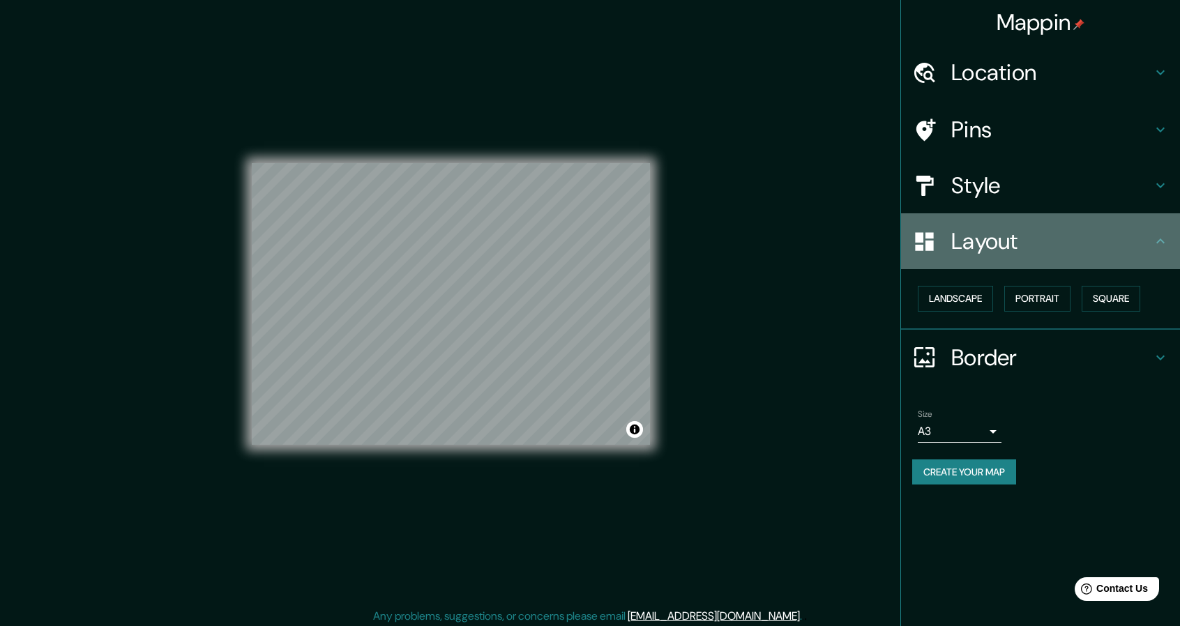
click at [1078, 243] on h4 "Layout" at bounding box center [1051, 241] width 201 height 28
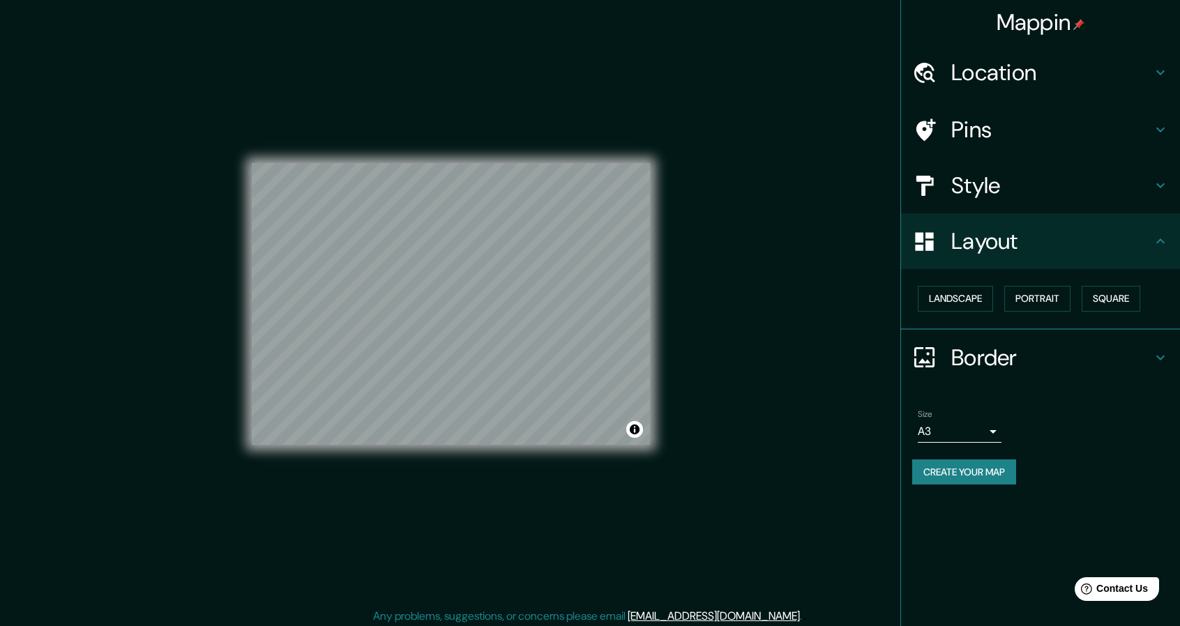
click at [1032, 176] on h4 "Style" at bounding box center [1051, 185] width 201 height 28
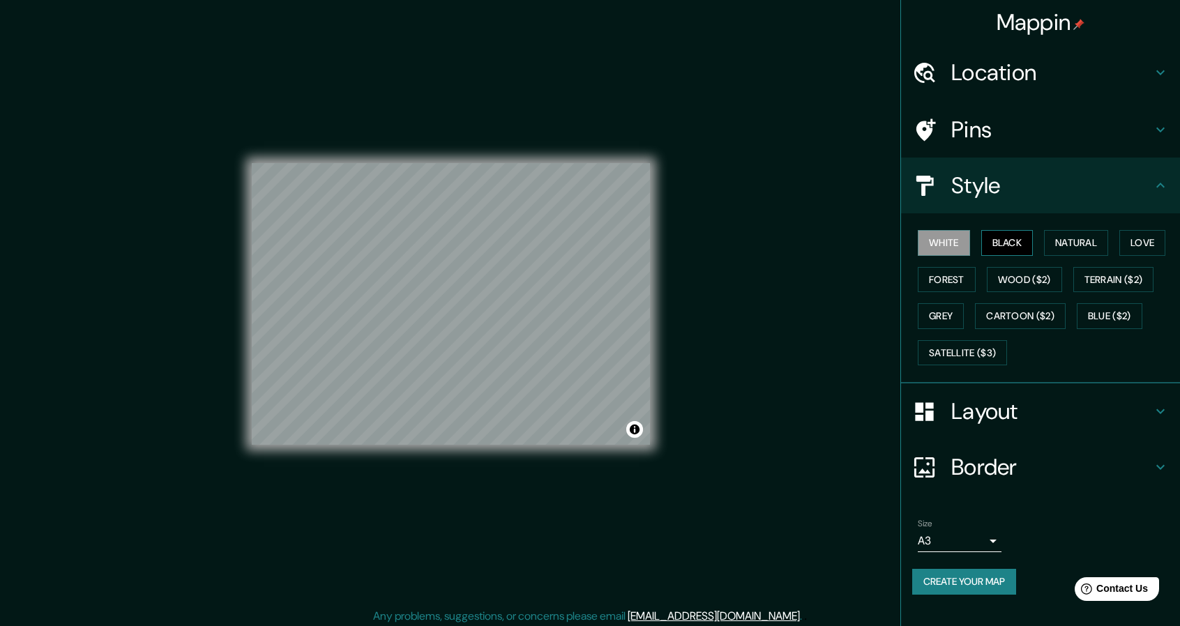
click at [995, 238] on button "Black" at bounding box center [1007, 243] width 52 height 26
click at [954, 580] on button "Create your map" at bounding box center [964, 582] width 104 height 26
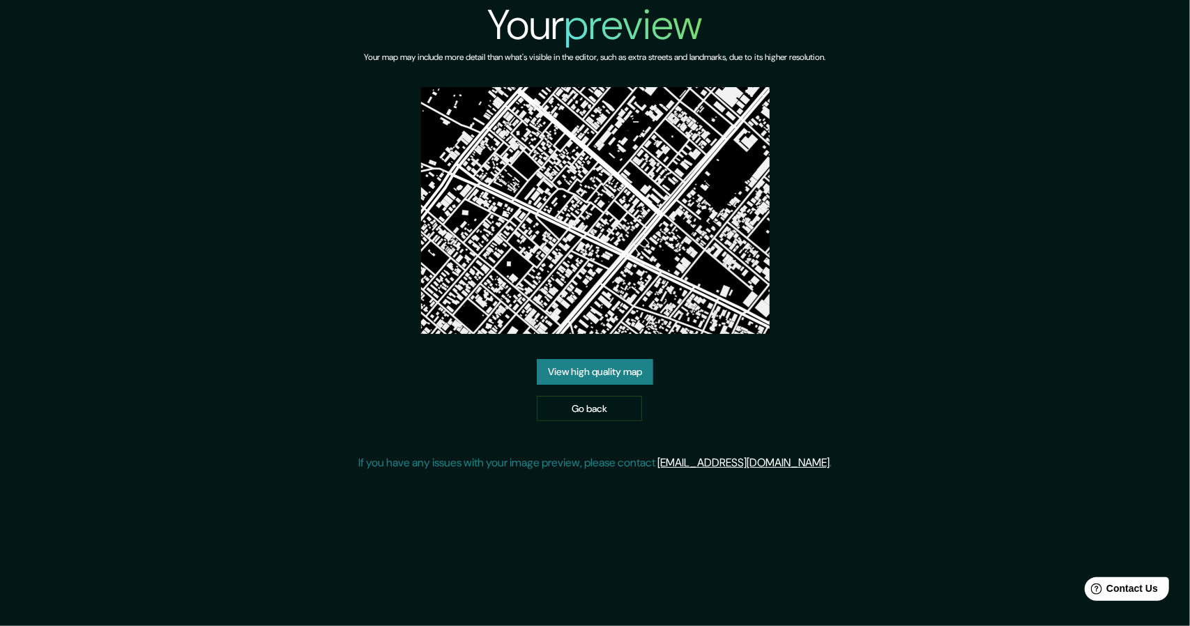
click at [596, 365] on link "View high quality map" at bounding box center [595, 372] width 116 height 26
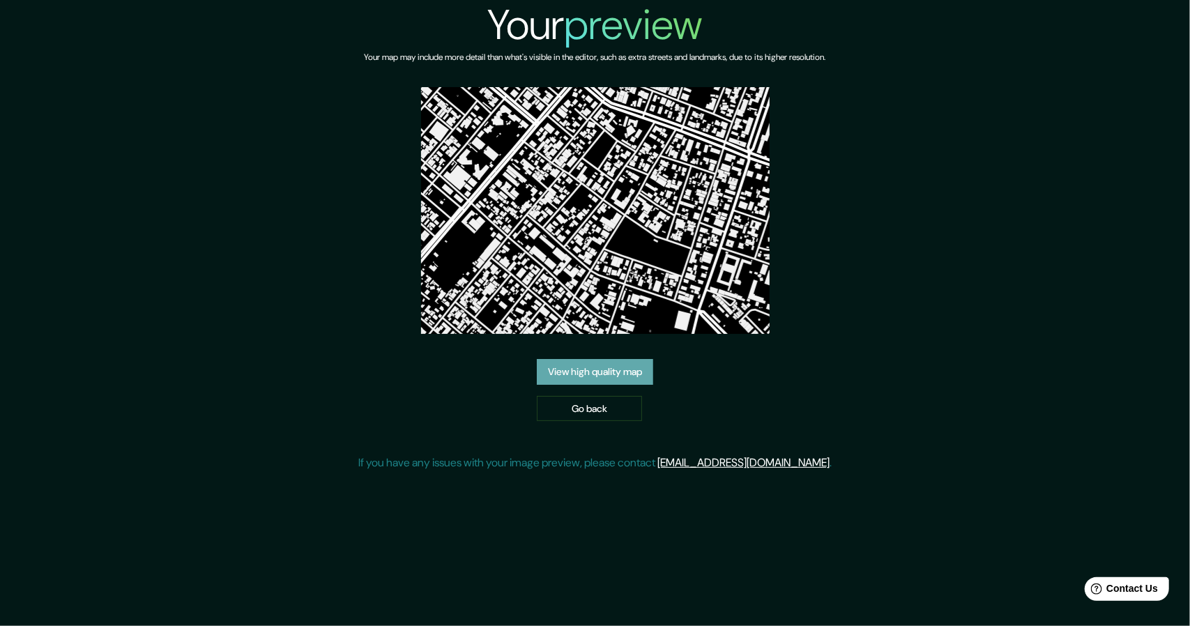
click at [629, 379] on link "View high quality map" at bounding box center [595, 372] width 116 height 26
